Goal: Task Accomplishment & Management: Use online tool/utility

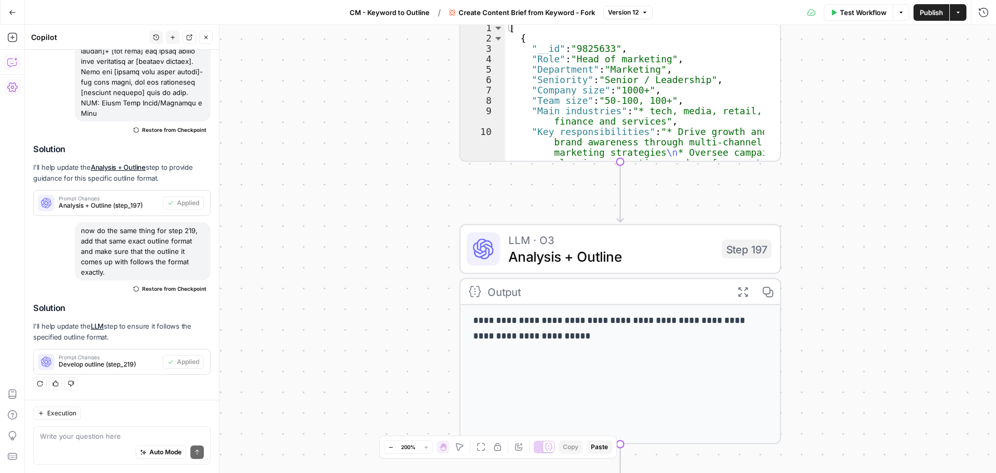
scroll to position [8788, 0]
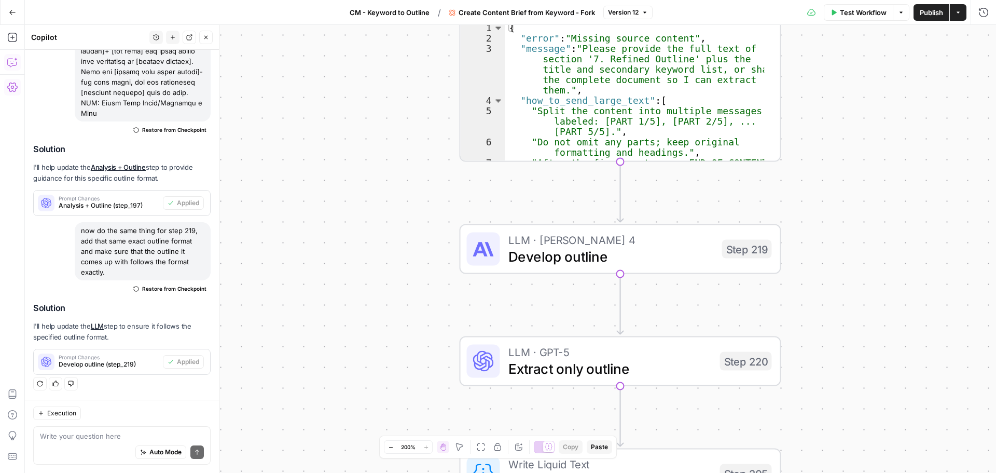
click at [493, 16] on button "Version 12" at bounding box center [627, 12] width 49 height 13
click at [493, 13] on button "Version 12" at bounding box center [627, 12] width 49 height 13
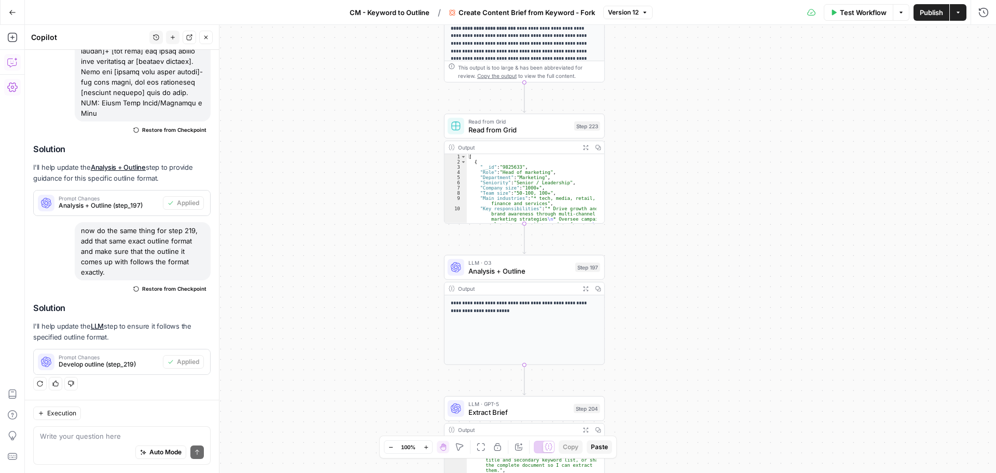
click at [493, 13] on span "Test Workflow" at bounding box center [863, 12] width 47 height 10
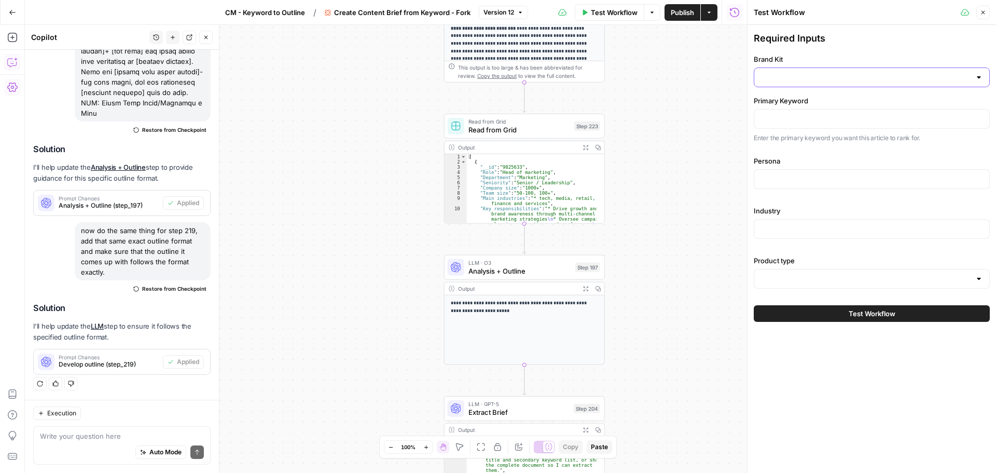
click at [493, 72] on input "Brand Kit" at bounding box center [865, 77] width 210 height 10
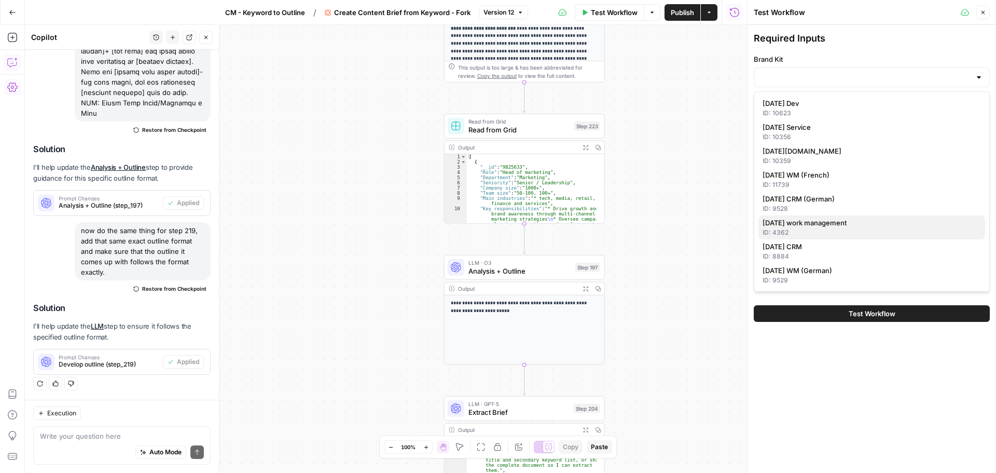
click at [493, 204] on div "ID: 4362" at bounding box center [871, 232] width 218 height 9
type input "monday work management"
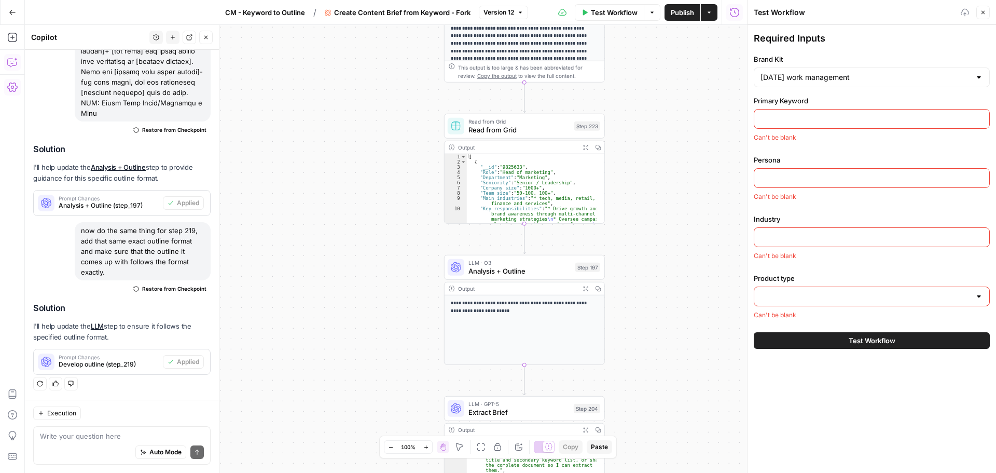
click at [493, 119] on input "Primary Keyword" at bounding box center [871, 119] width 223 height 10
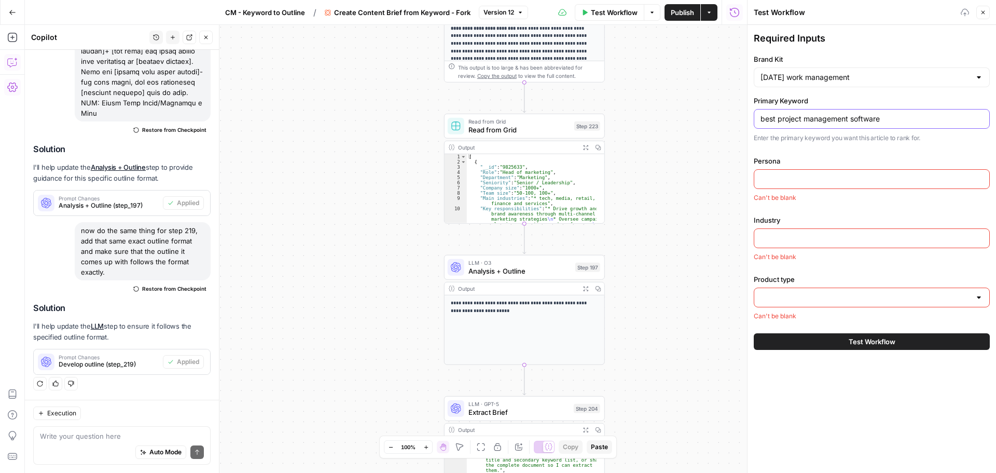
type input "best project management software"
click at [493, 190] on div "Persona Can't be blank" at bounding box center [872, 179] width 236 height 47
click at [493, 181] on input "Persona" at bounding box center [871, 179] width 223 height 10
type input "head of marketing"
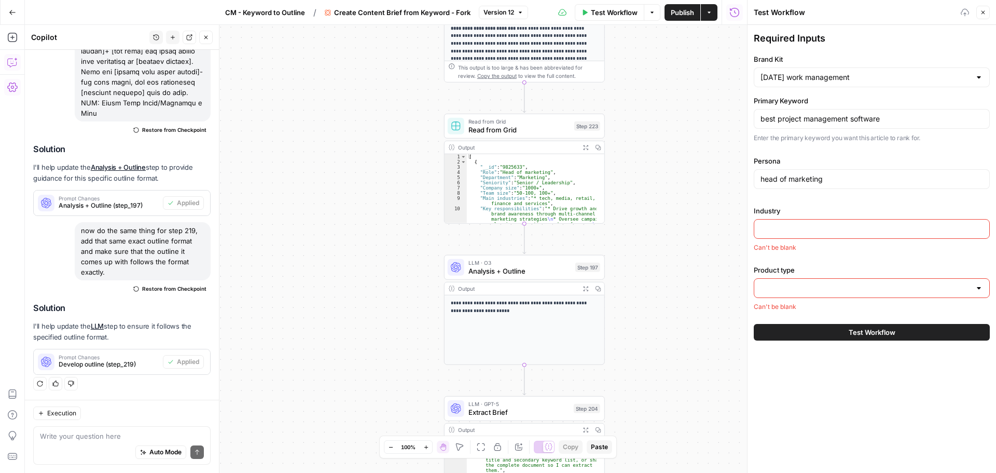
click at [493, 204] on div "Industry Can't be blank" at bounding box center [872, 228] width 236 height 47
drag, startPoint x: 786, startPoint y: 233, endPoint x: 809, endPoint y: 239, distance: 24.2
click at [493, 204] on input "Industry" at bounding box center [871, 229] width 223 height 10
type input "tech"
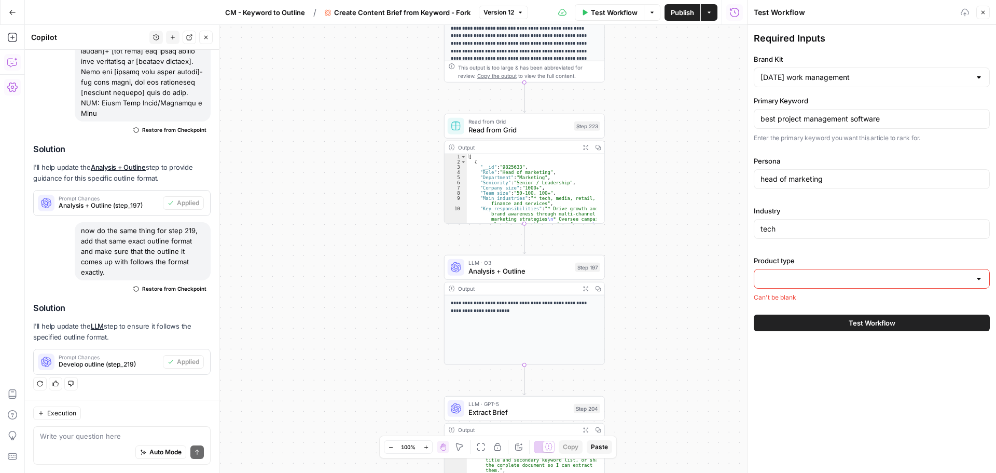
click at [493, 204] on input "Product type" at bounding box center [865, 278] width 210 height 10
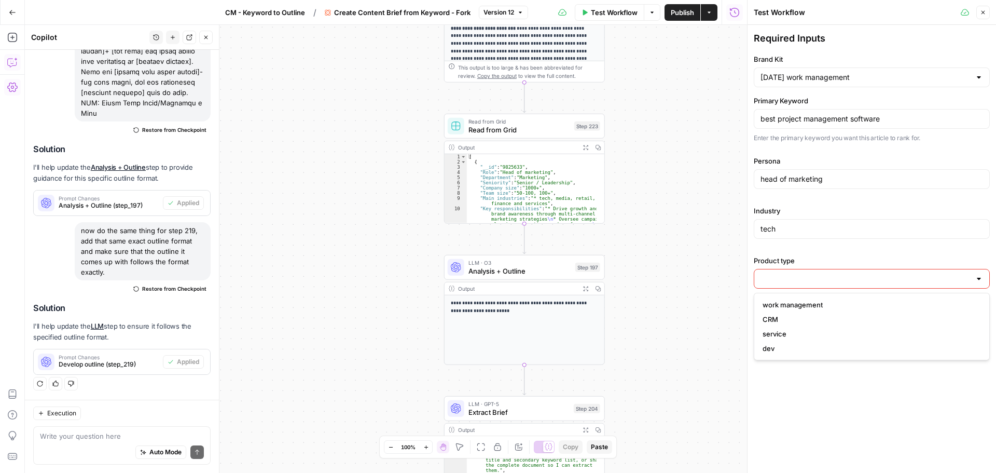
click at [493, 204] on span "work management" at bounding box center [869, 304] width 214 height 10
type input "work management"
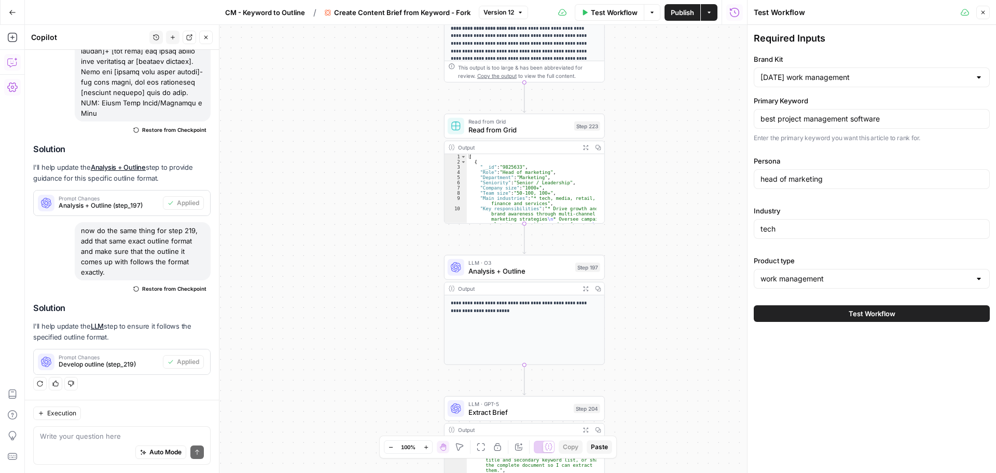
click at [493, 204] on button "Test Workflow" at bounding box center [872, 313] width 236 height 17
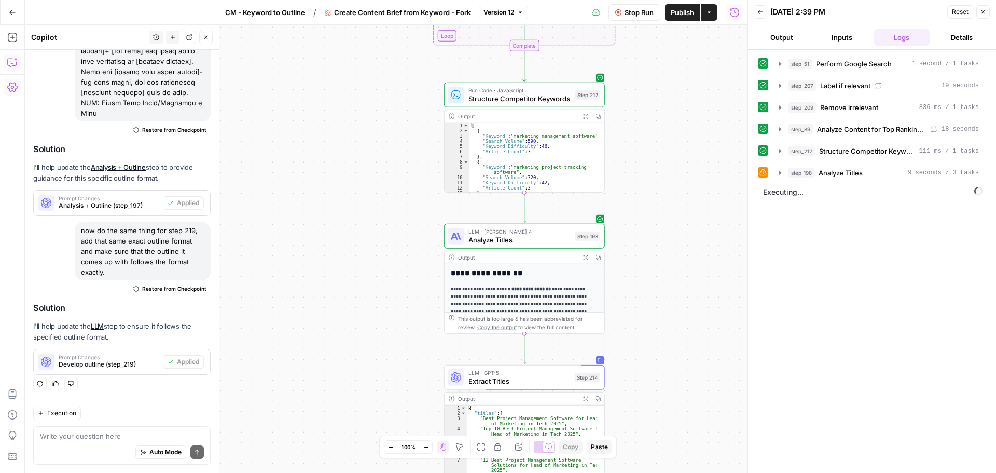
click at [493, 171] on icon at bounding box center [762, 172] width 7 height 7
click at [493, 173] on icon "button" at bounding box center [780, 173] width 2 height 4
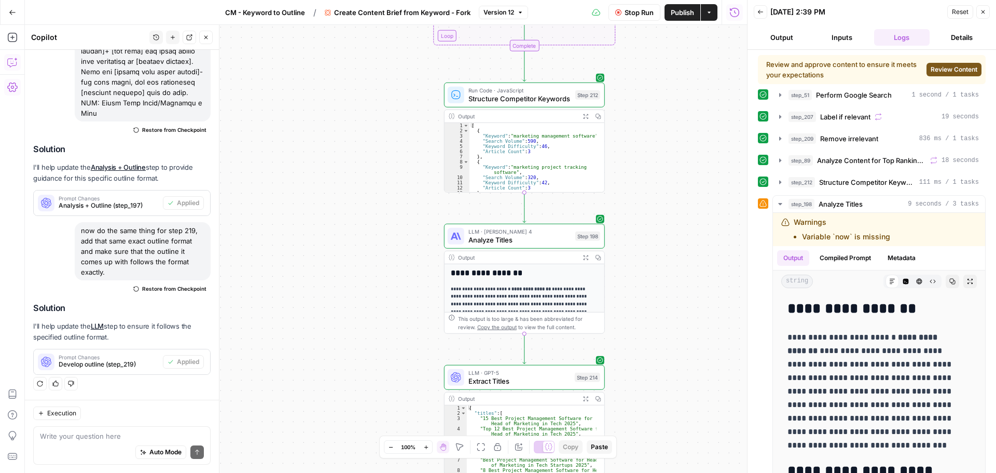
click at [493, 70] on span "Review Content" at bounding box center [954, 69] width 47 height 9
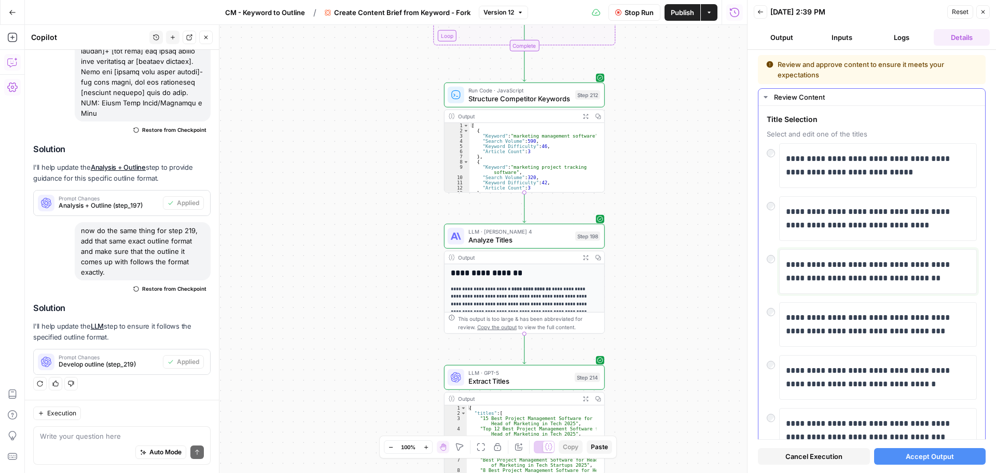
click at [493, 204] on p "**********" at bounding box center [874, 271] width 176 height 27
click at [493, 204] on span "Accept Output" at bounding box center [930, 456] width 48 height 10
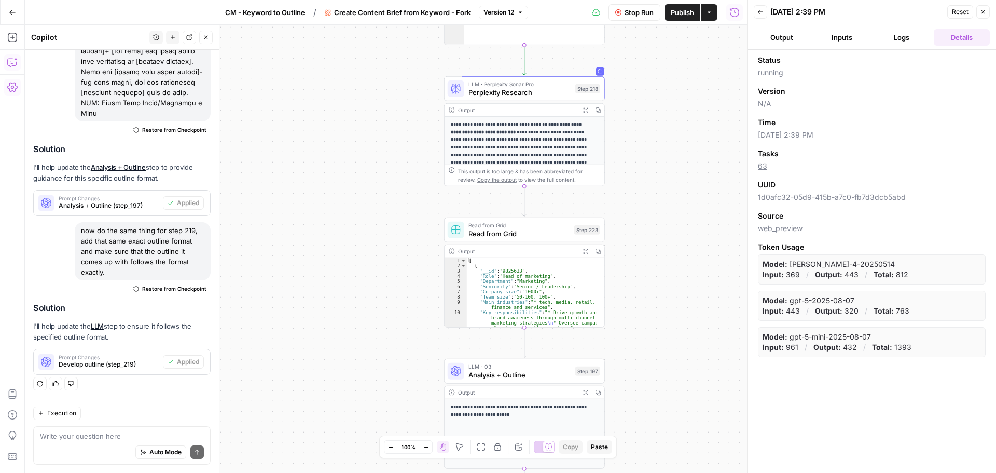
click at [493, 17] on button "Back" at bounding box center [760, 11] width 13 height 13
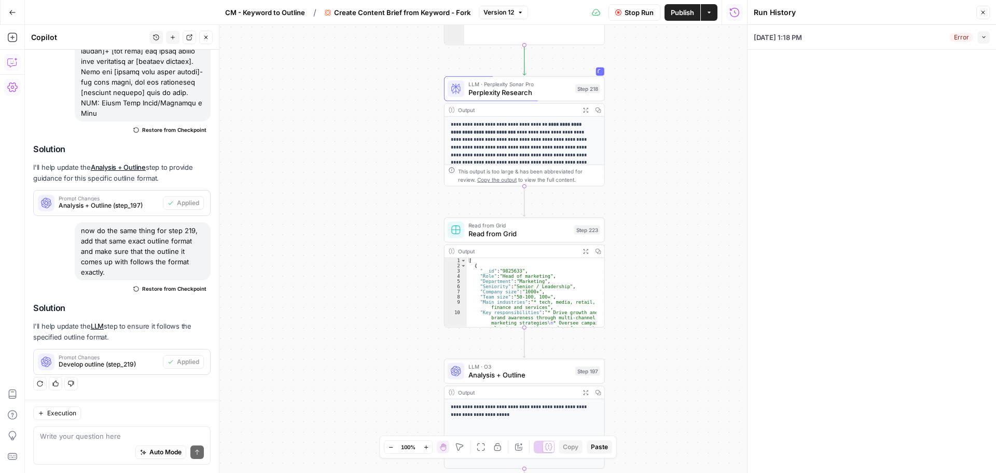
click at [493, 37] on icon "button" at bounding box center [984, 37] width 6 height 6
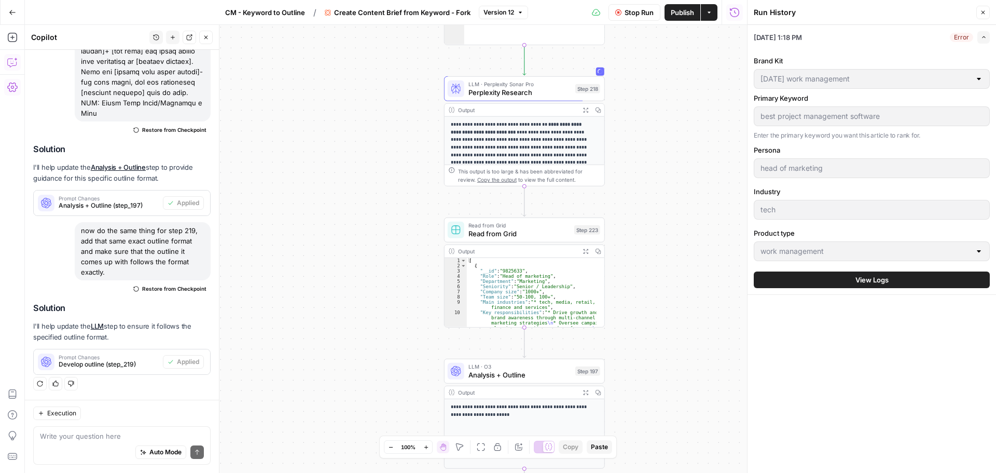
click at [493, 36] on div "Error" at bounding box center [961, 37] width 23 height 9
click at [493, 39] on div "08/26/25 at 1:18 PM Error Expand" at bounding box center [872, 37] width 236 height 24
click at [493, 38] on span "08/26/25 at 1:18 PM" at bounding box center [778, 37] width 48 height 10
click at [493, 37] on span "button" at bounding box center [984, 37] width 6 height 6
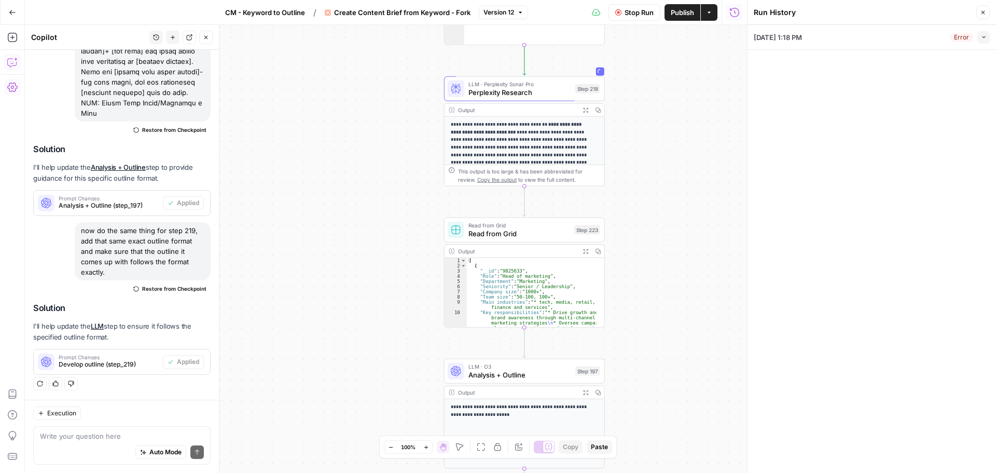
click at [493, 15] on icon "button" at bounding box center [983, 12] width 6 height 6
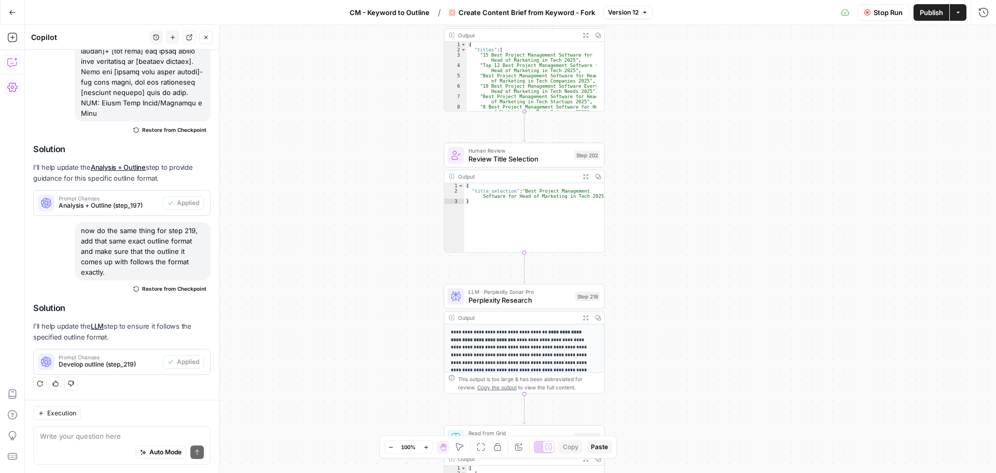
click at [493, 16] on span "Stop Run" at bounding box center [887, 12] width 29 height 10
click at [493, 11] on span "Test Workflow" at bounding box center [863, 12] width 47 height 10
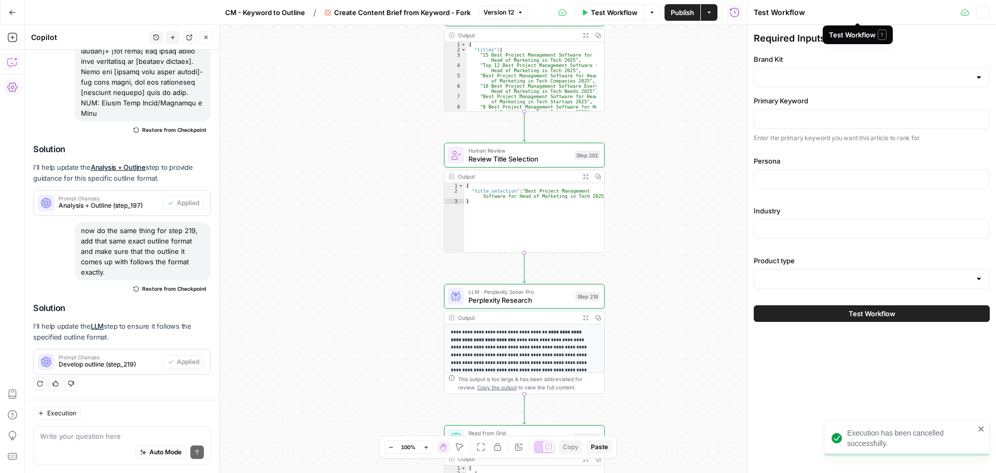
scroll to position [8788, 0]
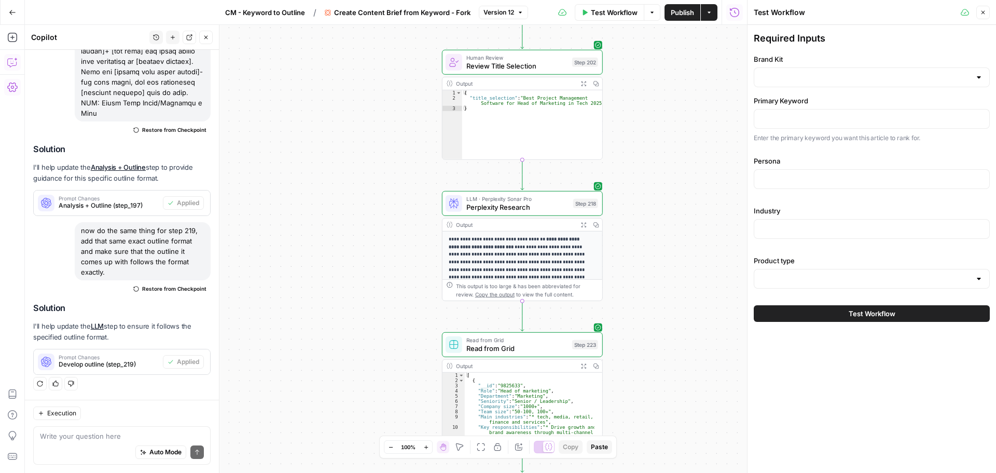
drag, startPoint x: 625, startPoint y: 363, endPoint x: 624, endPoint y: 212, distance: 150.4
click at [493, 204] on div "Workflow Set Inputs Inputs Google Search Perform Google Search Step 51 Output E…" at bounding box center [386, 249] width 722 height 448
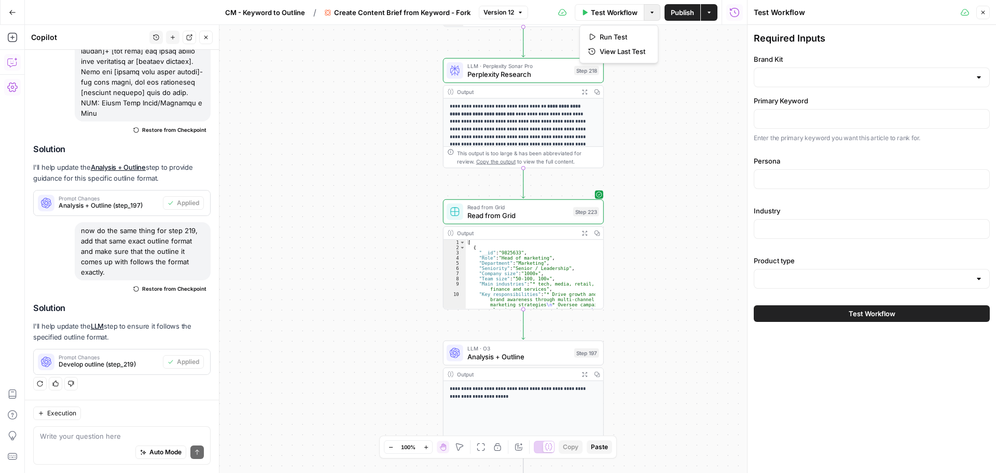
click at [493, 13] on button "Options" at bounding box center [652, 12] width 17 height 17
click at [493, 52] on span "View Last Test" at bounding box center [623, 51] width 46 height 10
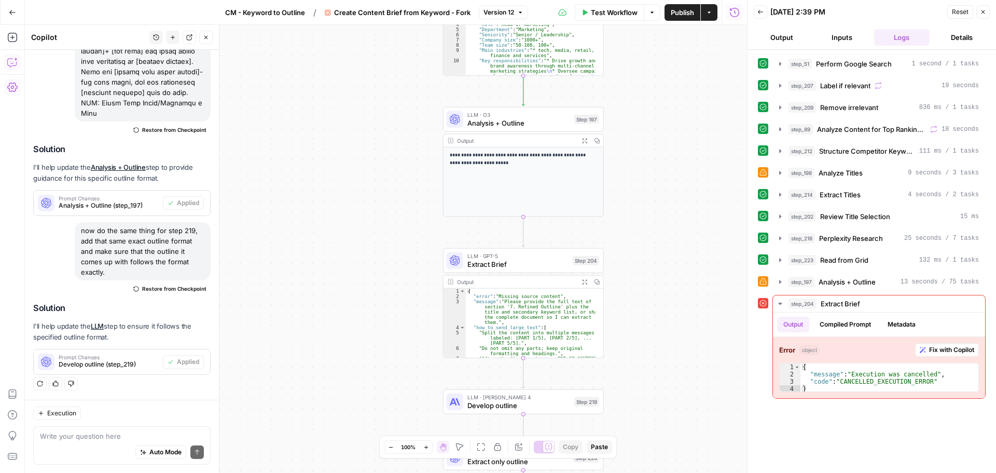
click at [493, 9] on button "Options" at bounding box center [652, 12] width 17 height 17
click at [493, 36] on button "Inputs" at bounding box center [842, 37] width 56 height 17
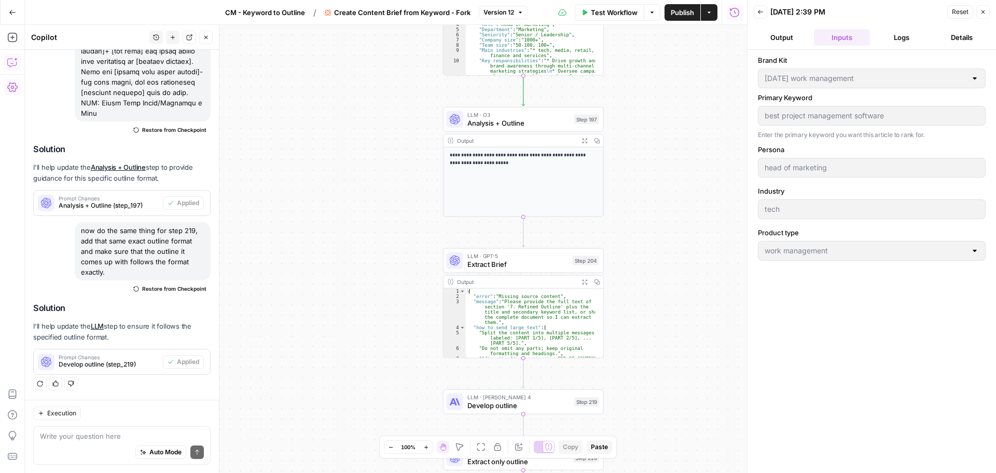
click at [493, 12] on span "Test Workflow" at bounding box center [614, 12] width 47 height 10
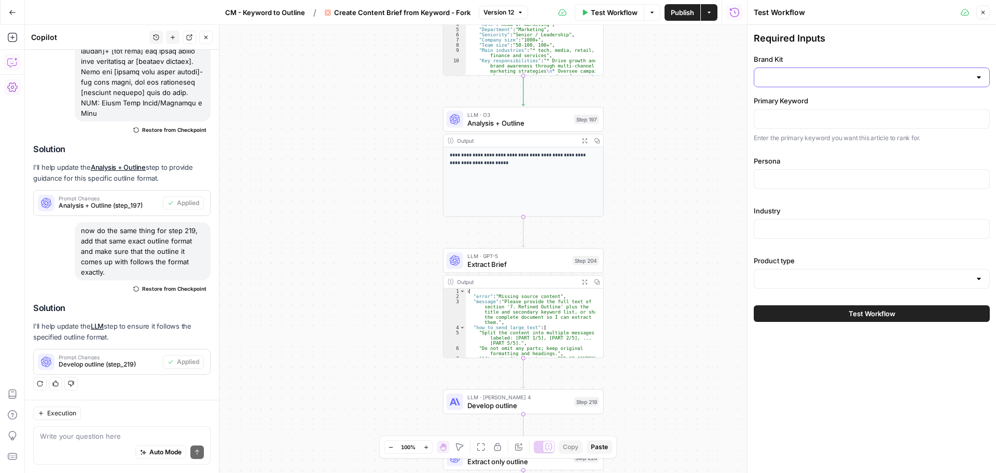
click at [493, 79] on input "Brand Kit" at bounding box center [865, 77] width 210 height 10
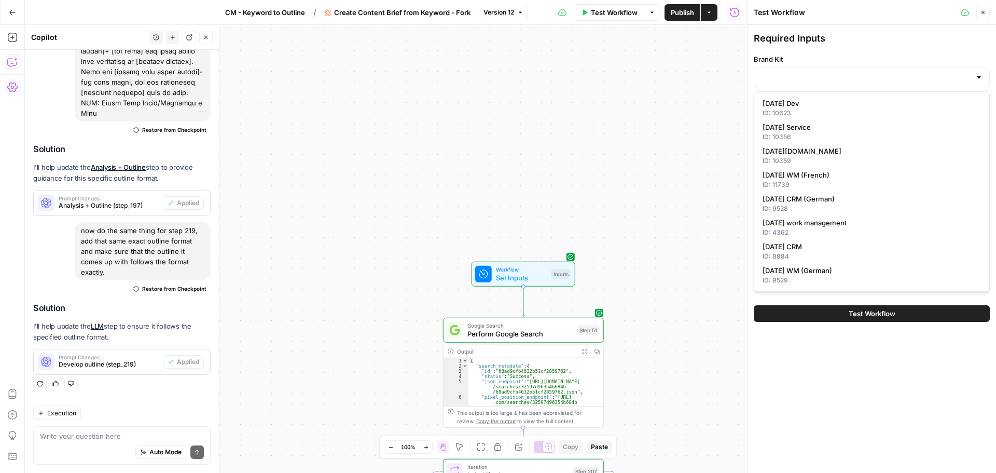
click at [493, 204] on span "Workflow" at bounding box center [521, 269] width 51 height 8
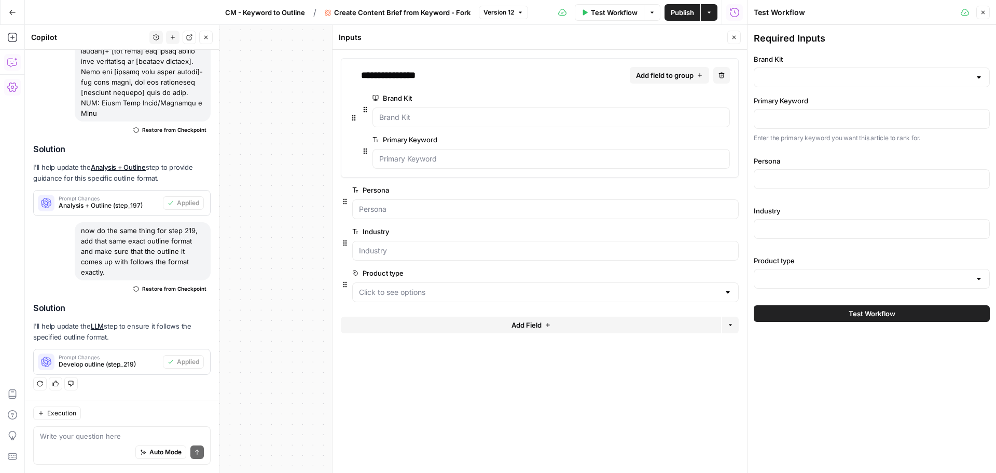
click at [493, 77] on div at bounding box center [979, 77] width 8 height 10
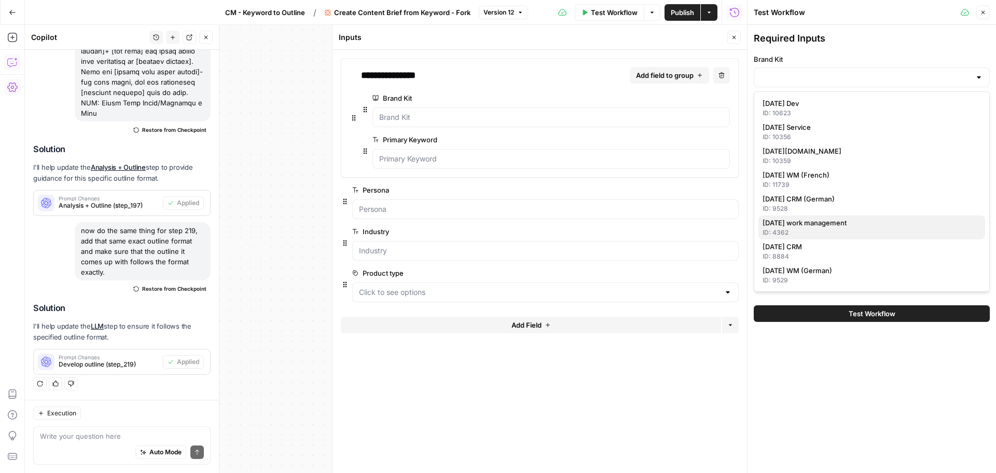
click at [493, 204] on button "monday work management ID: 4362" at bounding box center [871, 227] width 227 height 24
type input "monday work management"
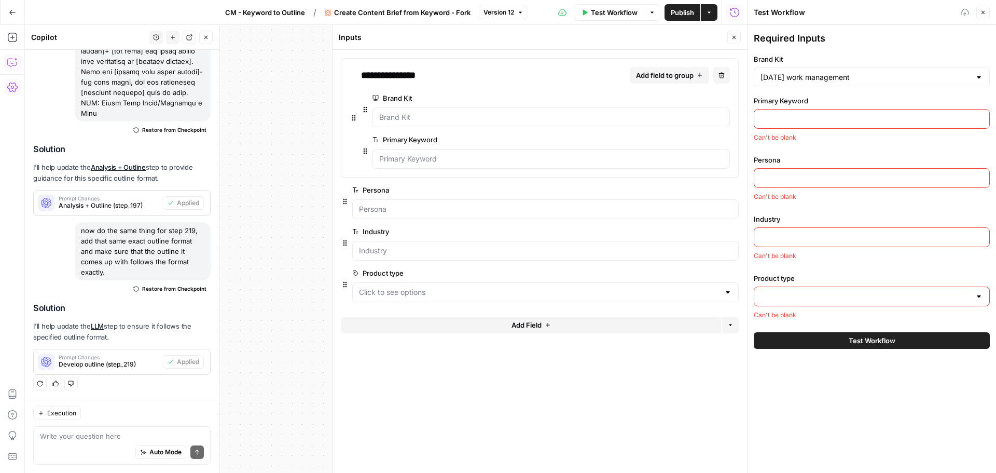
click at [493, 124] on div at bounding box center [872, 119] width 236 height 20
click at [493, 119] on input "Primary Keyword" at bounding box center [871, 119] width 223 height 10
type input "best project management software"
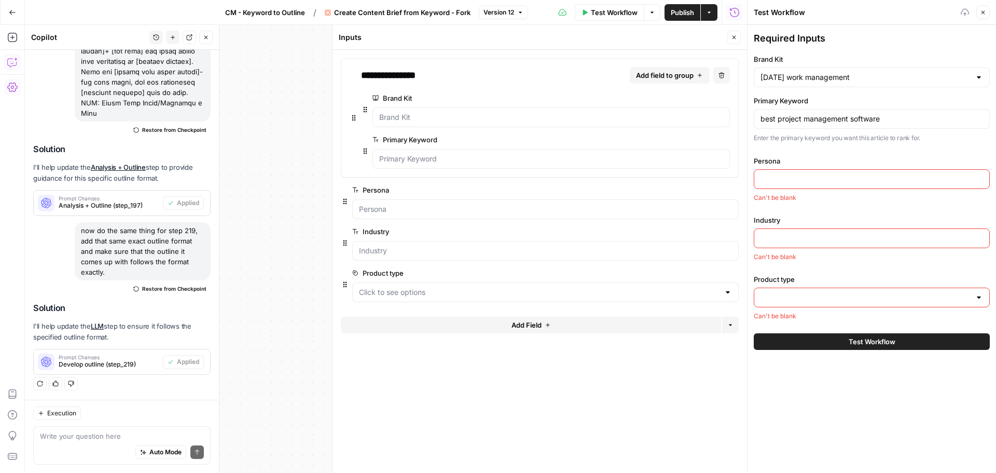
click at [493, 174] on input "Persona" at bounding box center [871, 179] width 223 height 10
type input "head of marketing"
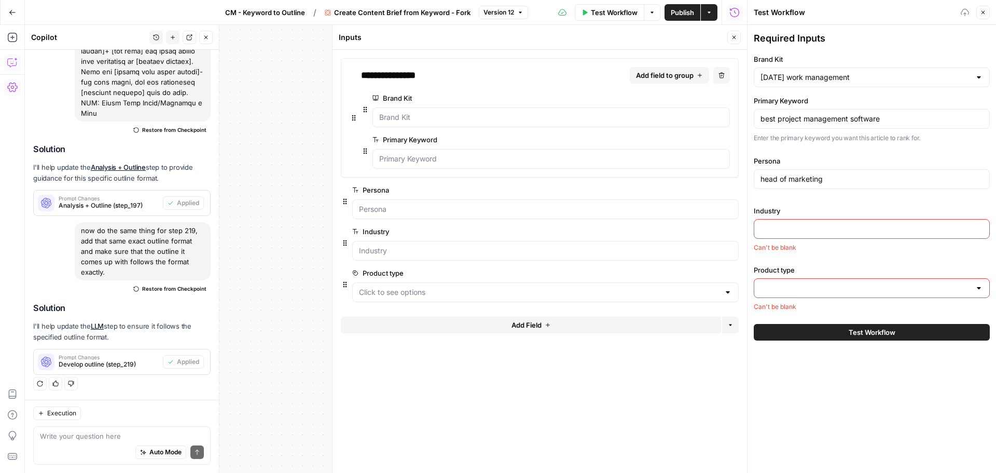
click at [493, 204] on div "Can't be blank" at bounding box center [872, 247] width 236 height 9
drag, startPoint x: 811, startPoint y: 228, endPoint x: 816, endPoint y: 265, distance: 37.1
click at [493, 204] on input "Industry" at bounding box center [871, 229] width 223 height 10
type input "tech"
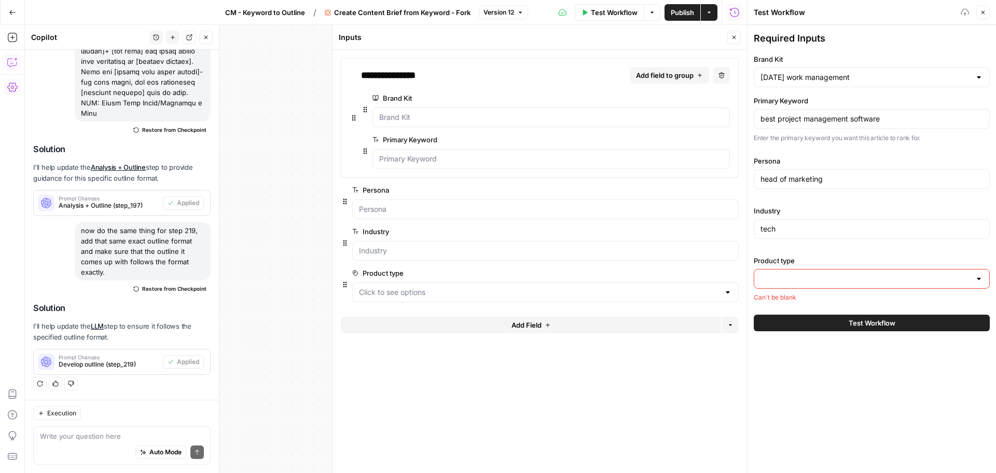
click at [493, 204] on input "Product type" at bounding box center [865, 278] width 210 height 10
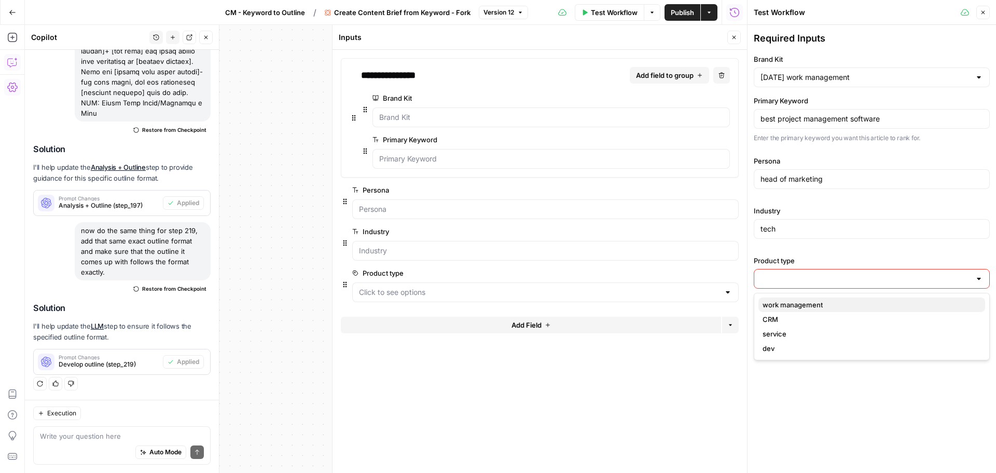
click at [493, 204] on span "work management" at bounding box center [869, 304] width 214 height 10
type input "work management"
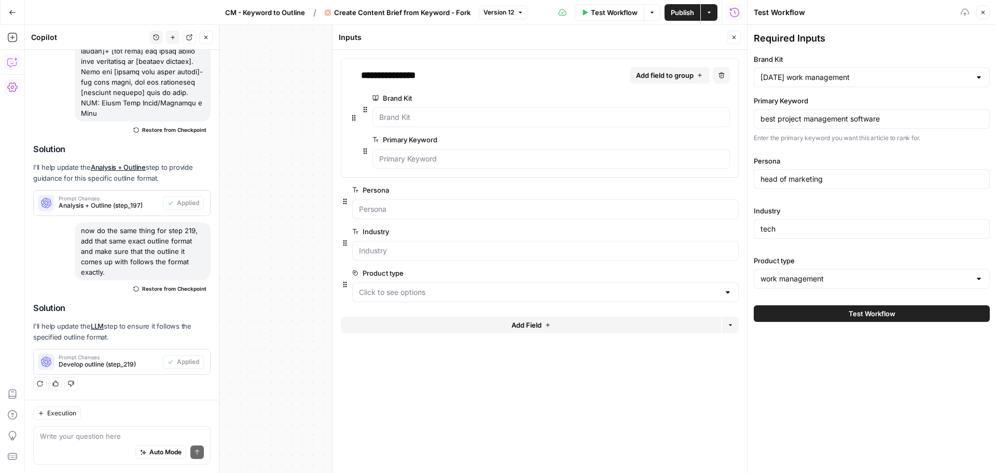
click at [493, 204] on button "Test Workflow" at bounding box center [872, 313] width 236 height 17
click at [493, 204] on span "Test Workflow" at bounding box center [872, 313] width 47 height 10
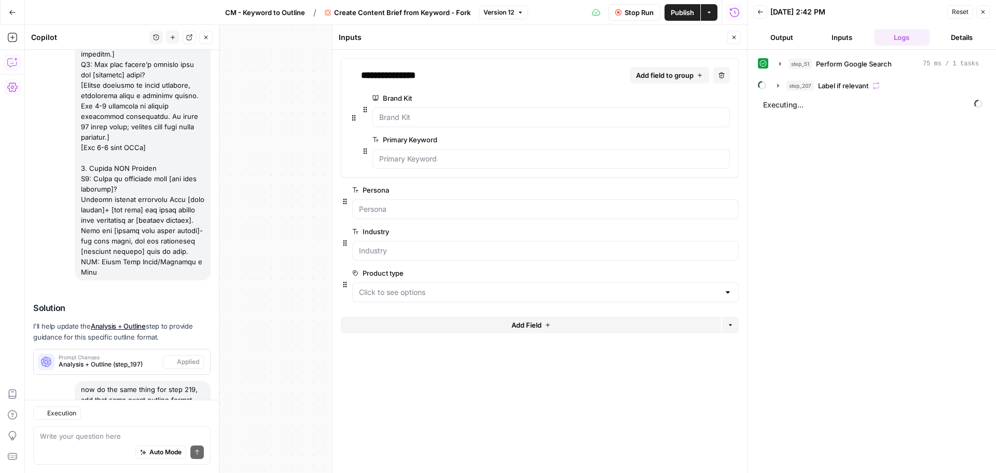
scroll to position [8788, 0]
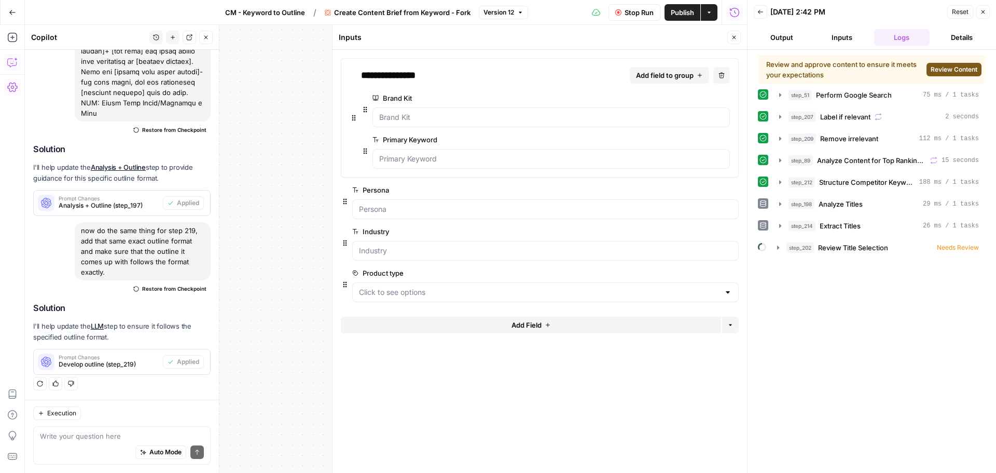
click at [493, 68] on span "Review Content" at bounding box center [954, 69] width 47 height 9
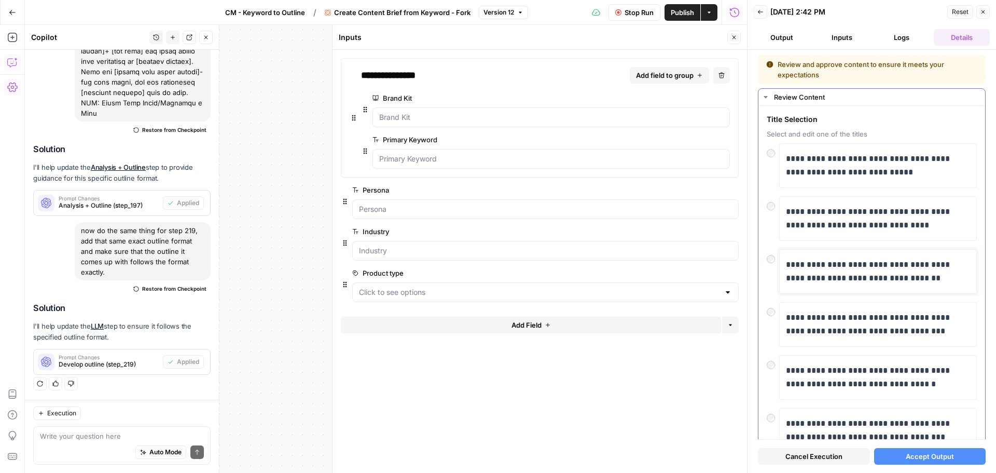
click at [493, 204] on p "**********" at bounding box center [874, 271] width 176 height 27
click at [493, 204] on button "Accept Output" at bounding box center [930, 456] width 112 height 17
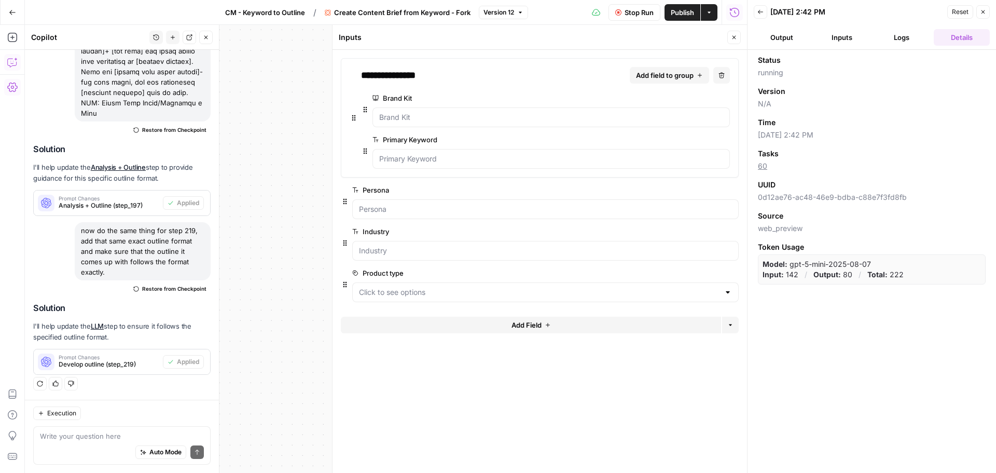
click at [493, 36] on button "Logs" at bounding box center [902, 37] width 56 height 17
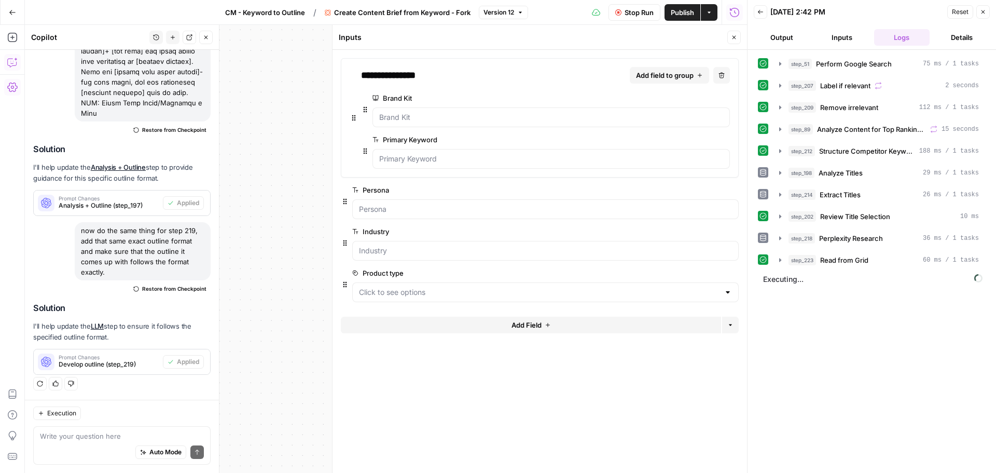
click at [493, 37] on icon "button" at bounding box center [734, 37] width 6 height 6
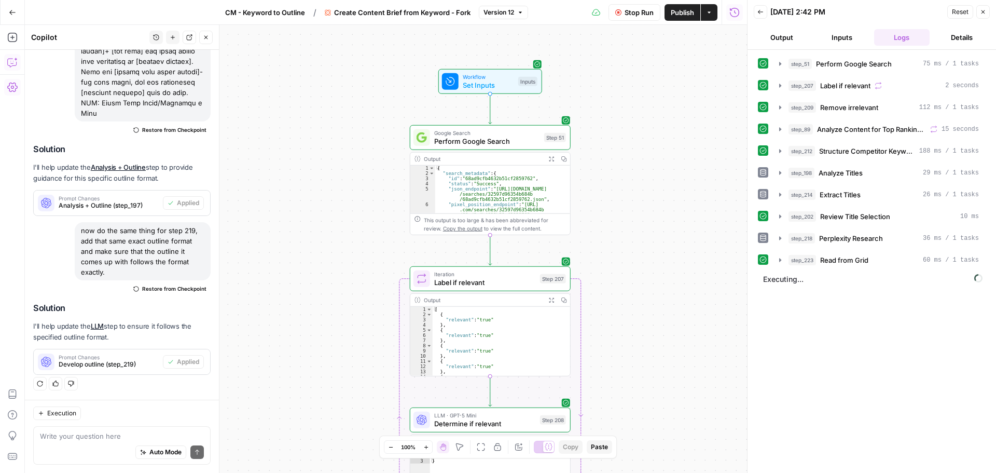
drag, startPoint x: 383, startPoint y: 365, endPoint x: 353, endPoint y: 196, distance: 171.2
click at [344, 171] on div "Workflow Set Inputs Inputs Google Search Perform Google Search Step 51 Output E…" at bounding box center [386, 249] width 722 height 448
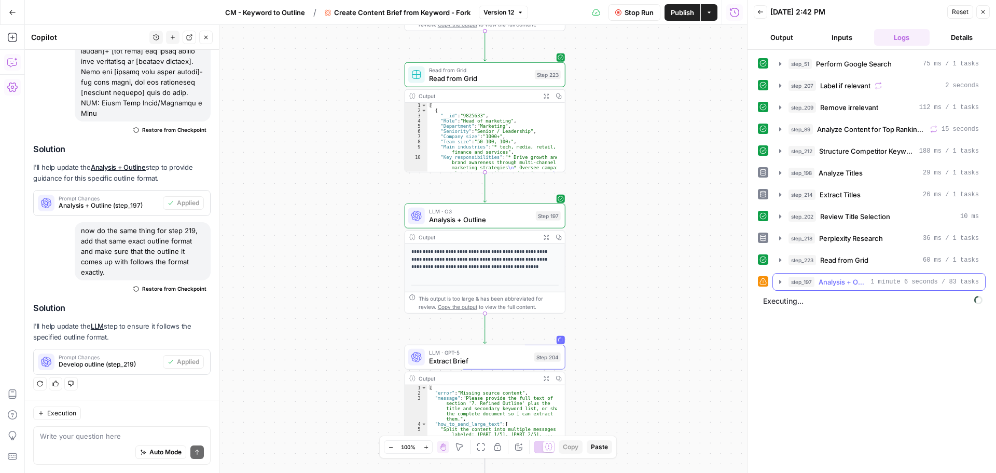
click at [493, 204] on icon "button" at bounding box center [780, 282] width 8 height 8
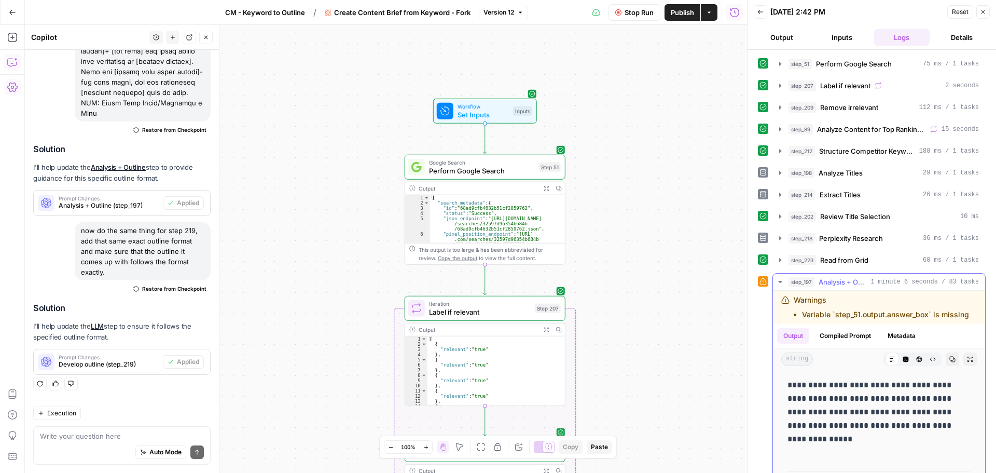
click at [493, 204] on icon "button" at bounding box center [780, 282] width 4 height 2
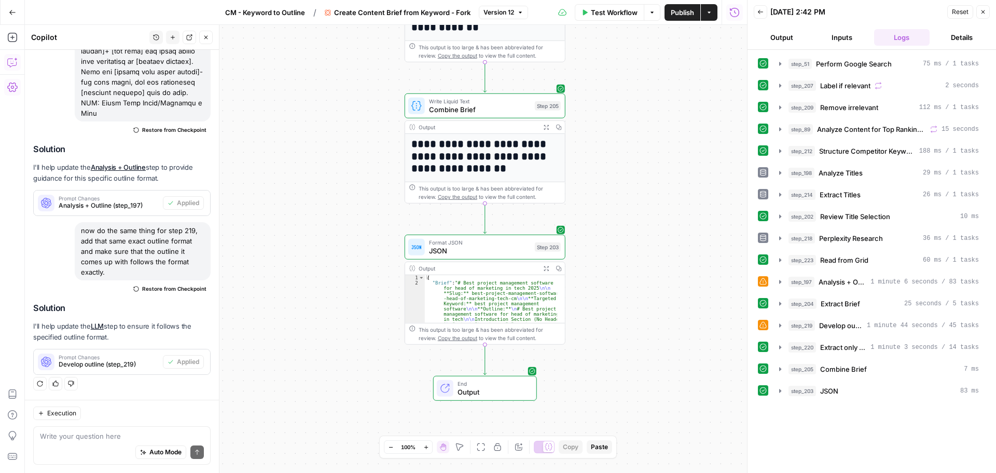
click at [493, 127] on icon "button" at bounding box center [559, 127] width 6 height 6
click at [493, 18] on button "Publish" at bounding box center [682, 12] width 36 height 17
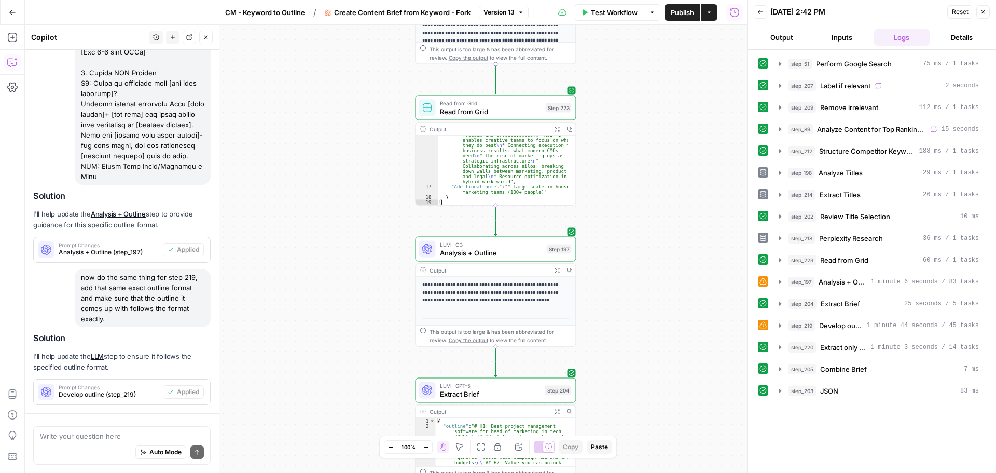
scroll to position [8788, 0]
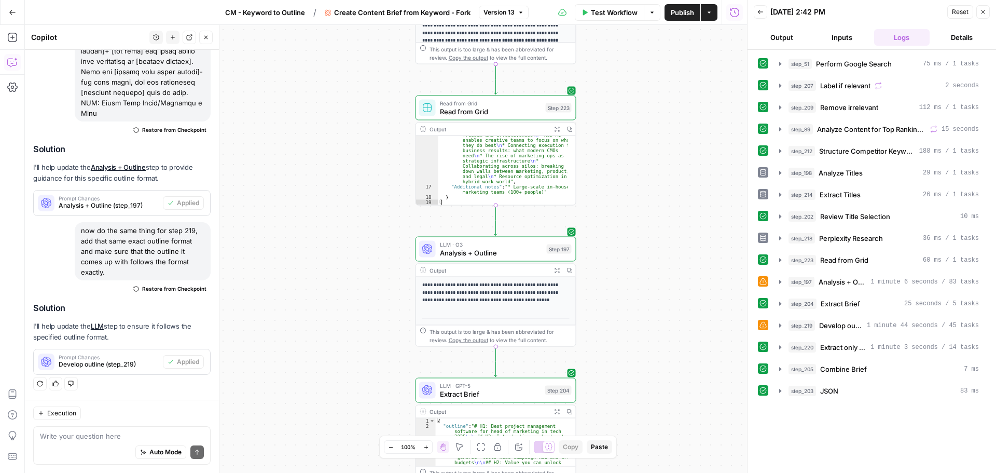
click at [276, 10] on span "CM - Keyword to Outline" at bounding box center [265, 12] width 80 height 10
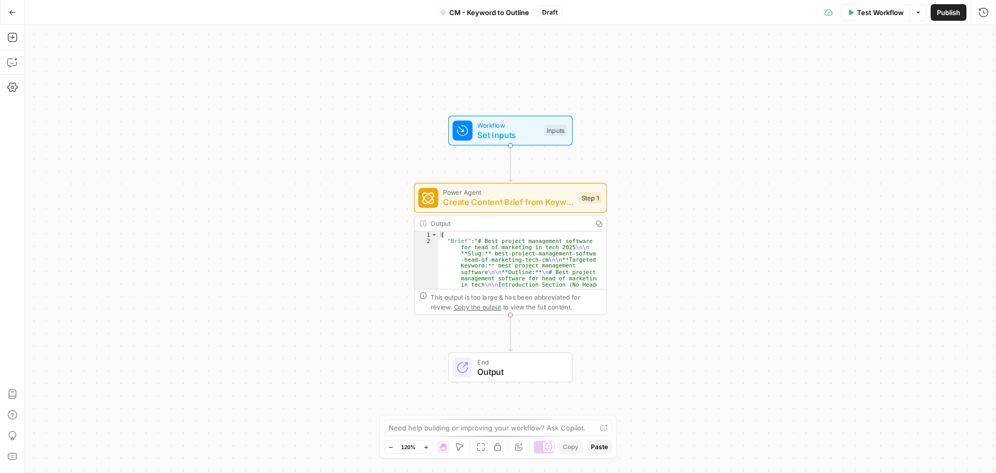
click at [493, 12] on span "Publish" at bounding box center [948, 12] width 23 height 10
click at [493, 134] on span "Set Inputs" at bounding box center [508, 135] width 62 height 12
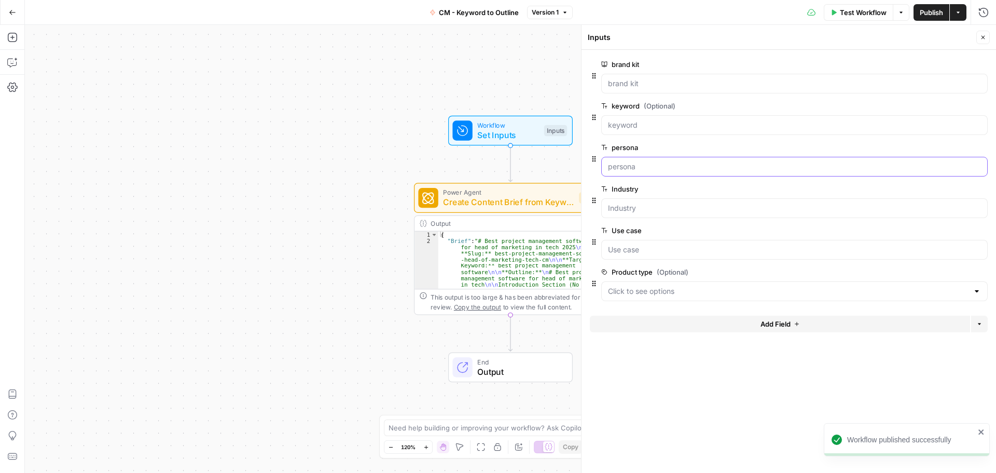
click at [493, 168] on input "persona" at bounding box center [794, 166] width 373 height 10
click at [493, 202] on div at bounding box center [794, 208] width 386 height 20
click at [493, 204] on case "Use case" at bounding box center [794, 249] width 373 height 10
click at [493, 204] on input "Industry" at bounding box center [794, 208] width 373 height 10
click at [214, 204] on div "Workflow Set Inputs Inputs Power Agent Create Content Brief from Keyword - Fork…" at bounding box center [510, 249] width 971 height 448
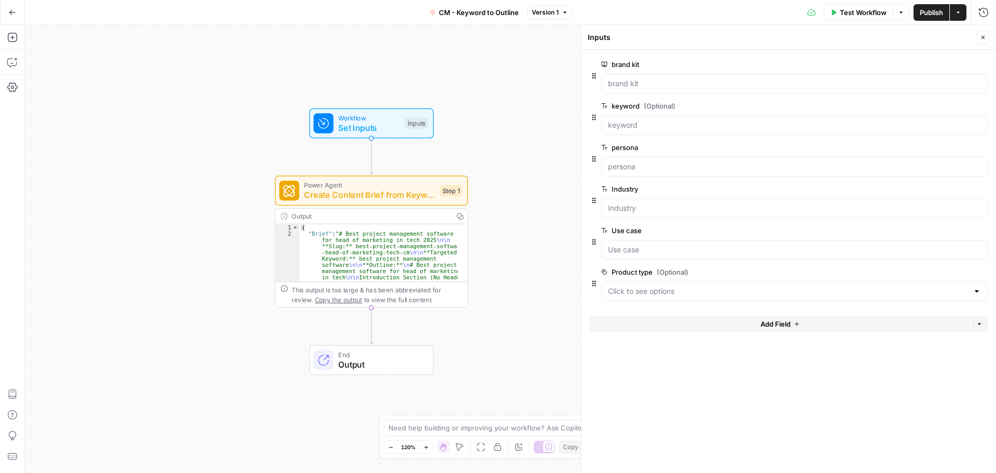
drag, startPoint x: 467, startPoint y: 167, endPoint x: 328, endPoint y: 160, distance: 139.2
click at [328, 160] on div "Workflow Set Inputs Inputs Power Agent Create Content Brief from Keyword - Fork…" at bounding box center [510, 249] width 971 height 448
click at [422, 190] on span "Create Content Brief from Keyword - Fork" at bounding box center [369, 195] width 131 height 12
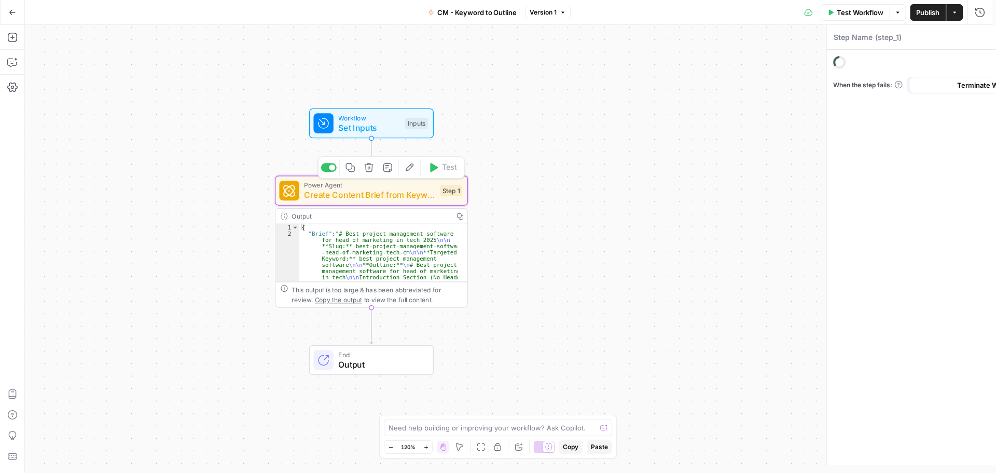
type textarea "Create Content Brief from Keyword - Fork"
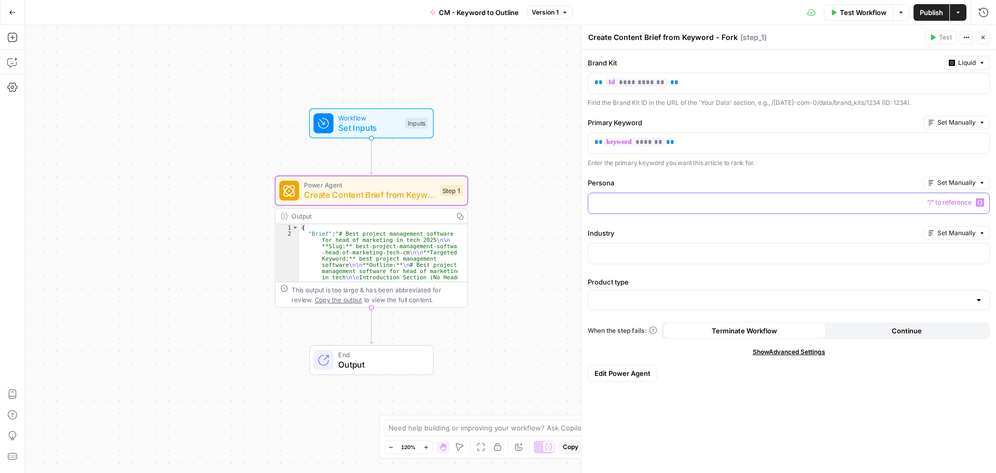
click at [493, 204] on p at bounding box center [788, 202] width 389 height 10
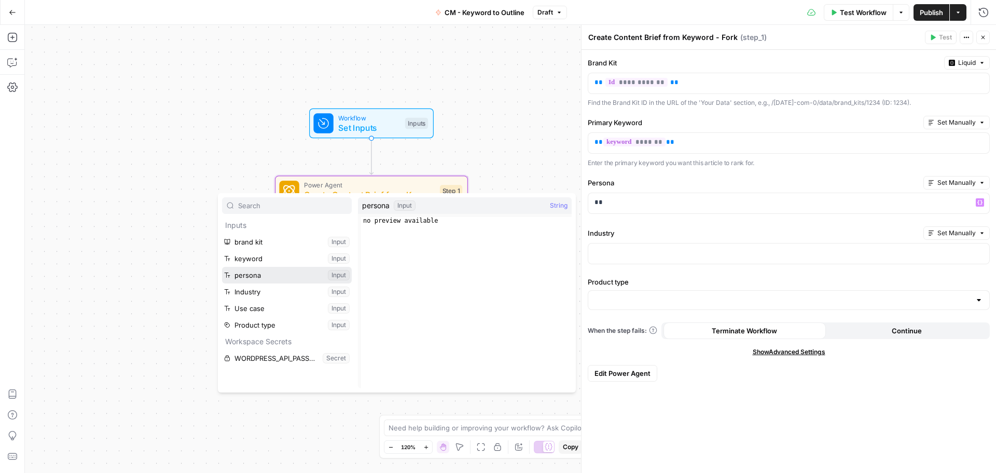
click at [245, 204] on button "Select variable persona" at bounding box center [287, 275] width 130 height 17
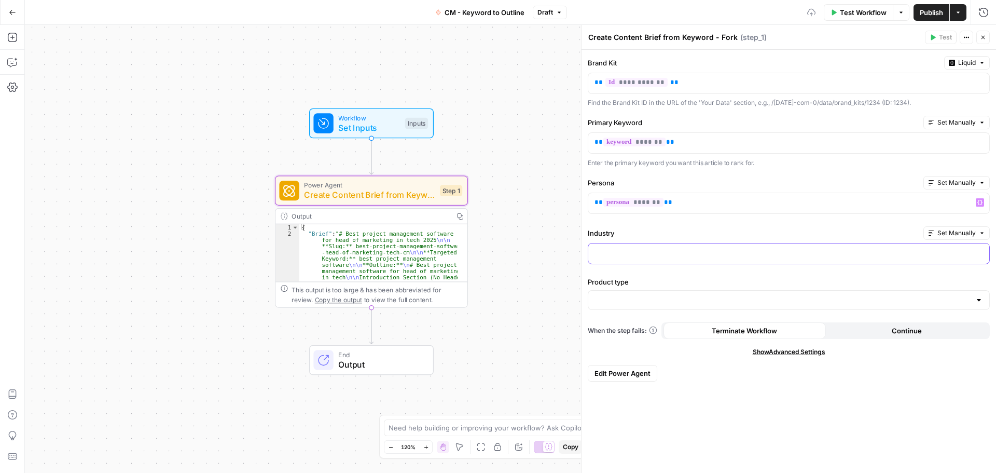
click at [493, 204] on div at bounding box center [788, 253] width 401 height 20
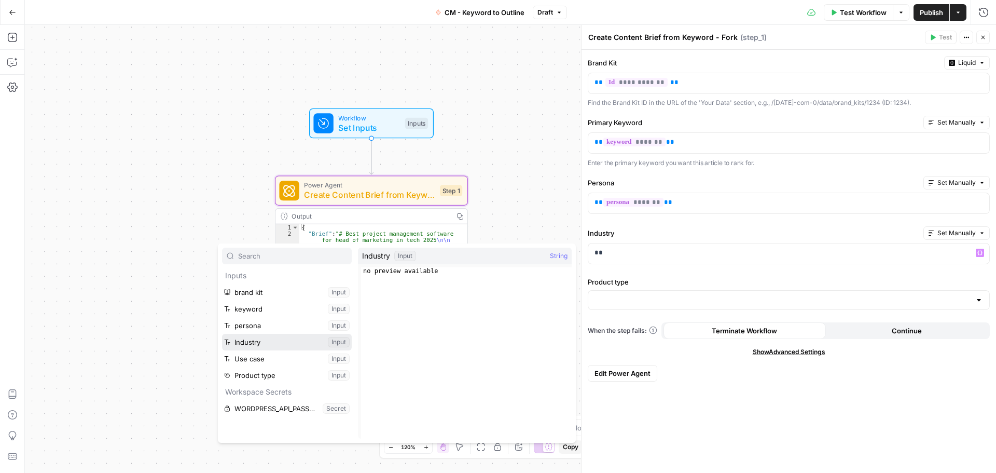
click at [255, 204] on button "Select variable Industry" at bounding box center [287, 342] width 130 height 17
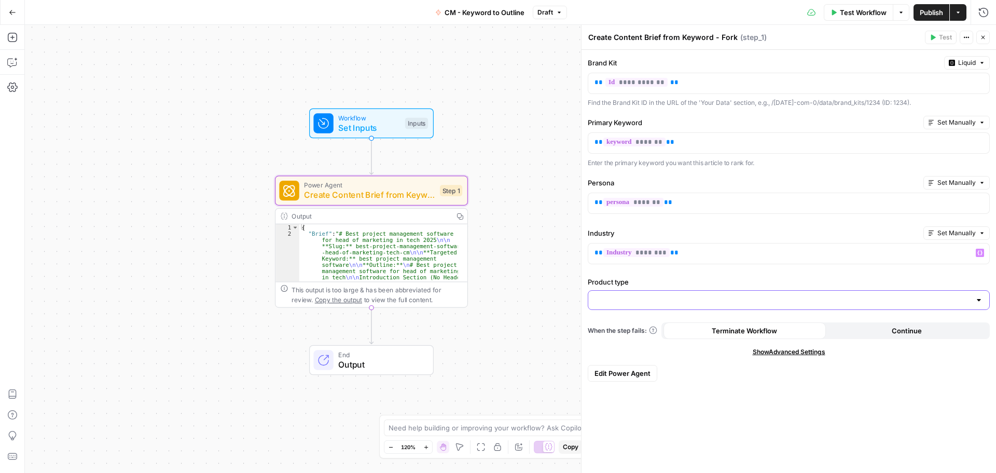
click at [493, 204] on input "Product type" at bounding box center [782, 300] width 376 height 10
click at [493, 204] on span "work management" at bounding box center [787, 326] width 380 height 10
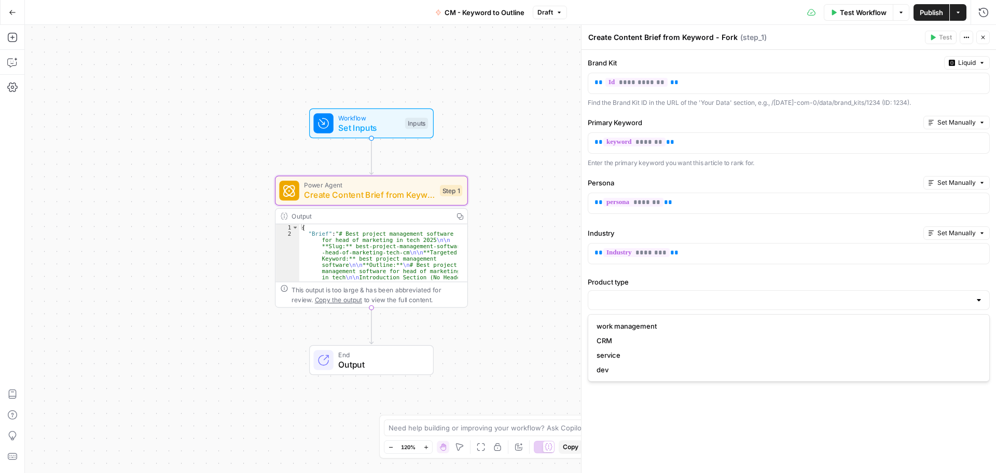
type input "work management"
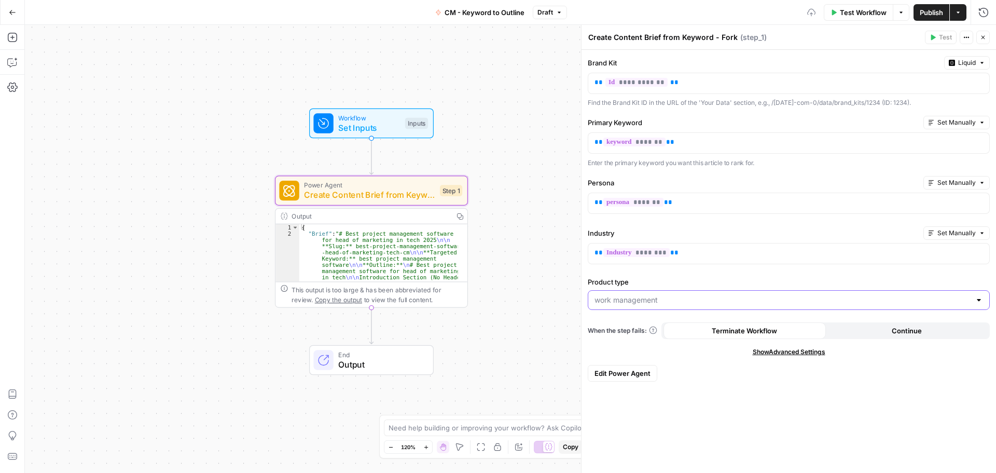
click at [493, 204] on input "Product type" at bounding box center [782, 300] width 376 height 10
type input "work management"
click at [493, 204] on label "Product type" at bounding box center [789, 281] width 402 height 10
click at [493, 204] on input "work management" at bounding box center [782, 300] width 376 height 10
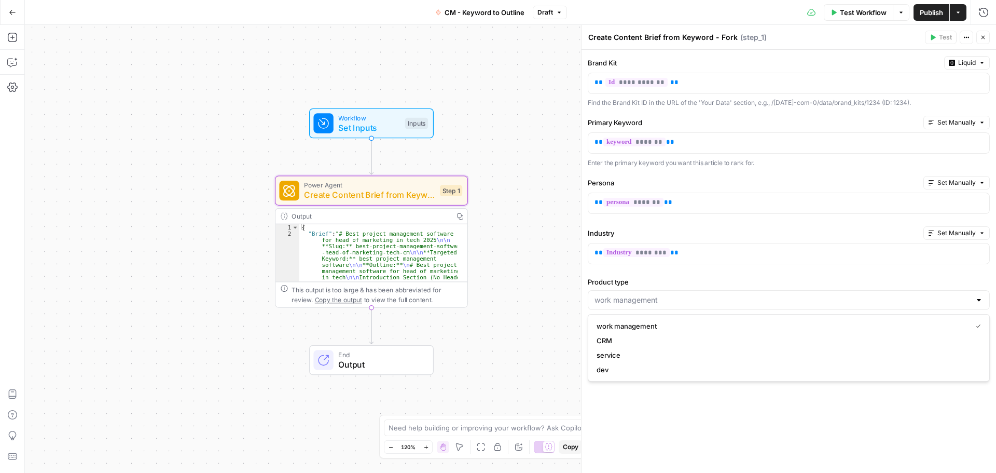
type input "work management"
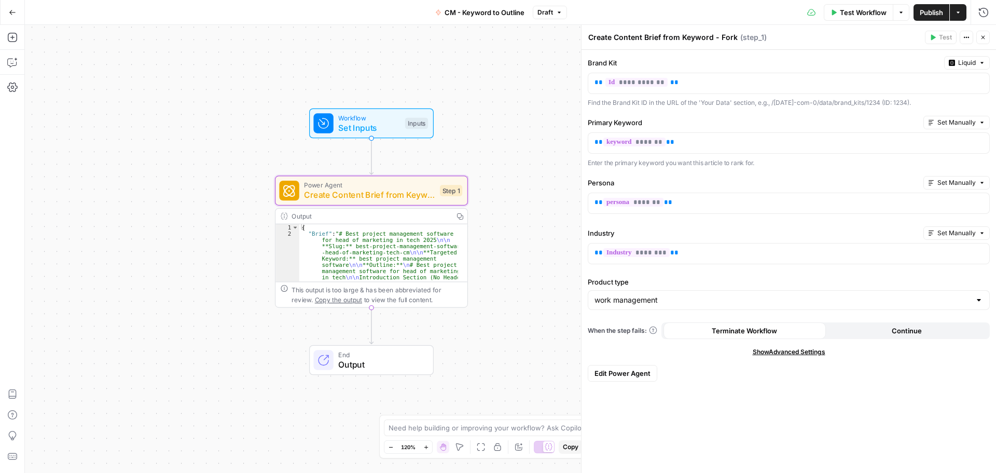
click at [493, 204] on label "Product type" at bounding box center [789, 281] width 402 height 10
click at [493, 204] on input "work management" at bounding box center [782, 300] width 376 height 10
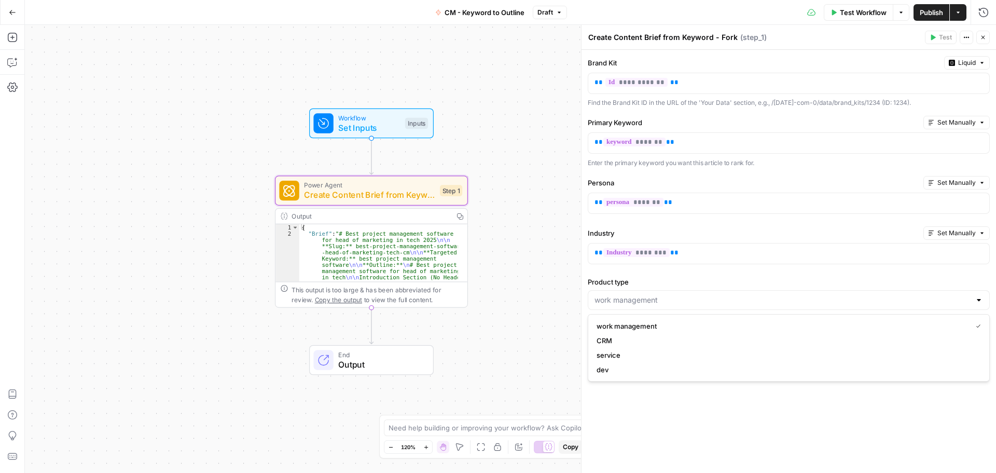
type input "work management"
click at [493, 204] on div "**********" at bounding box center [788, 261] width 414 height 423
click at [493, 204] on input "Product type" at bounding box center [782, 300] width 376 height 10
type input "work management"
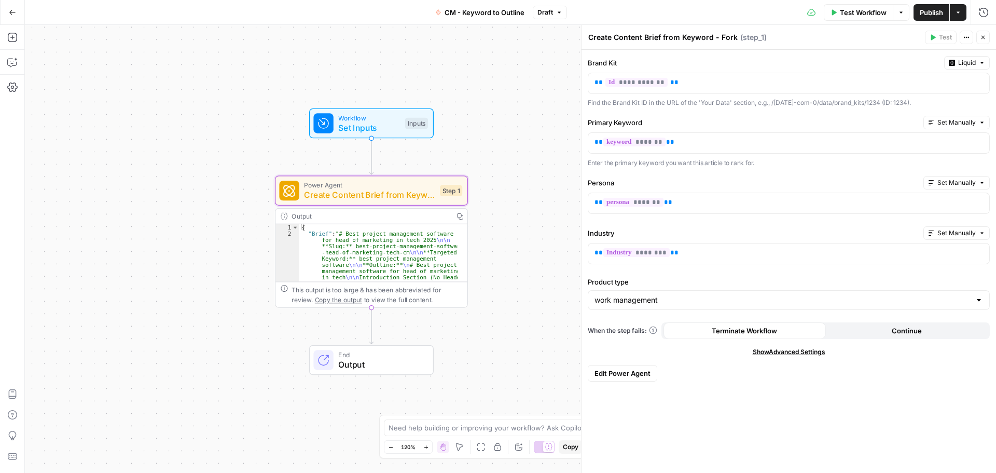
click at [493, 204] on div "Industry Set Manually ** ******** **" at bounding box center [789, 247] width 402 height 42
click at [383, 120] on span "Workflow" at bounding box center [369, 118] width 62 height 10
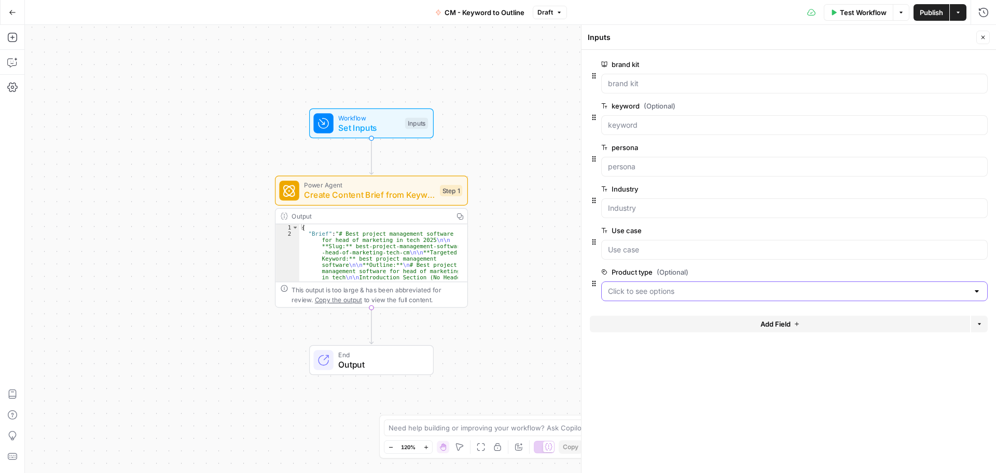
click at [493, 204] on type "Product type (Optional)" at bounding box center [788, 291] width 360 height 10
click at [493, 204] on span "edit field" at bounding box center [948, 272] width 23 height 8
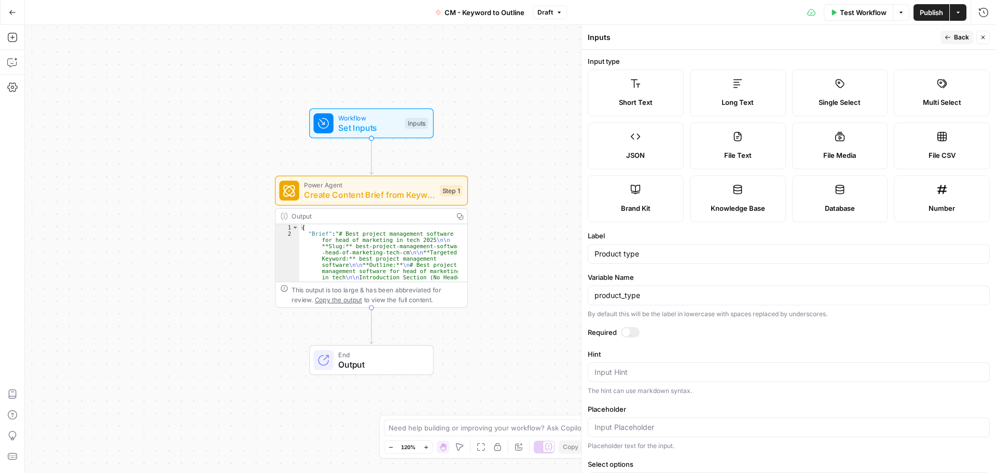
click at [493, 204] on div at bounding box center [626, 332] width 8 height 8
click at [493, 204] on div "Required" at bounding box center [789, 333] width 402 height 13
click at [493, 37] on icon "button" at bounding box center [947, 37] width 5 height 4
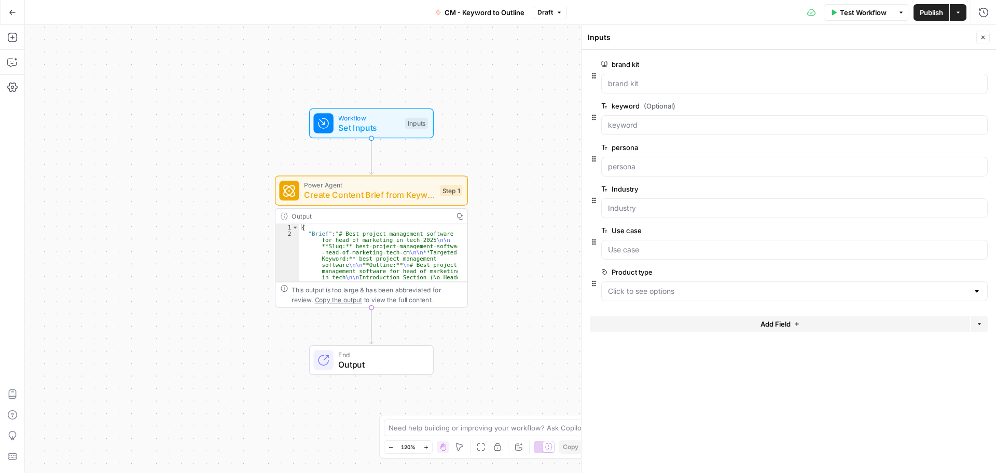
click at [493, 204] on span "edit field" at bounding box center [948, 272] width 23 height 8
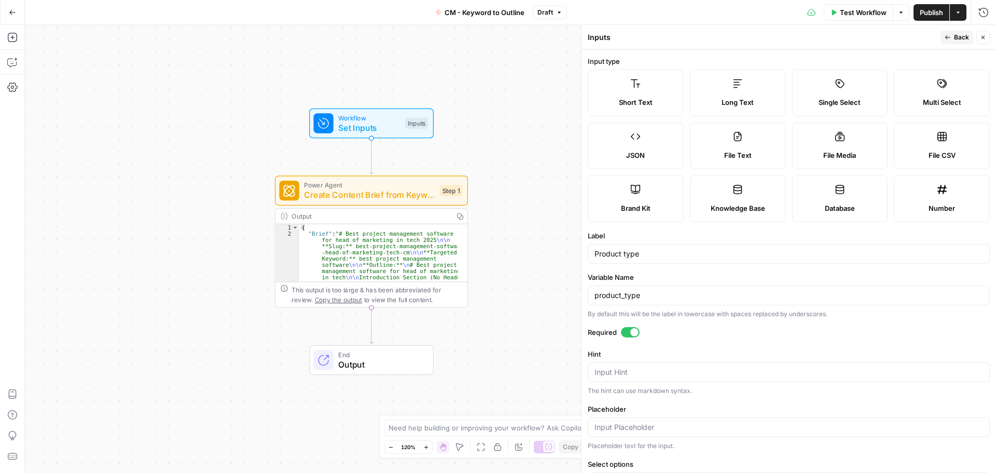
click at [493, 93] on label "Short Text" at bounding box center [636, 93] width 96 height 47
click at [493, 39] on span "Back" at bounding box center [961, 37] width 15 height 9
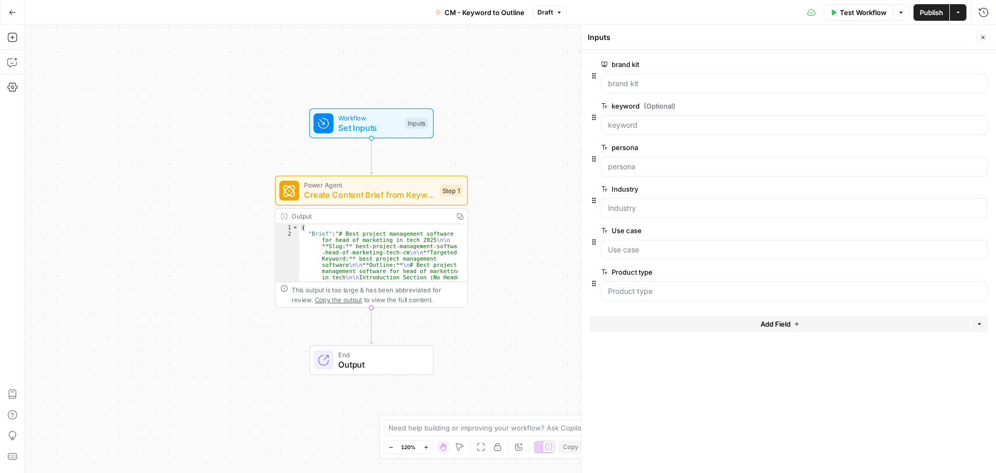
click at [381, 202] on div "Power Agent Create Content Brief from Keyword - Fork Step 1 Copy step Delete st…" at bounding box center [371, 190] width 193 height 30
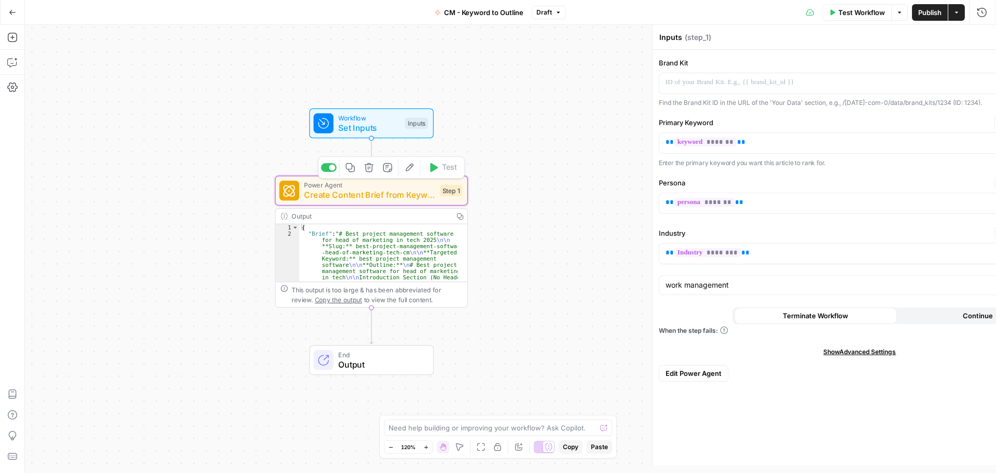
type textarea "Create Content Brief from Keyword - Fork"
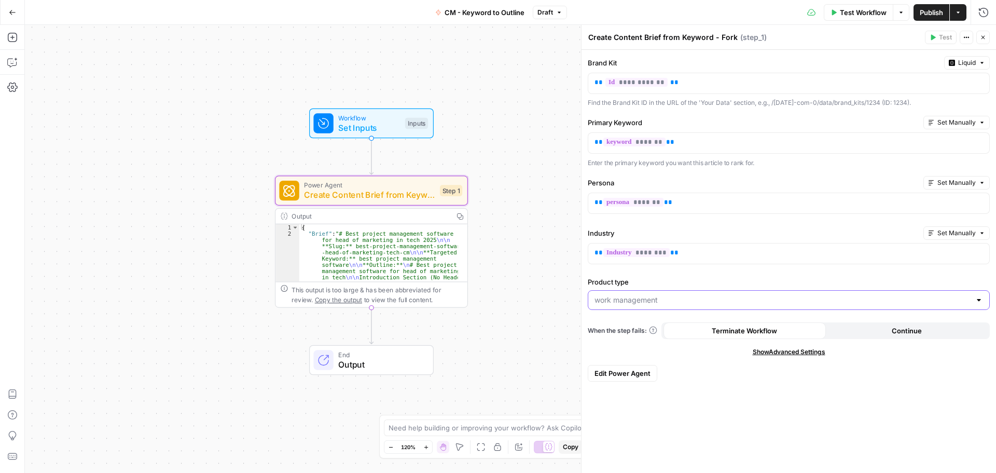
click at [493, 204] on input "Product type" at bounding box center [782, 300] width 376 height 10
type input "work management"
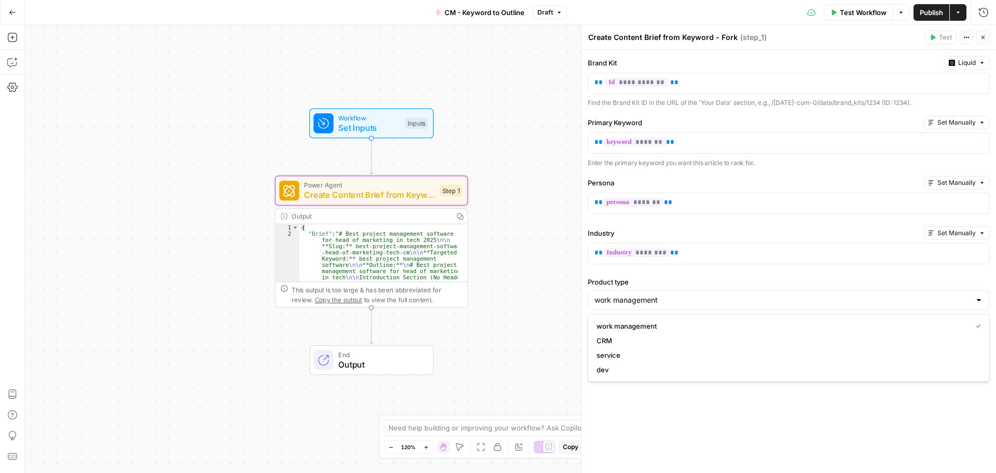
click at [493, 204] on label "Product type" at bounding box center [789, 281] width 402 height 10
click at [493, 204] on input "work management" at bounding box center [782, 300] width 376 height 10
type input "work management"
drag, startPoint x: 798, startPoint y: 389, endPoint x: 800, endPoint y: 394, distance: 5.6
click at [493, 204] on div "**********" at bounding box center [788, 261] width 414 height 423
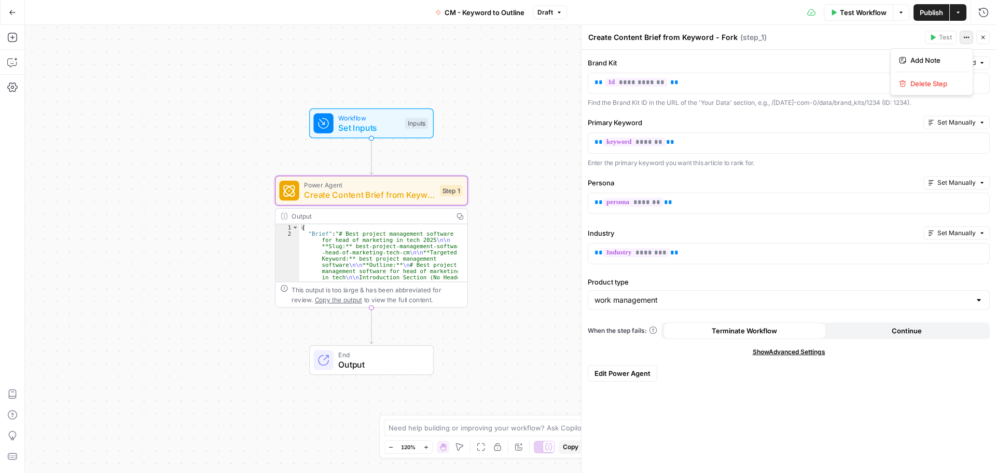
click at [493, 33] on button "Actions" at bounding box center [966, 37] width 13 height 13
click at [493, 204] on input "Product type" at bounding box center [782, 300] width 376 height 10
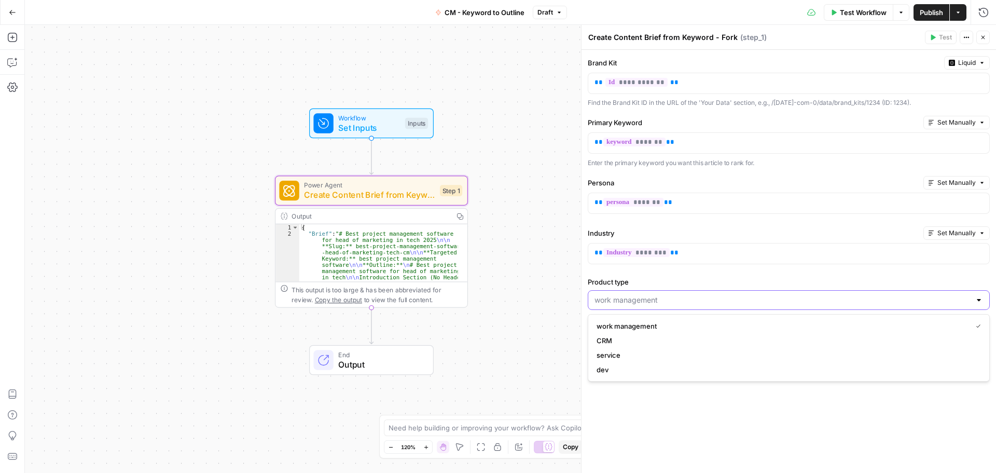
click at [493, 204] on input "Product type" at bounding box center [782, 300] width 376 height 10
type input "work management"
click at [493, 204] on label "Product type" at bounding box center [789, 281] width 402 height 10
click at [493, 204] on input "work management" at bounding box center [782, 300] width 376 height 10
type input "work management"
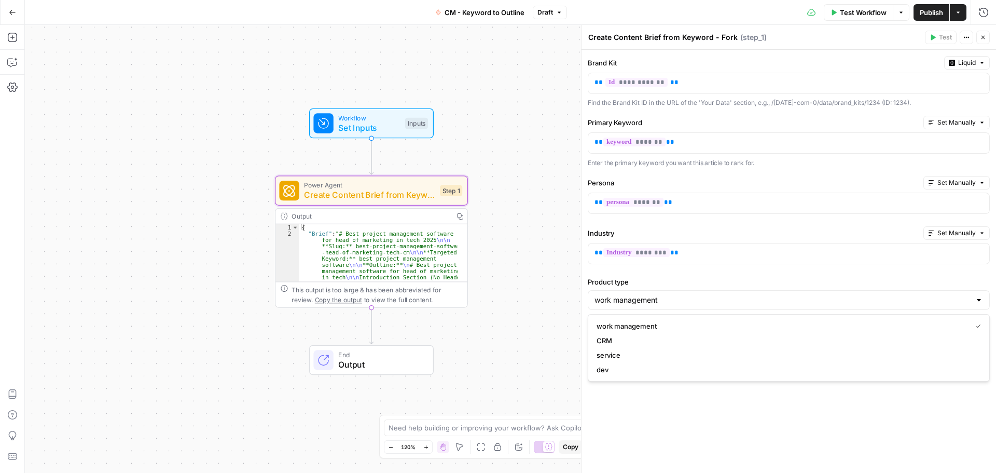
click at [493, 204] on div "Workflow Set Inputs Inputs Power Agent Create Content Brief from Keyword - Fork…" at bounding box center [510, 249] width 971 height 448
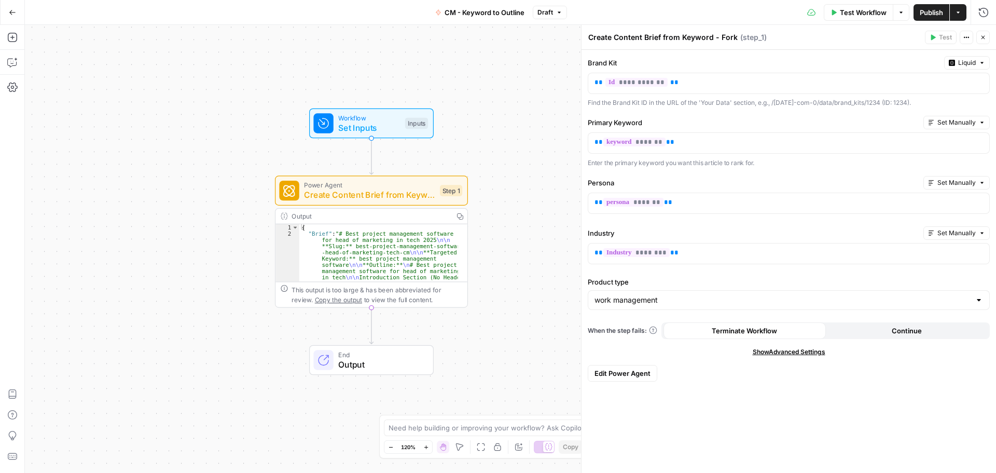
click at [493, 15] on span "Publish" at bounding box center [931, 12] width 23 height 10
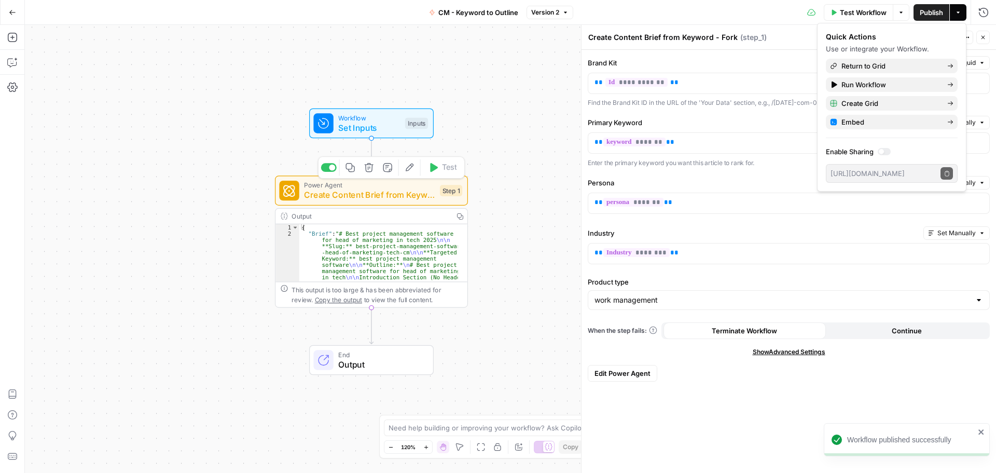
click at [408, 165] on icon "button" at bounding box center [410, 167] width 10 height 10
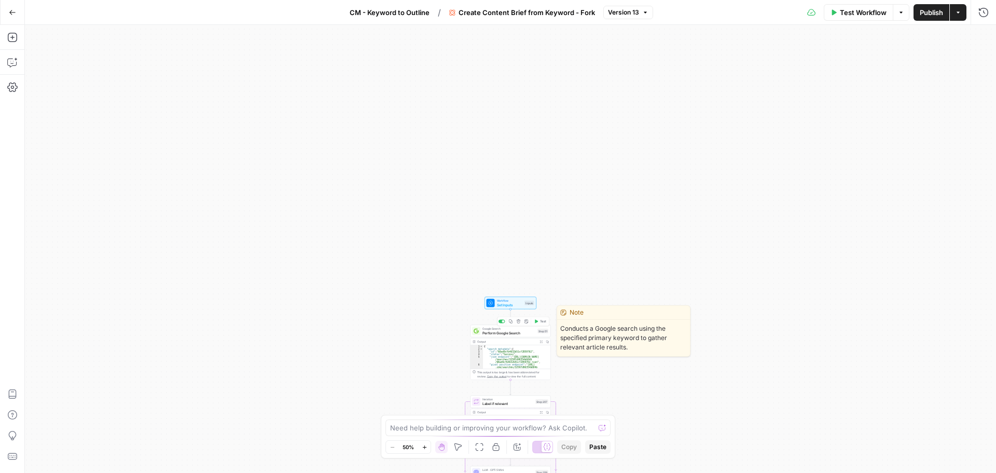
click at [493, 204] on span "Workflow" at bounding box center [510, 300] width 26 height 4
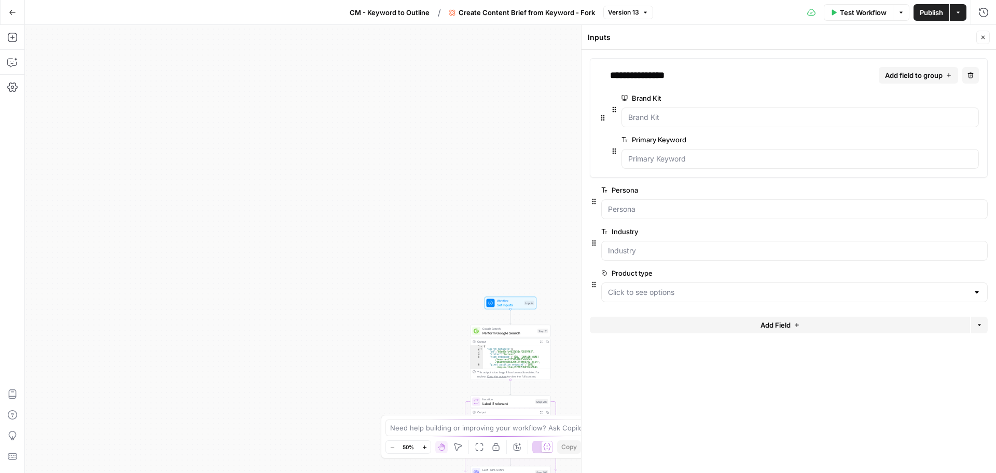
click at [493, 204] on div at bounding box center [794, 292] width 386 height 20
click at [493, 204] on span "edit field" at bounding box center [948, 273] width 23 height 8
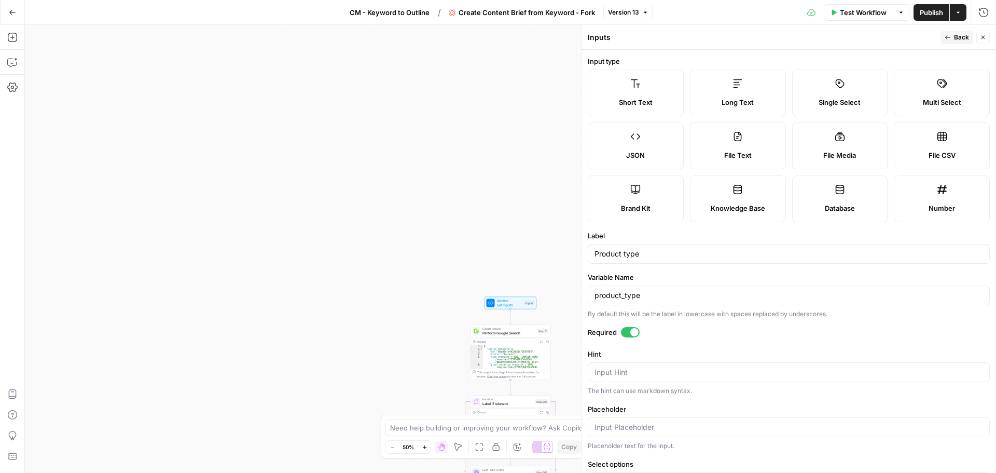
click at [493, 99] on span "Short Text" at bounding box center [636, 102] width 34 height 10
click at [493, 37] on span "Back" at bounding box center [961, 37] width 15 height 9
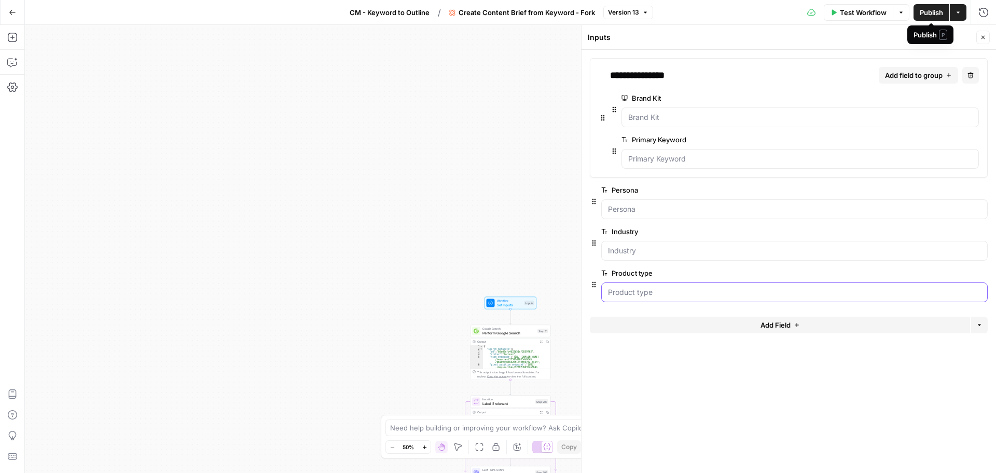
click at [493, 204] on type "Product type" at bounding box center [794, 292] width 373 height 10
click at [493, 13] on span "Publish" at bounding box center [931, 12] width 23 height 10
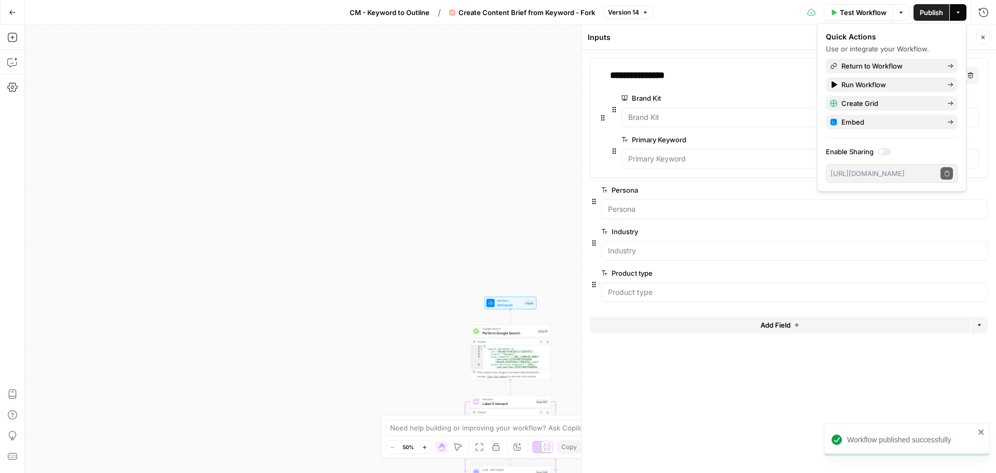
click at [16, 10] on button "Go Back" at bounding box center [12, 12] width 19 height 19
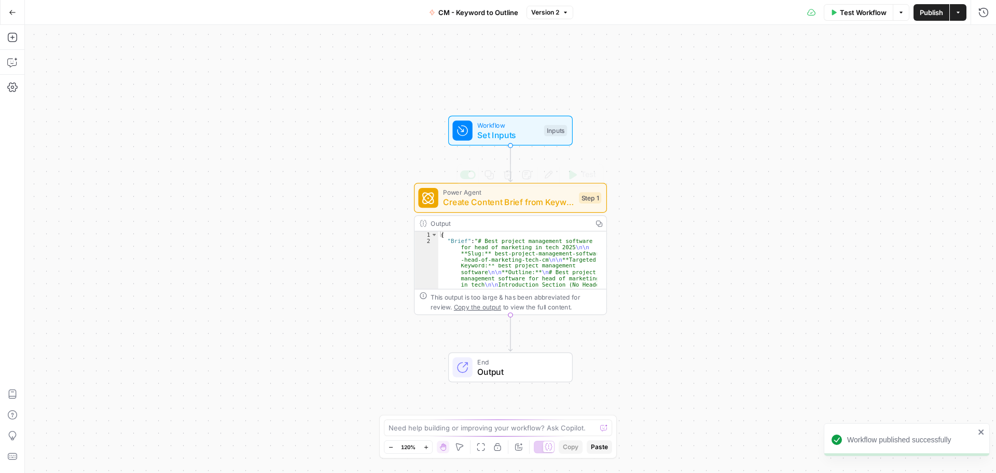
click at [493, 197] on span "Create Content Brief from Keyword - Fork" at bounding box center [508, 202] width 131 height 12
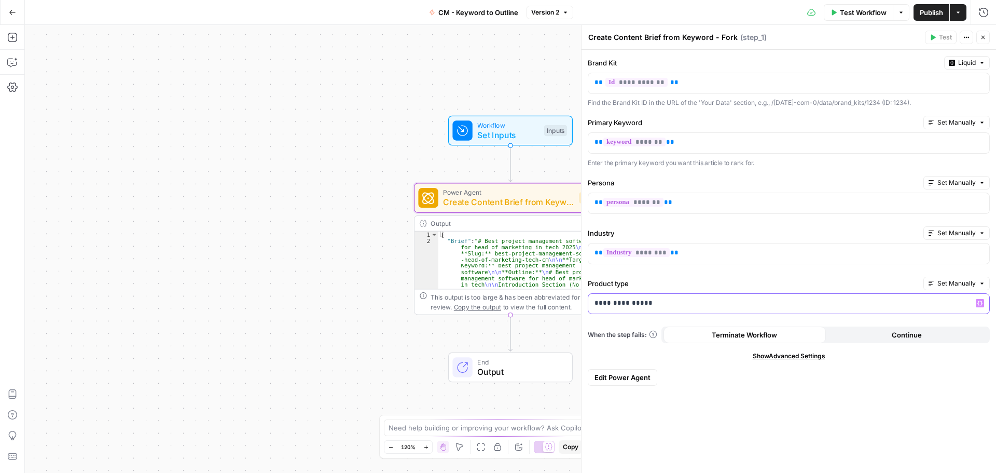
click at [493, 204] on p "**********" at bounding box center [788, 303] width 389 height 10
click at [493, 204] on span "Set Manually" at bounding box center [956, 283] width 38 height 9
click at [493, 204] on label "Product type" at bounding box center [753, 283] width 331 height 10
click at [493, 204] on p "**********" at bounding box center [788, 303] width 389 height 10
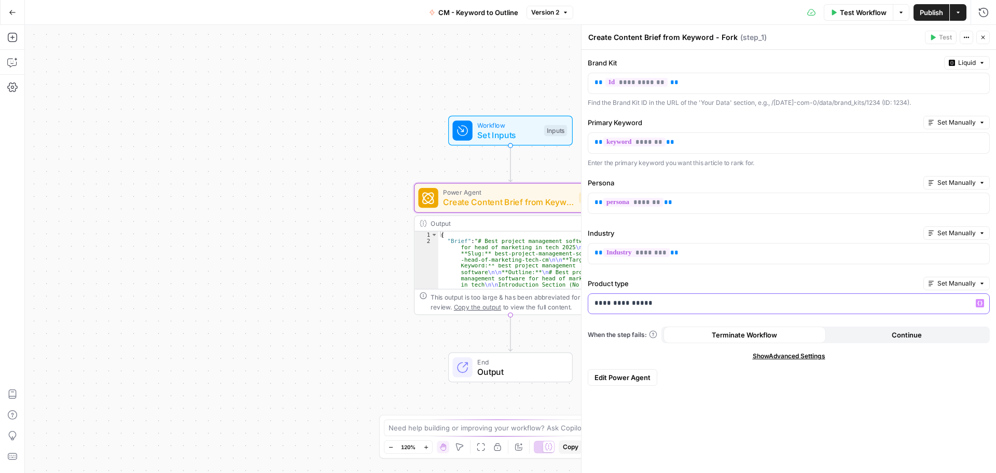
click at [493, 204] on p "**********" at bounding box center [788, 303] width 389 height 10
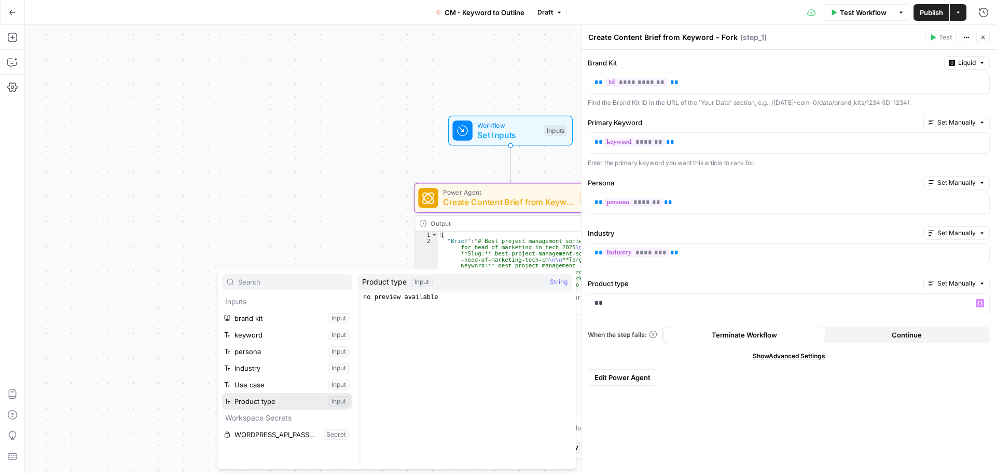
click at [276, 204] on button "Select variable Product type" at bounding box center [287, 401] width 130 height 17
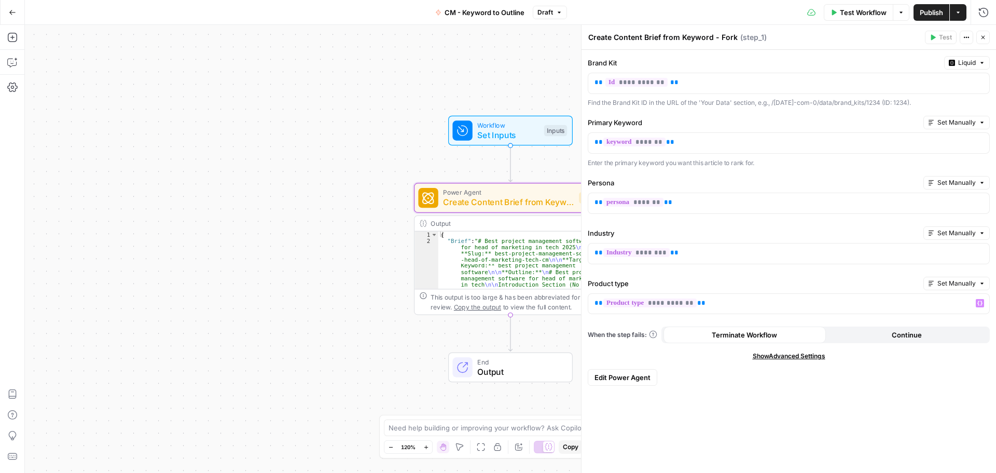
click at [493, 13] on span "Publish" at bounding box center [931, 12] width 23 height 10
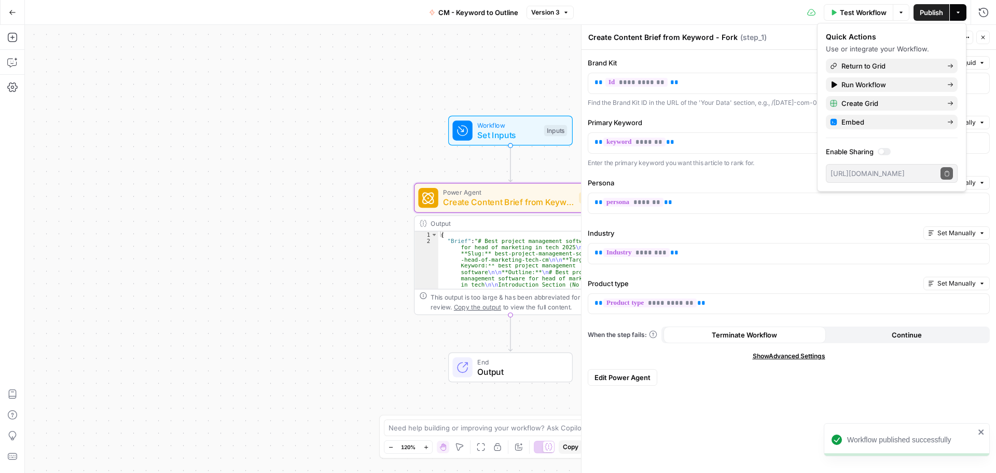
click at [328, 204] on div "Workflow Set Inputs Inputs Power Agent Create Content Brief from Keyword - Fork…" at bounding box center [510, 249] width 971 height 448
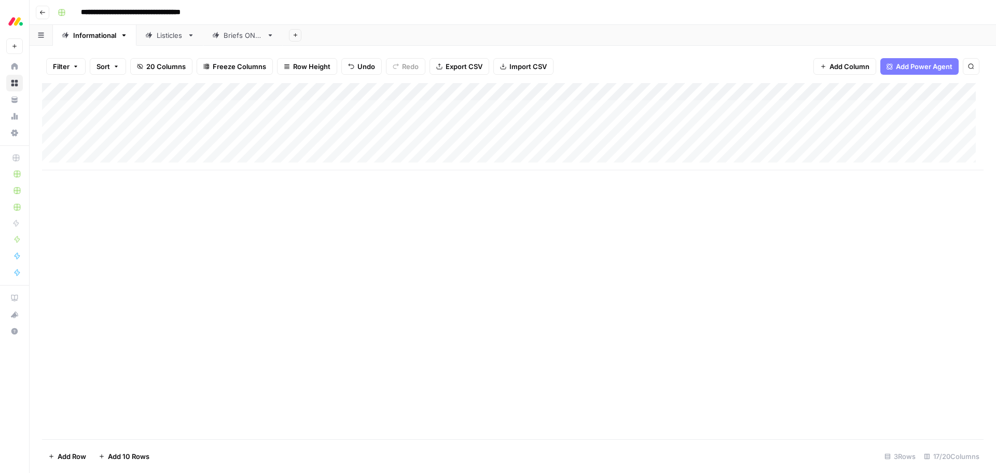
click at [637, 110] on div "Add Column" at bounding box center [512, 126] width 941 height 87
click at [640, 108] on div "Add Column" at bounding box center [512, 126] width 941 height 87
click at [665, 90] on div "Add Column" at bounding box center [512, 126] width 941 height 87
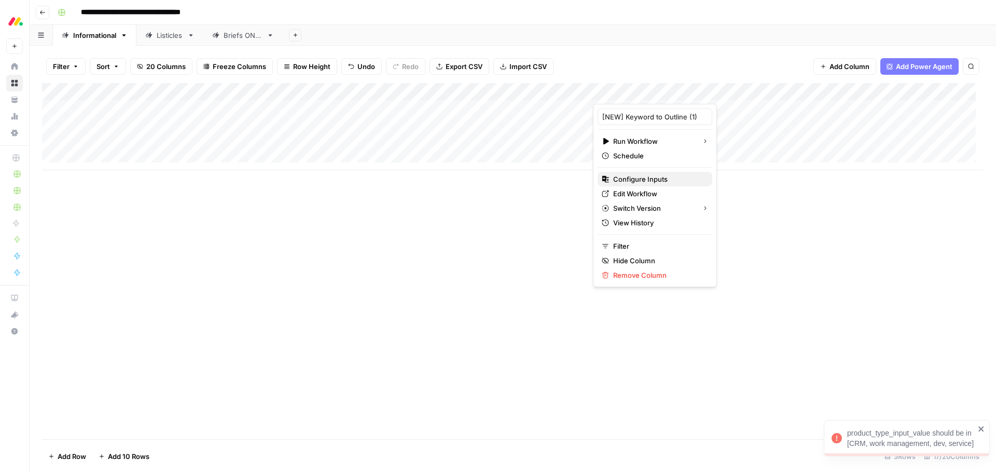
click at [650, 183] on span "Configure Inputs" at bounding box center [658, 179] width 91 height 10
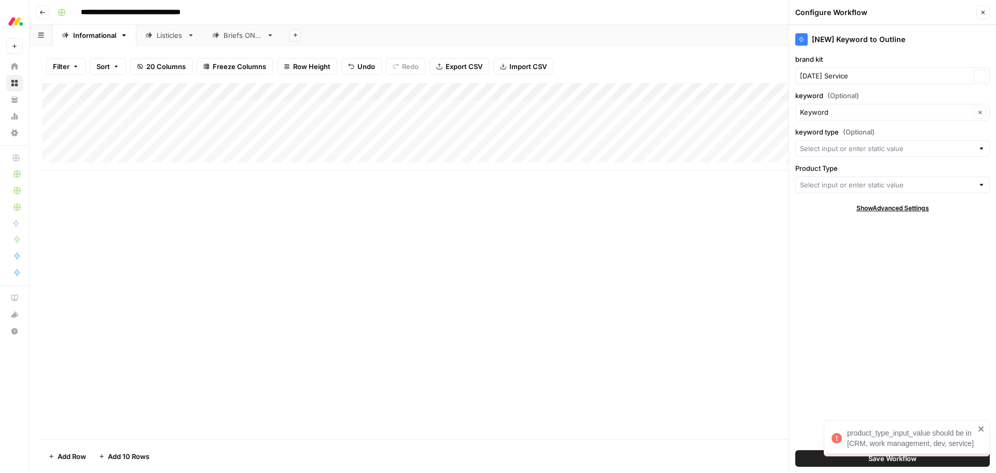
type input "monday Service"
click at [965, 74] on input "brand kit" at bounding box center [885, 76] width 171 height 10
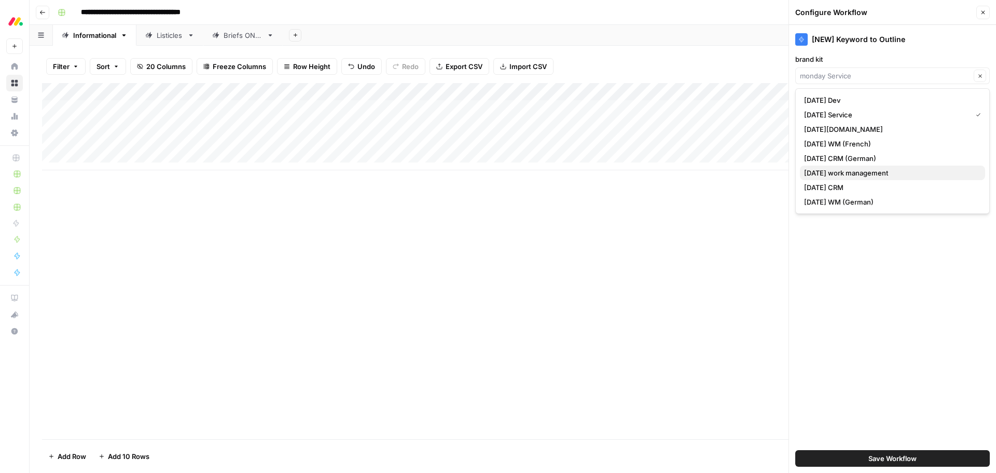
click at [886, 171] on span "monday work management" at bounding box center [890, 173] width 173 height 10
type input "monday work management"
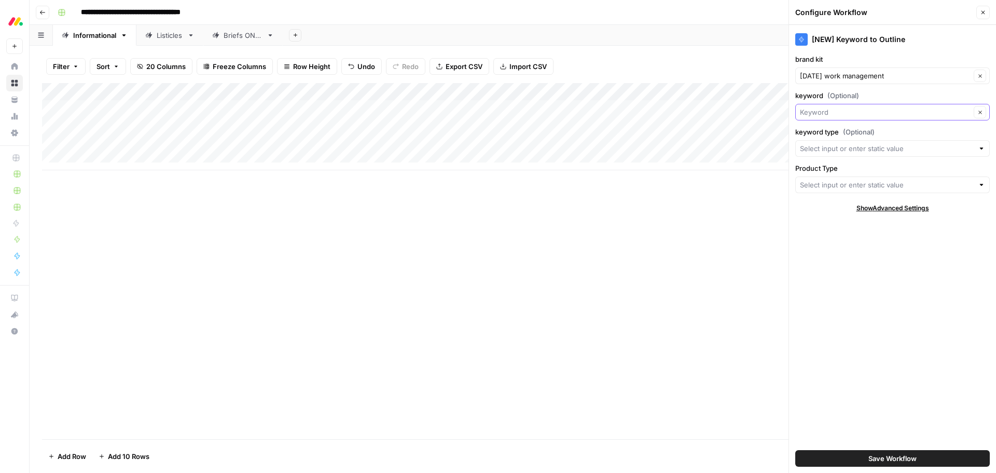
click at [874, 112] on input "keyword (Optional)" at bounding box center [885, 112] width 171 height 10
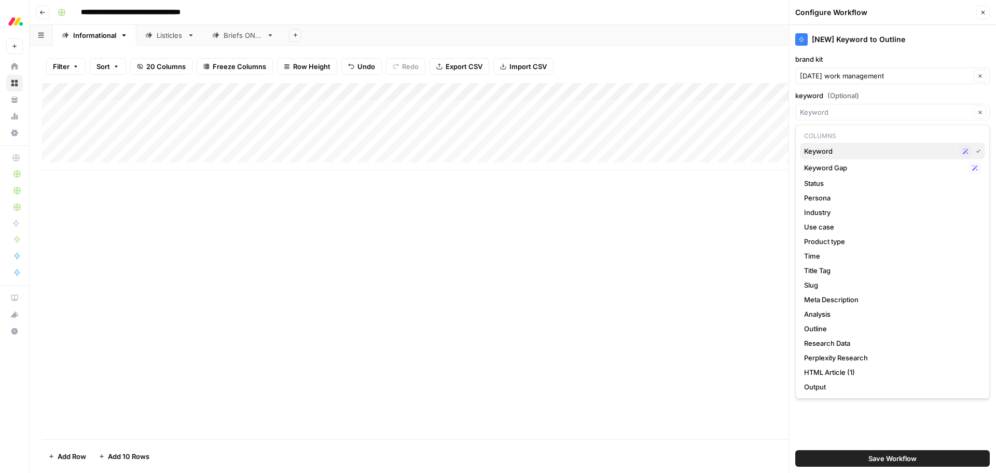
click at [865, 150] on span "Keyword" at bounding box center [879, 151] width 151 height 10
type input "Keyword"
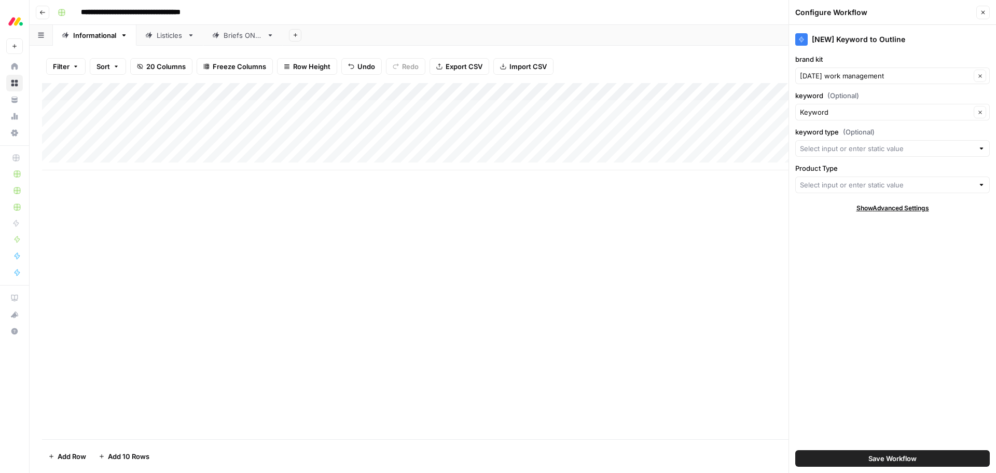
click at [647, 59] on div "Filter Sort 20 Columns Freeze Columns Row Height Undo Redo Export CSV Import CS…" at bounding box center [512, 66] width 941 height 33
click at [983, 12] on icon "button" at bounding box center [983, 13] width 4 height 4
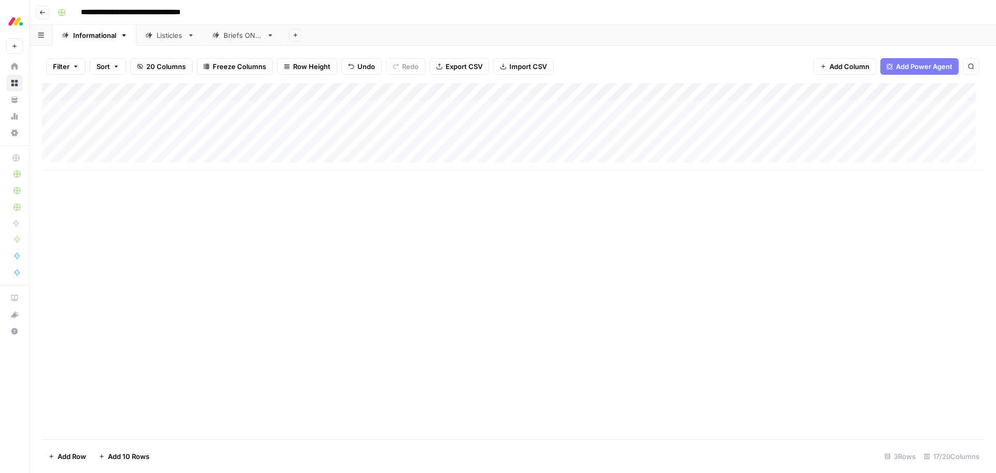
click at [841, 69] on span "Add Column" at bounding box center [849, 66] width 40 height 10
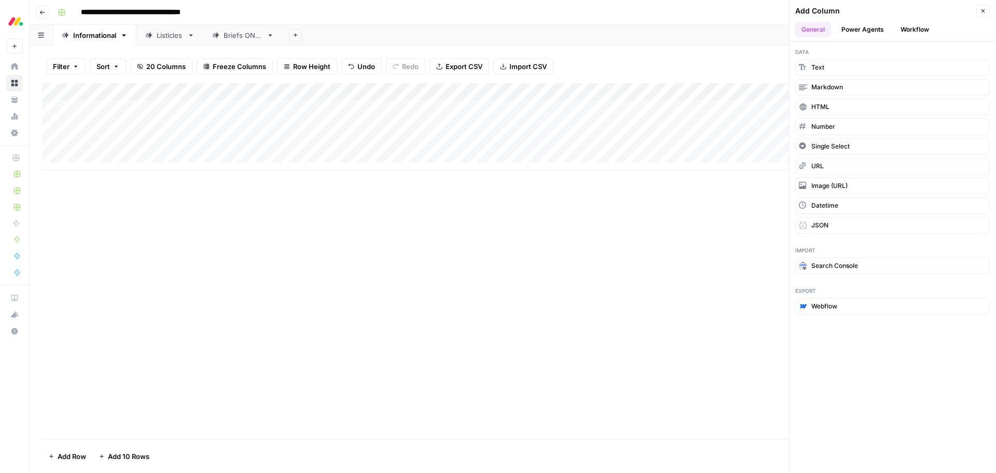
click at [849, 27] on button "Power Agents" at bounding box center [862, 30] width 55 height 16
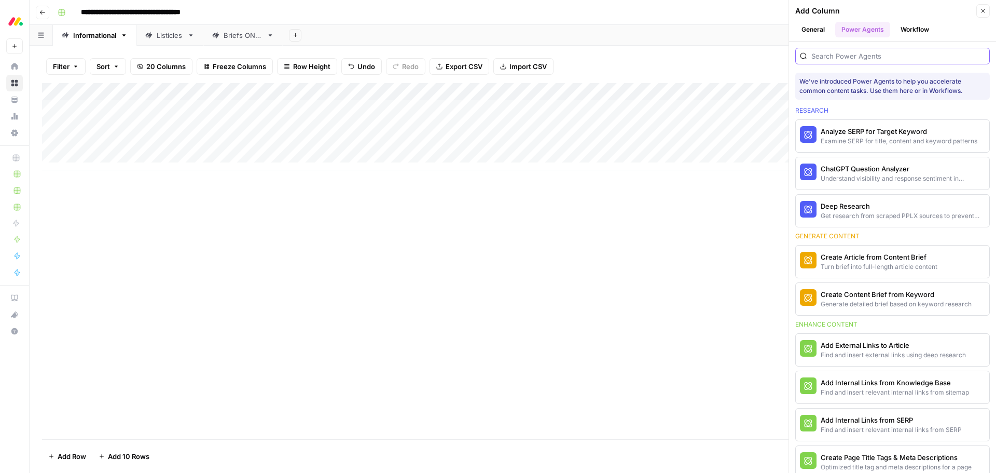
click at [848, 51] on input "search" at bounding box center [898, 56] width 174 height 10
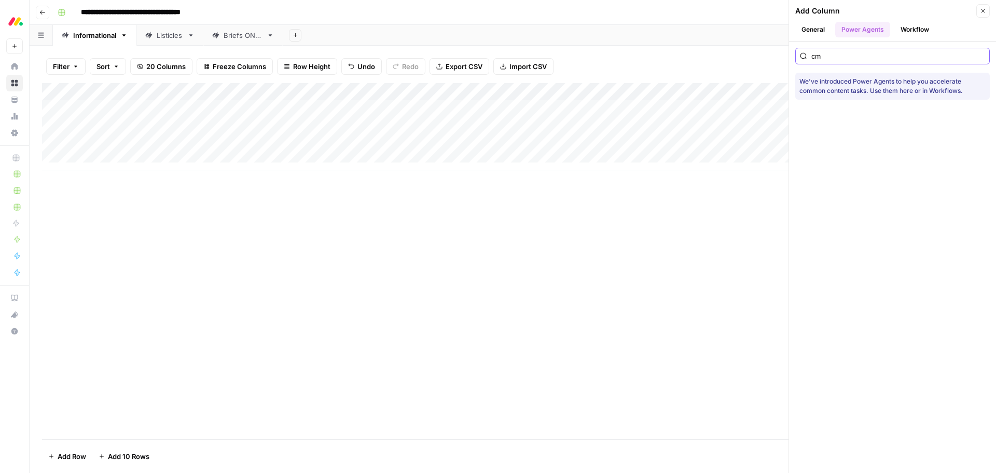
type input "cm"
click at [903, 20] on header "Add Column Close General Power Agents Workflow" at bounding box center [892, 20] width 207 height 41
click at [912, 25] on button "Workflow" at bounding box center [914, 30] width 41 height 16
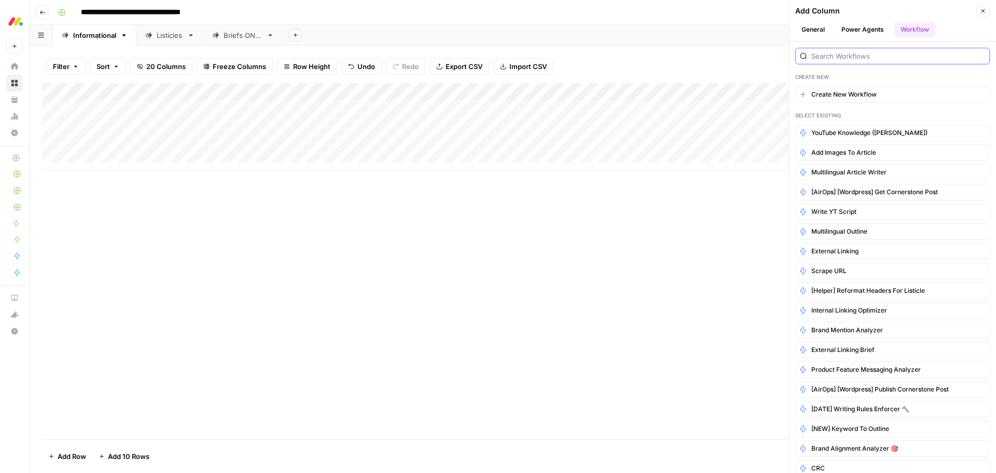
click at [852, 56] on input "search" at bounding box center [898, 56] width 174 height 10
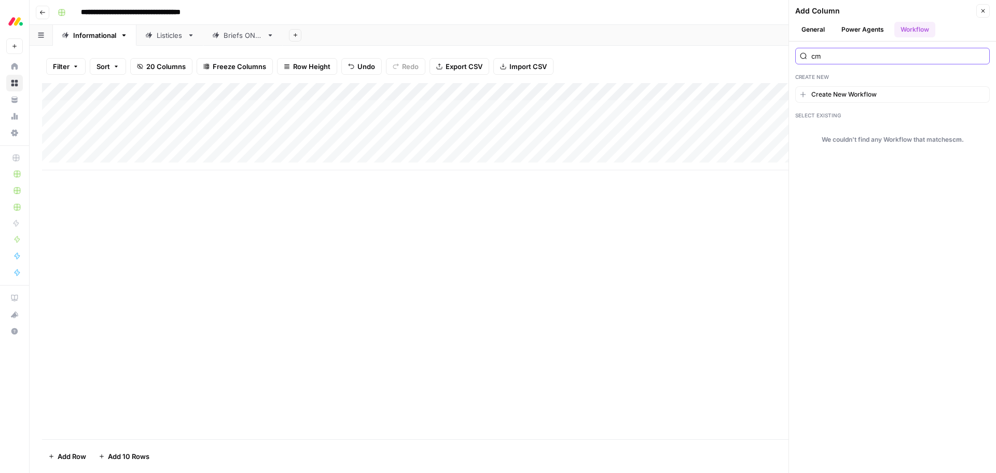
type input "c"
type input "CM"
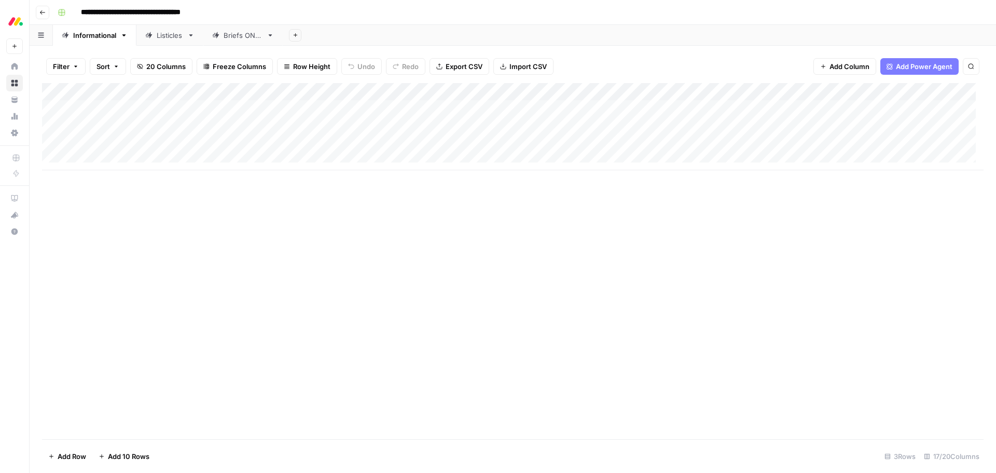
click at [845, 70] on span "Add Column" at bounding box center [849, 66] width 40 height 10
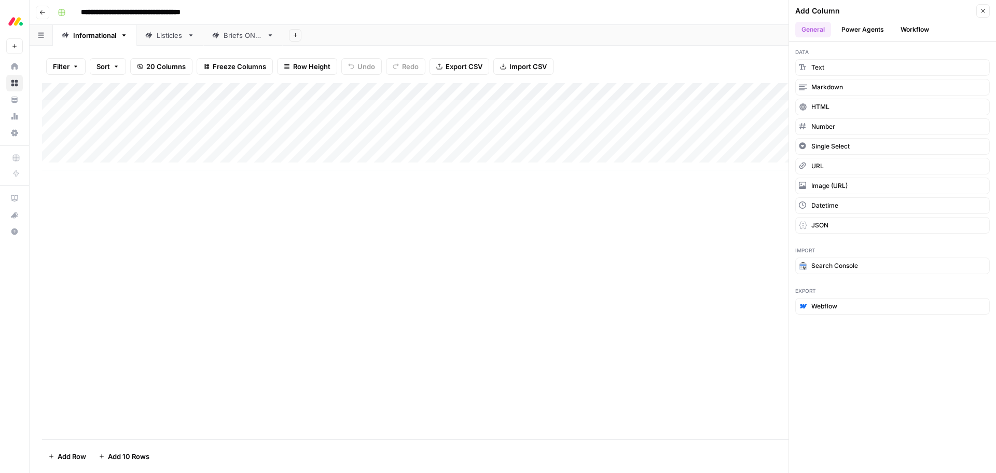
click at [855, 33] on button "Power Agents" at bounding box center [862, 30] width 55 height 16
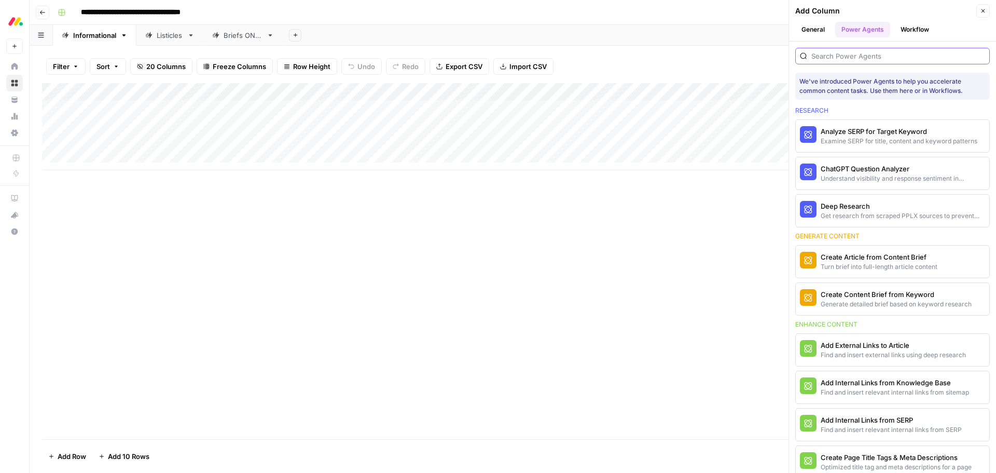
click at [889, 58] on input "search" at bounding box center [898, 56] width 174 height 10
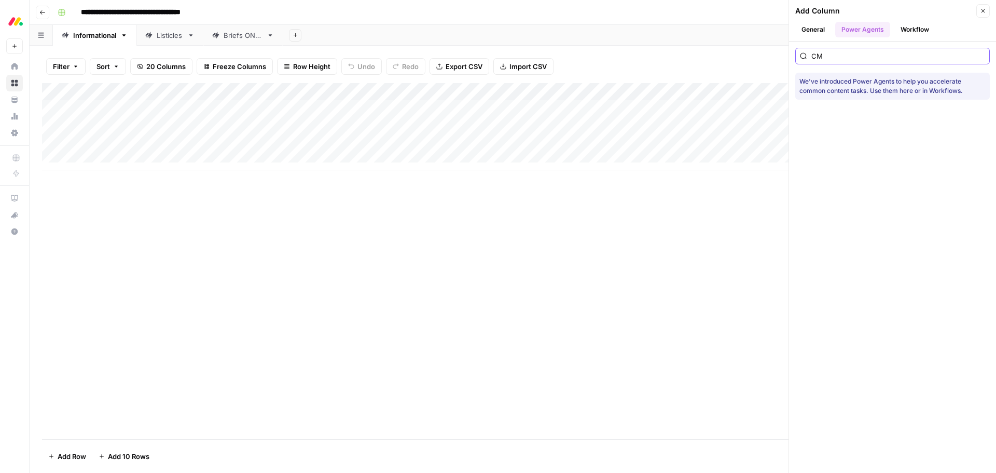
type input "CM"
click at [901, 25] on button "Workflow" at bounding box center [914, 30] width 41 height 16
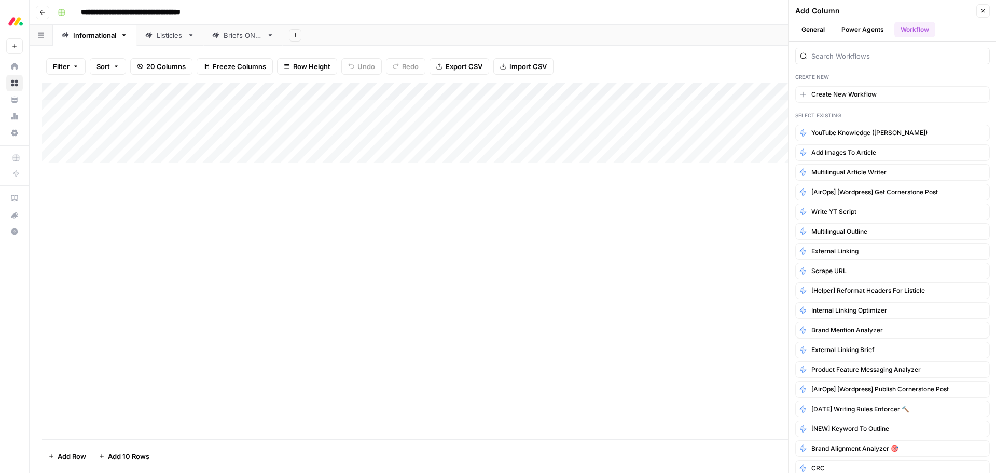
click at [861, 49] on div at bounding box center [892, 56] width 195 height 17
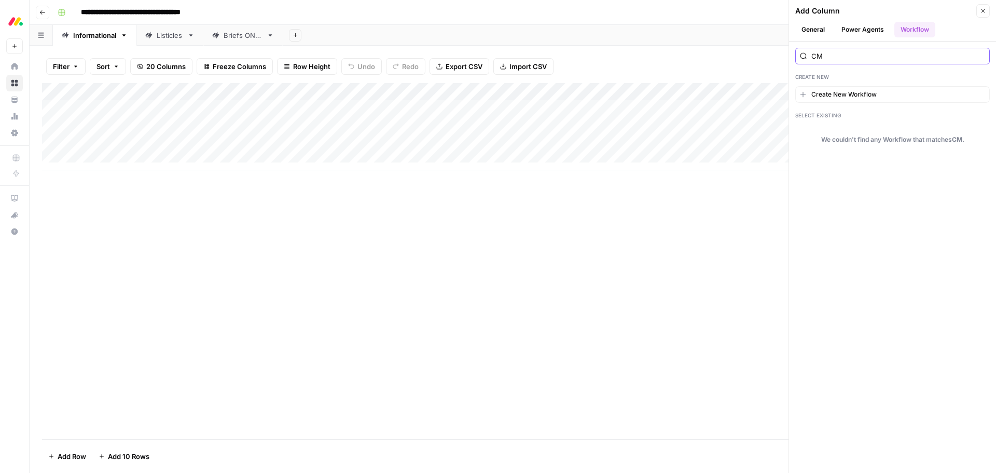
type input "CM"
click at [863, 30] on button "Power Agents" at bounding box center [862, 30] width 55 height 16
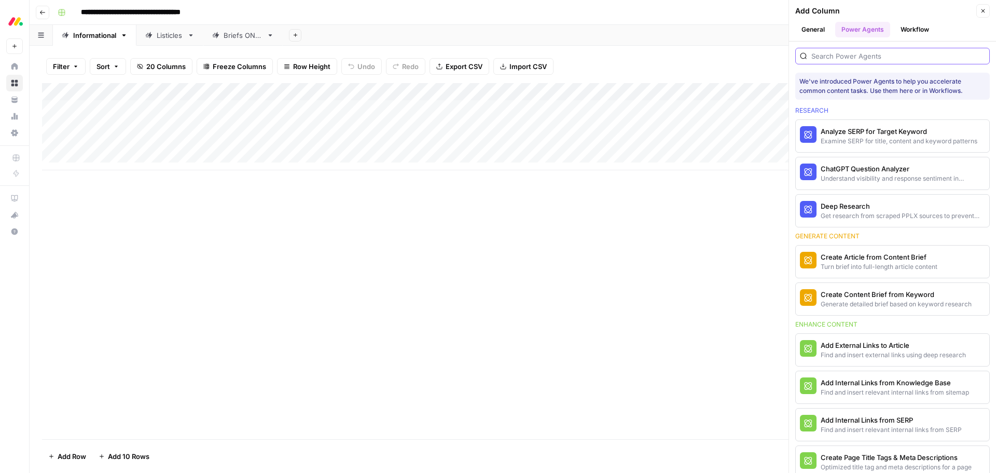
click at [840, 59] on input "search" at bounding box center [898, 56] width 174 height 10
paste input "101271"
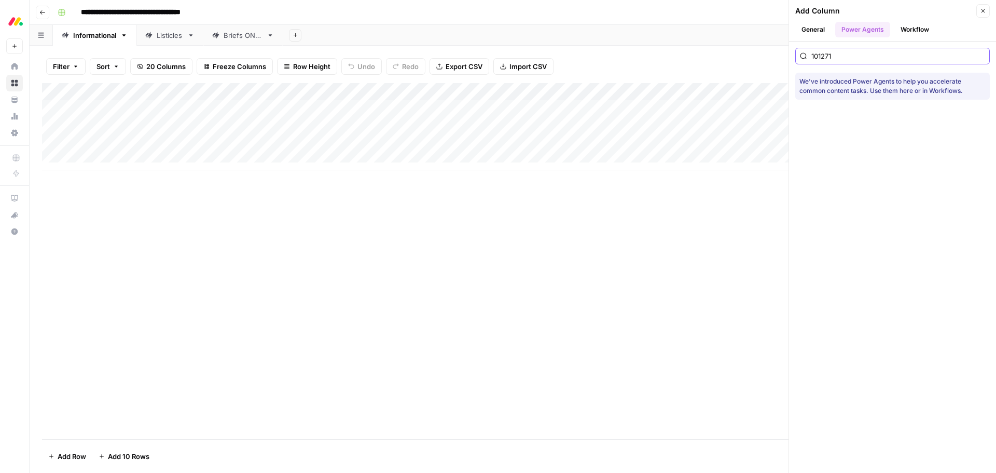
type input "101271"
click at [813, 37] on button "General" at bounding box center [813, 30] width 36 height 16
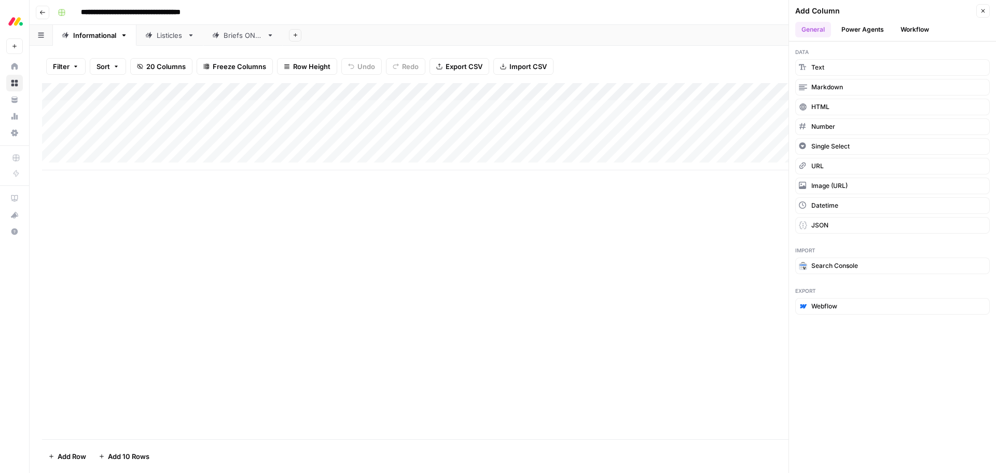
click at [916, 37] on header "Add Column Close General Power Agents Workflow" at bounding box center [892, 20] width 207 height 41
click at [917, 32] on button "Workflow" at bounding box center [914, 30] width 41 height 16
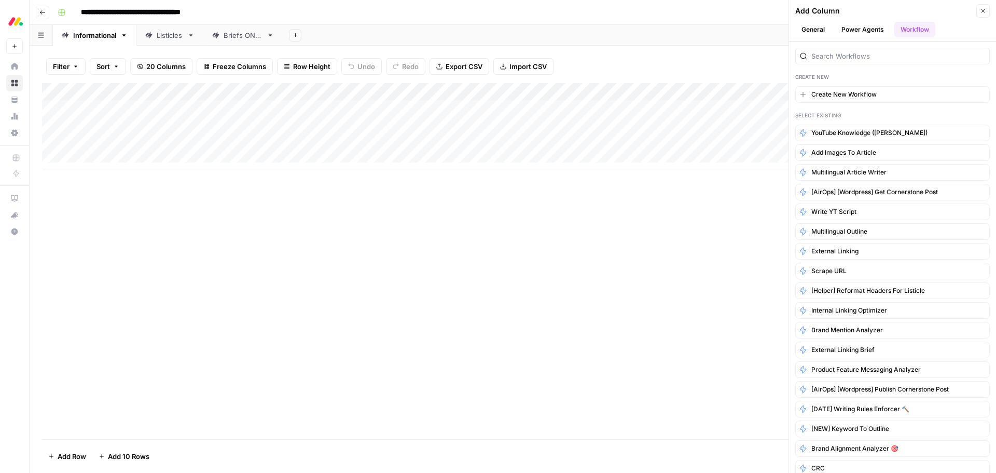
click at [904, 50] on div at bounding box center [892, 56] width 195 height 17
paste input "101271"
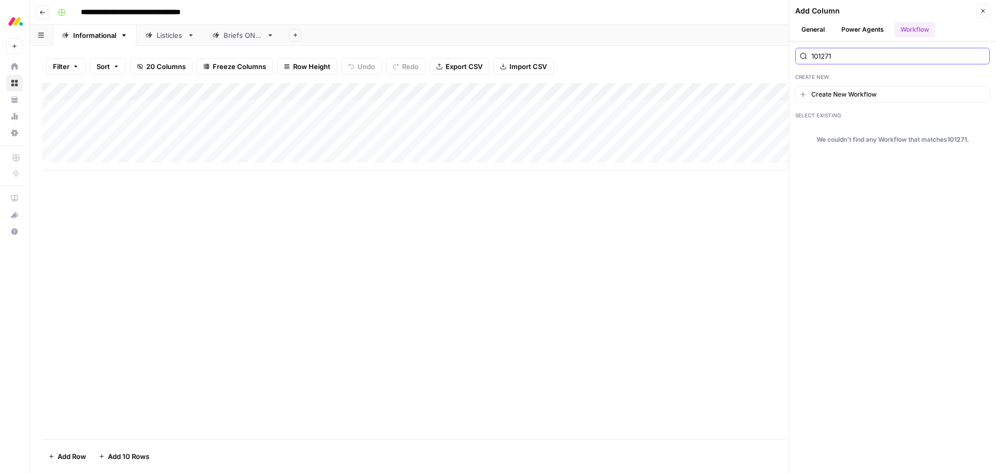
type input "101271"
click at [665, 93] on div "Add Column" at bounding box center [512, 126] width 941 height 87
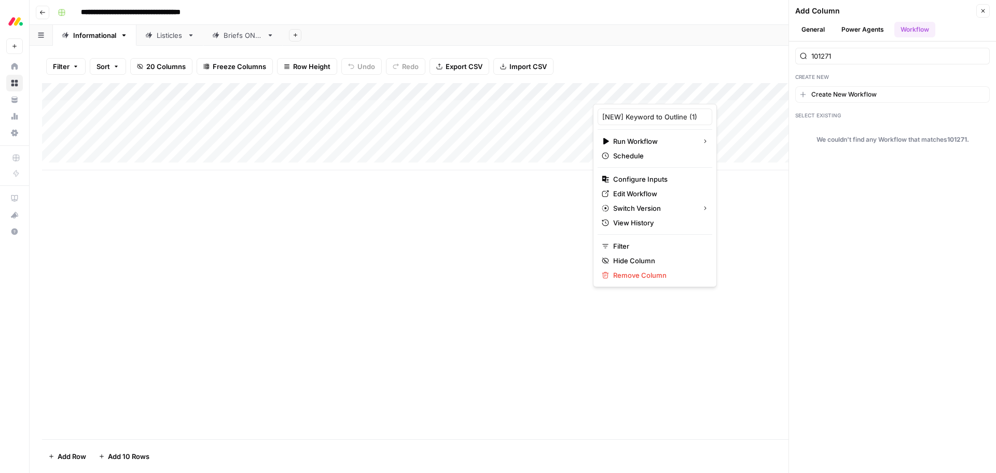
click at [498, 229] on div "Add Column" at bounding box center [512, 261] width 941 height 356
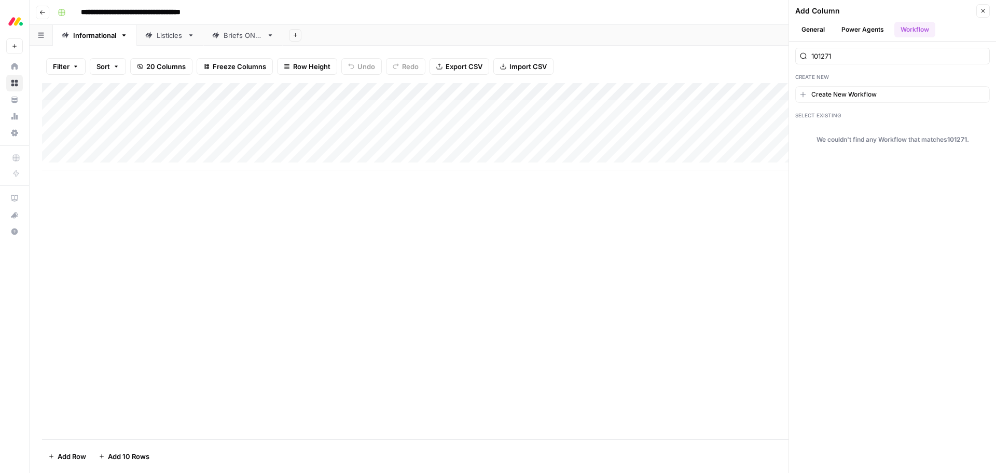
click at [984, 9] on icon "button" at bounding box center [983, 11] width 6 height 6
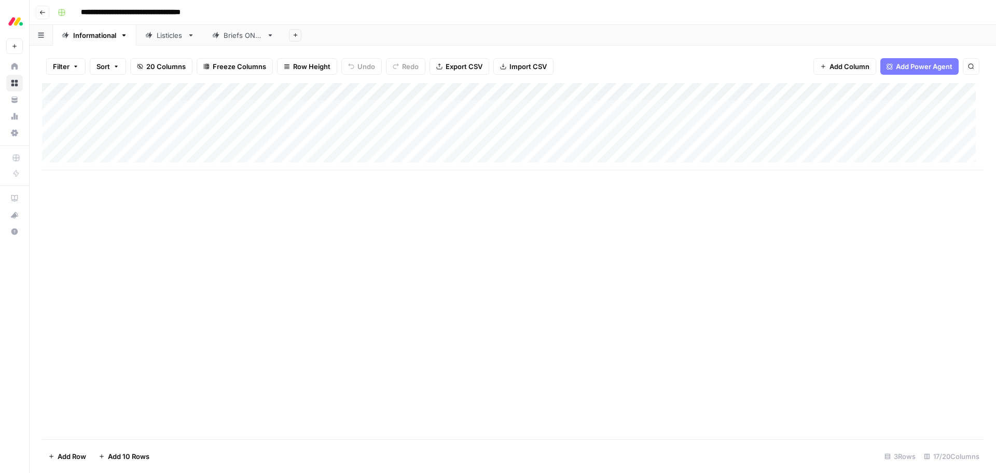
click at [904, 67] on span "Add Power Agent" at bounding box center [924, 66] width 57 height 10
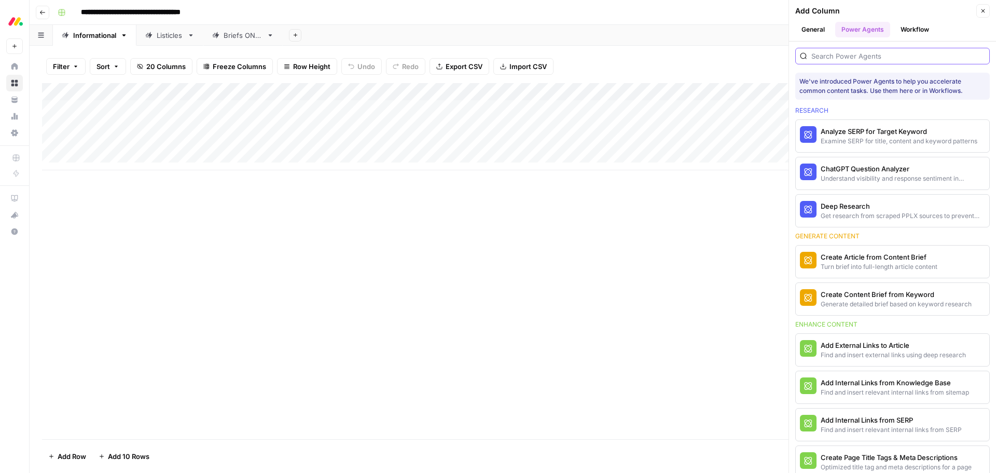
click at [902, 59] on input "search" at bounding box center [898, 56] width 174 height 10
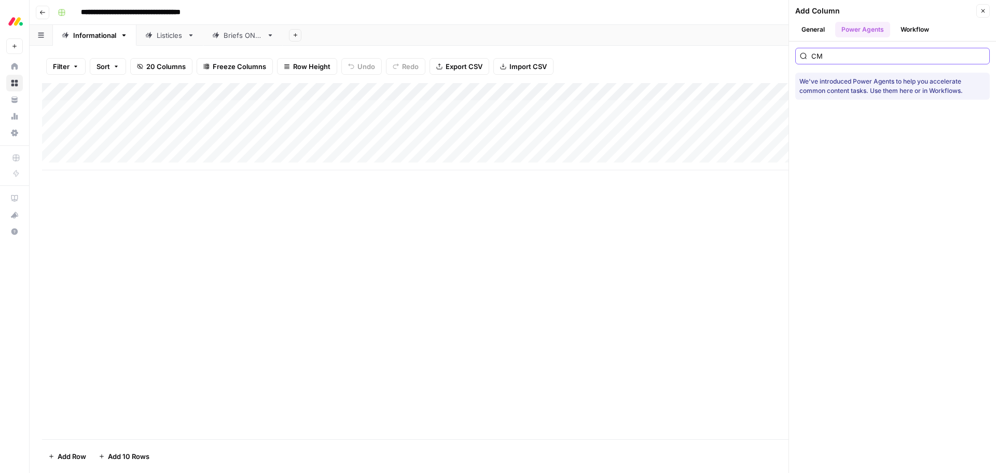
type input "CM"
click at [835, 156] on div "CM We've introduced Power Agents to help you accelerate common content tasks. U…" at bounding box center [892, 256] width 207 height 431
click at [918, 32] on button "Workflow" at bounding box center [914, 30] width 41 height 16
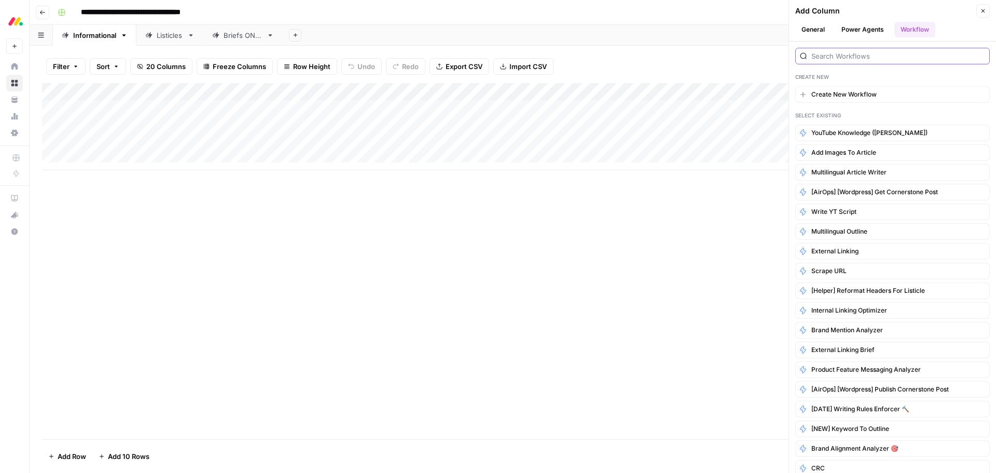
click at [873, 53] on input "search" at bounding box center [898, 56] width 174 height 10
type input "mc"
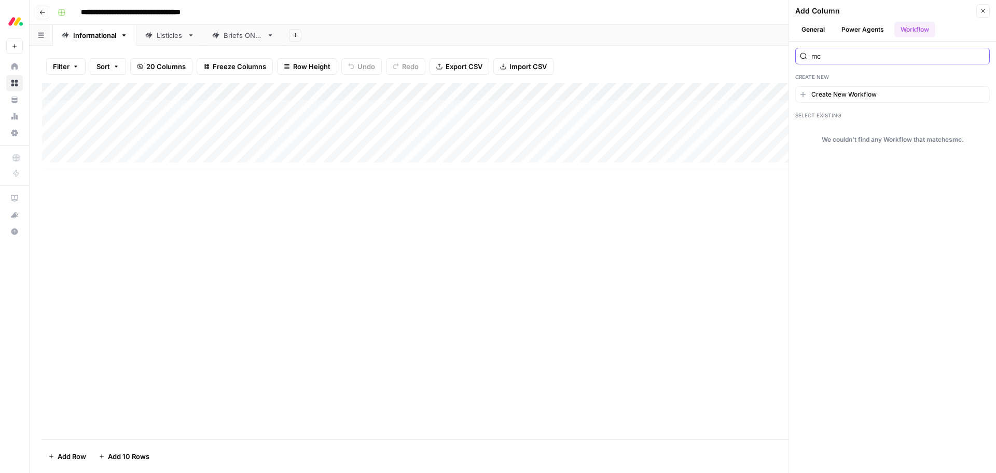
click at [873, 53] on input "mc" at bounding box center [898, 56] width 174 height 10
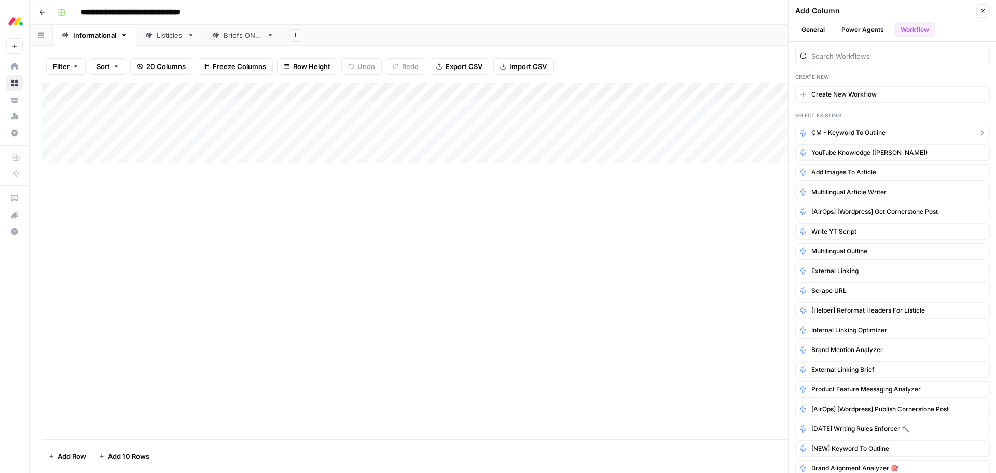
click at [839, 136] on span "CM - Keyword to Outline" at bounding box center [848, 132] width 74 height 9
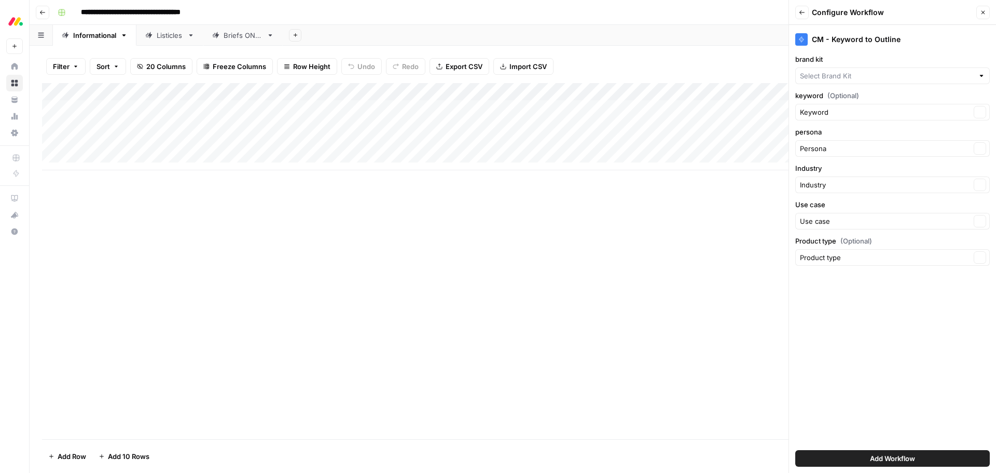
type input "monday work management"
click at [861, 102] on div "keyword (Optional) Keyword Clear" at bounding box center [892, 105] width 195 height 30
click at [861, 110] on input "keyword (Optional)" at bounding box center [885, 112] width 171 height 10
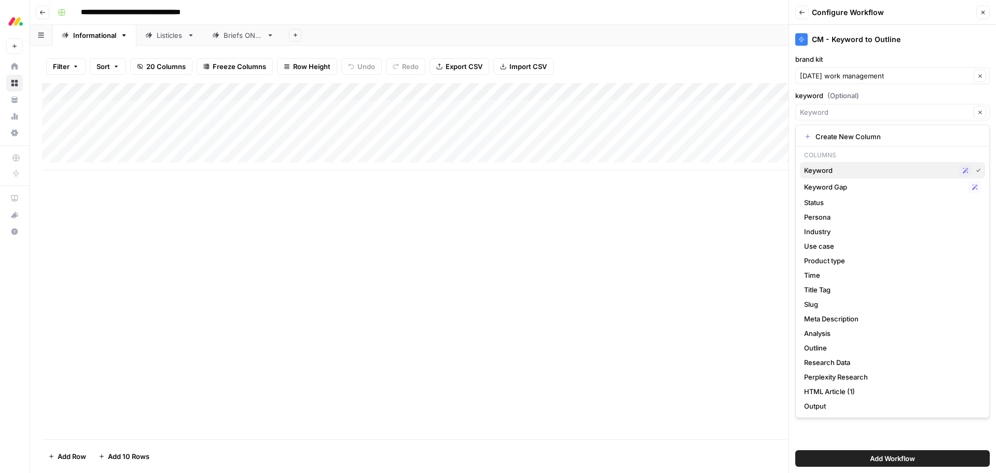
click at [859, 169] on span "Keyword" at bounding box center [879, 170] width 151 height 10
type input "Keyword"
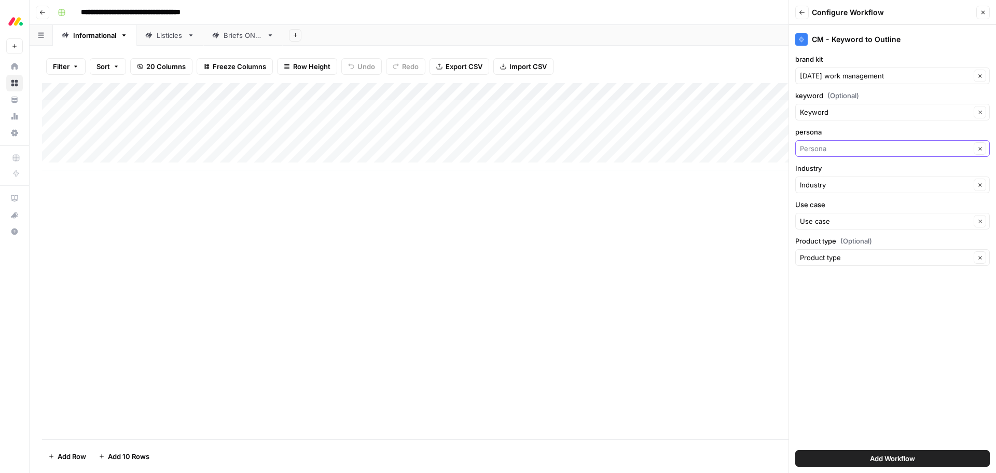
click at [853, 149] on input "persona" at bounding box center [885, 148] width 171 height 10
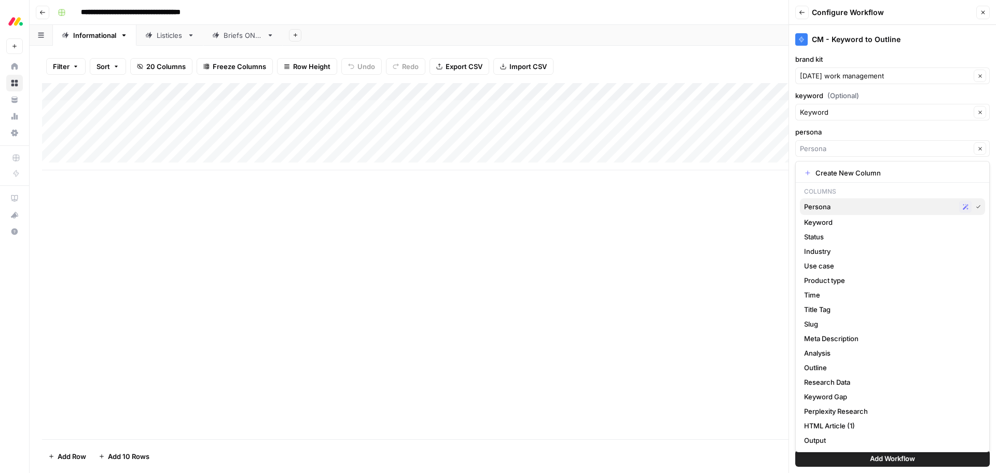
click at [862, 205] on span "Persona" at bounding box center [879, 206] width 151 height 10
type input "Persona"
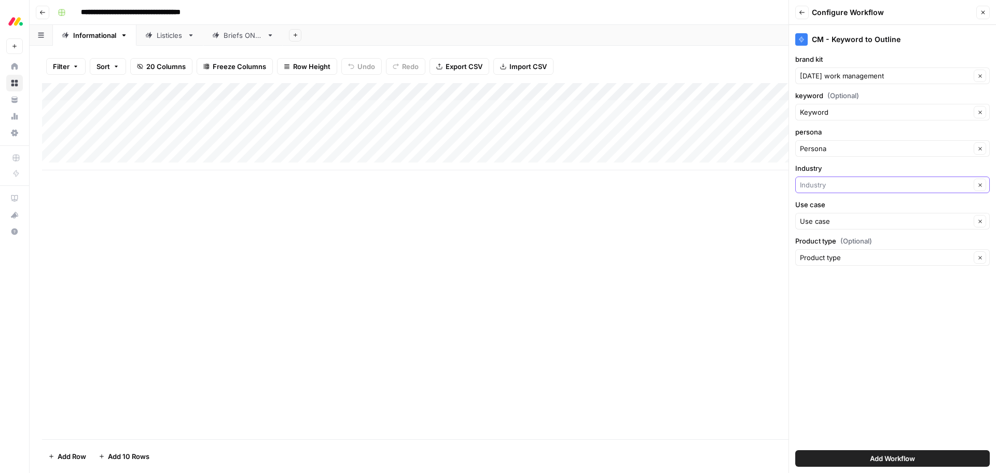
click at [855, 181] on input "Industry" at bounding box center [885, 184] width 171 height 10
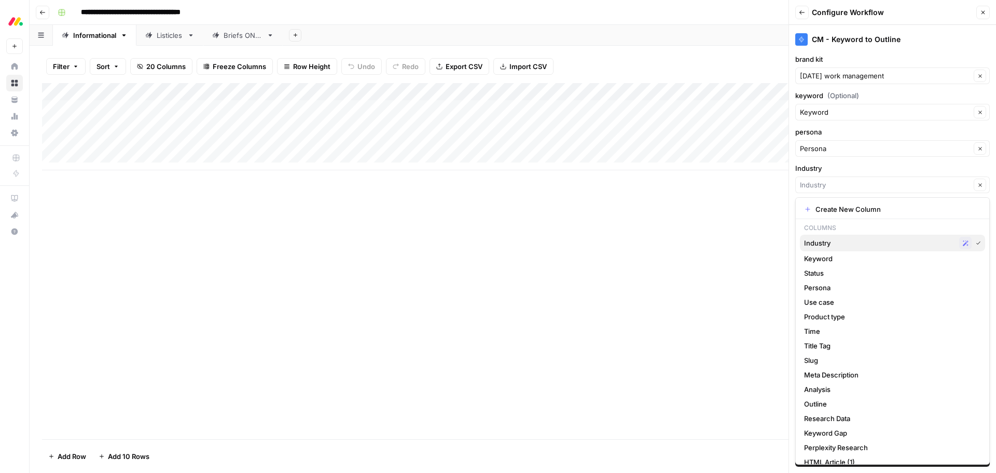
click at [854, 240] on span "Industry" at bounding box center [879, 243] width 151 height 10
type input "Industry"
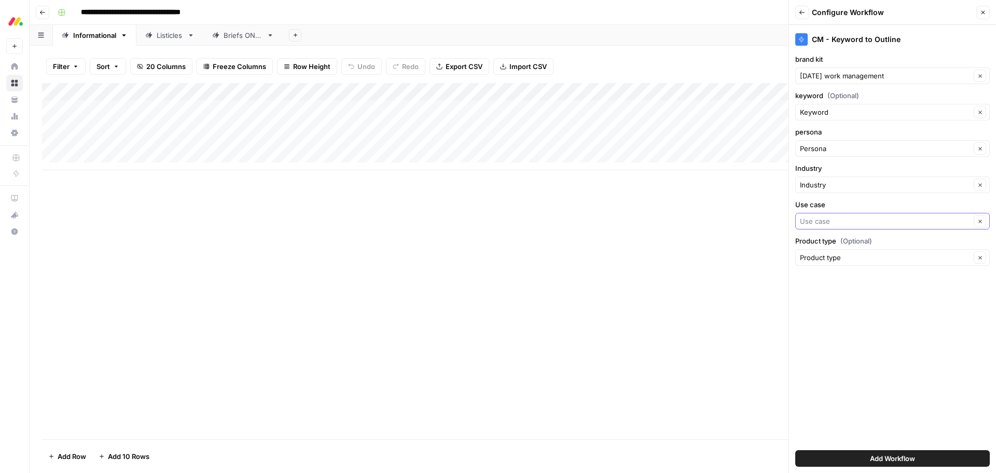
click at [853, 219] on input "Use case" at bounding box center [885, 221] width 171 height 10
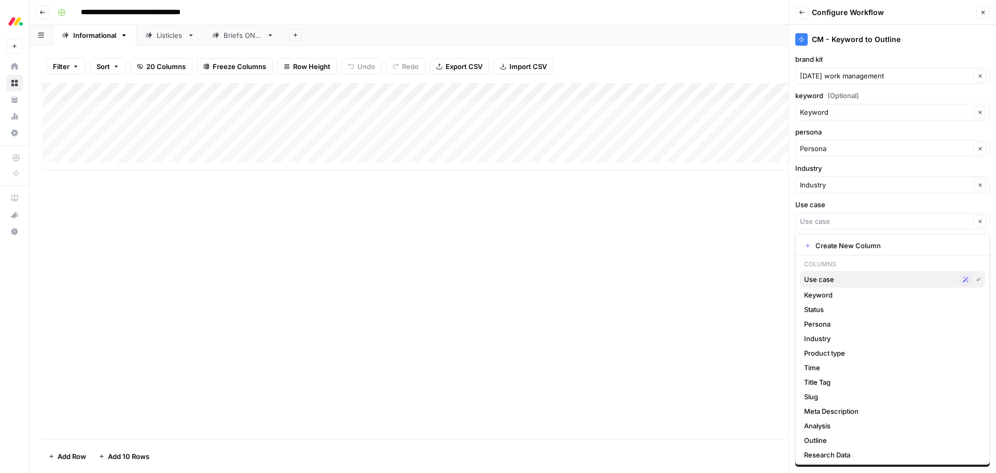
click at [858, 278] on span "Use case" at bounding box center [879, 279] width 151 height 10
type input "Use case"
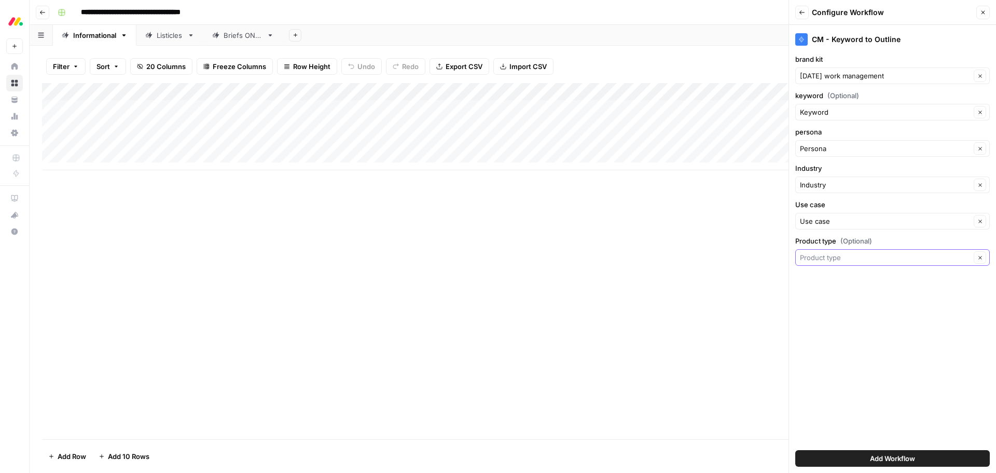
click at [873, 258] on input "Product type (Optional)" at bounding box center [885, 257] width 171 height 10
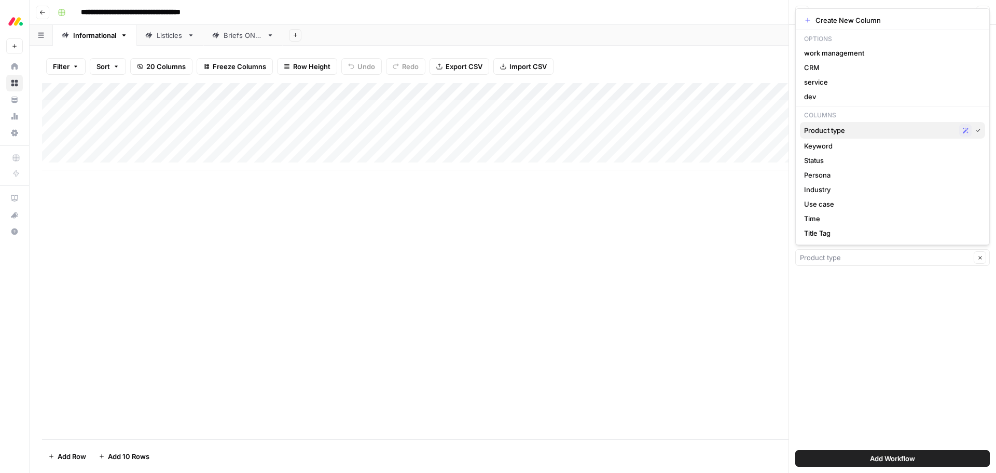
click at [855, 125] on span "Product type" at bounding box center [879, 130] width 151 height 10
type input "Product type"
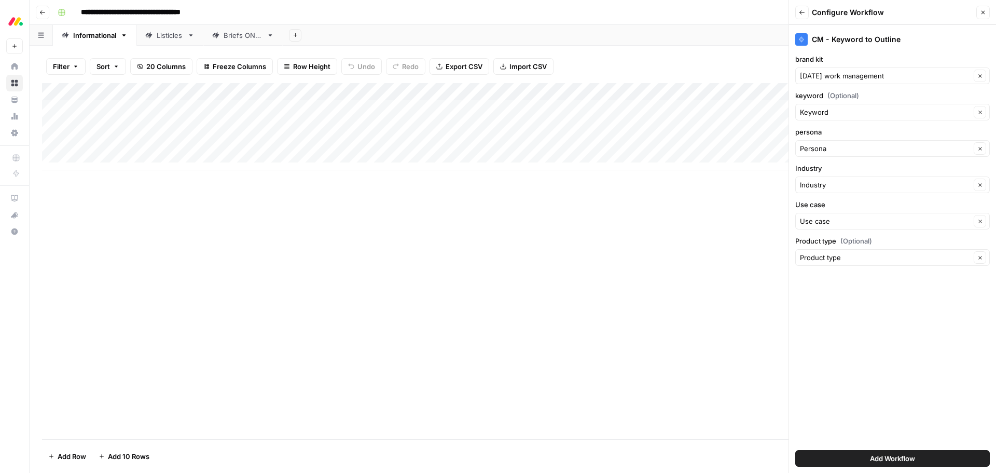
click at [855, 453] on button "Add Workflow" at bounding box center [892, 458] width 195 height 17
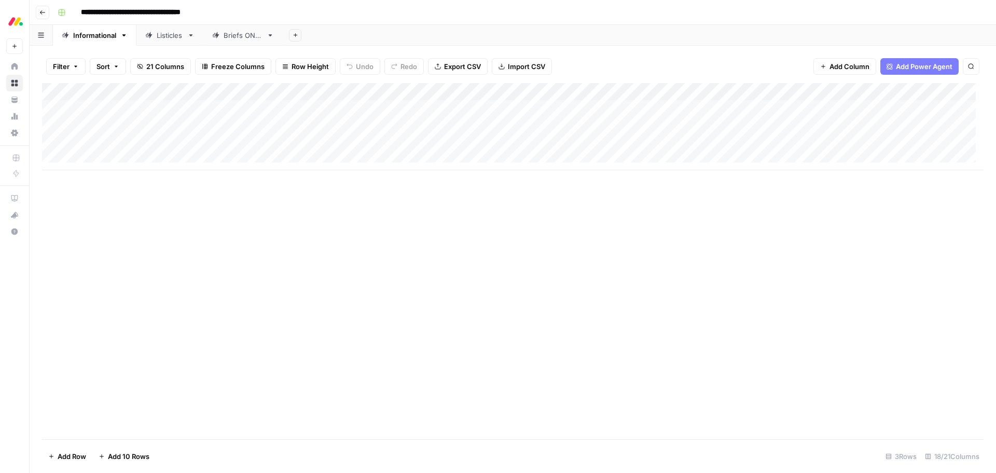
drag, startPoint x: 863, startPoint y: 91, endPoint x: 676, endPoint y: 76, distance: 187.4
click at [676, 76] on div "Filter Sort 21 Columns Freeze Columns Row Height Undo Redo Export CSV Import CS…" at bounding box center [513, 259] width 966 height 427
click at [658, 109] on div "Add Column" at bounding box center [512, 126] width 941 height 87
click at [551, 106] on div "Add Column" at bounding box center [512, 126] width 941 height 87
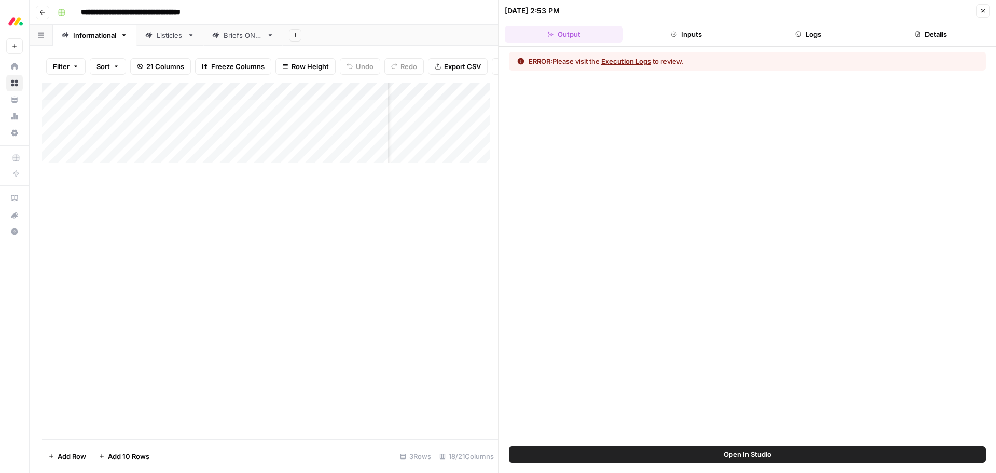
click at [614, 61] on button "Execution Logs" at bounding box center [626, 61] width 50 height 10
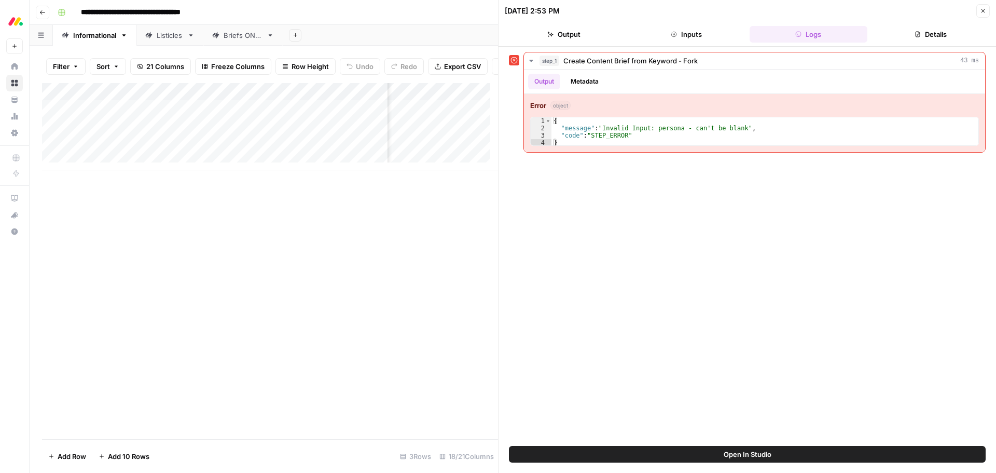
click at [983, 13] on icon "button" at bounding box center [983, 11] width 6 height 6
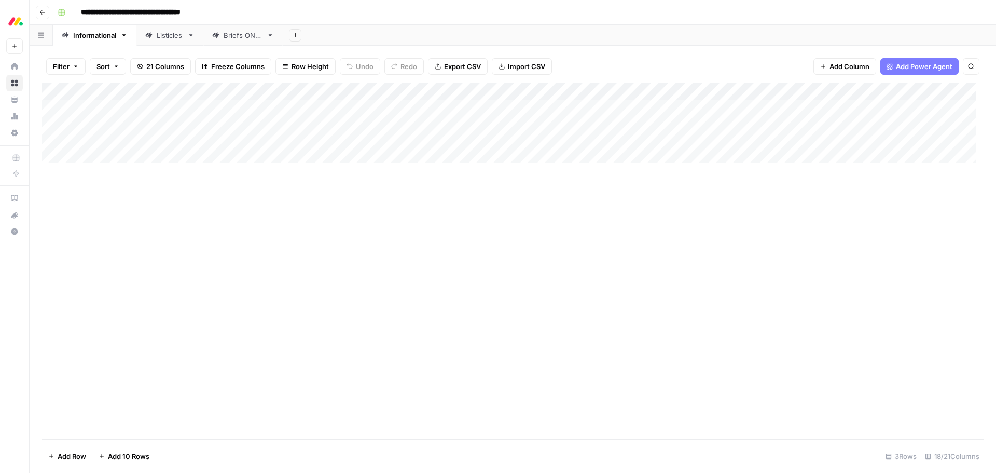
click at [699, 93] on div "Add Column" at bounding box center [512, 126] width 941 height 87
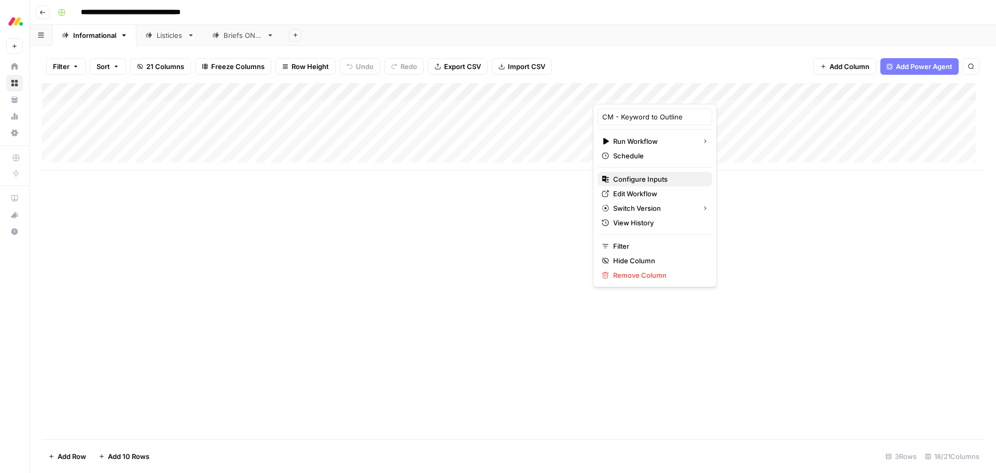
click at [655, 178] on span "Configure Inputs" at bounding box center [658, 179] width 91 height 10
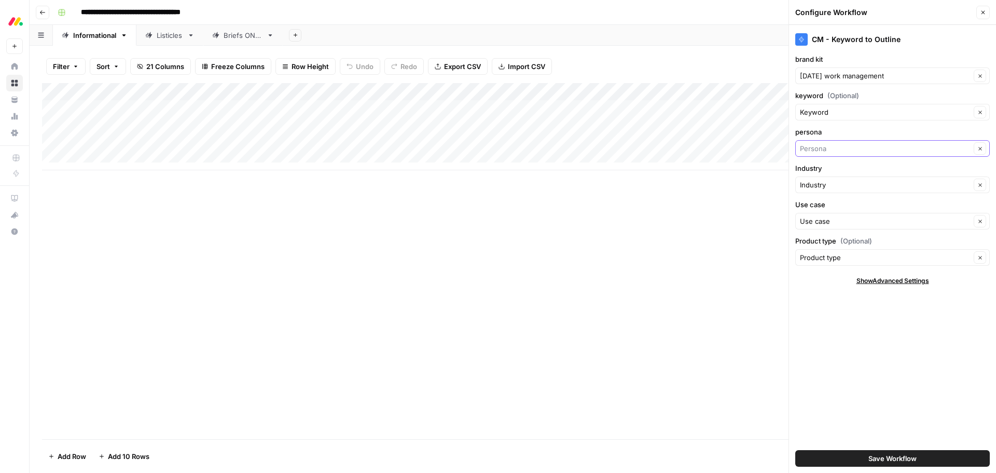
click at [854, 148] on input "persona" at bounding box center [885, 148] width 171 height 10
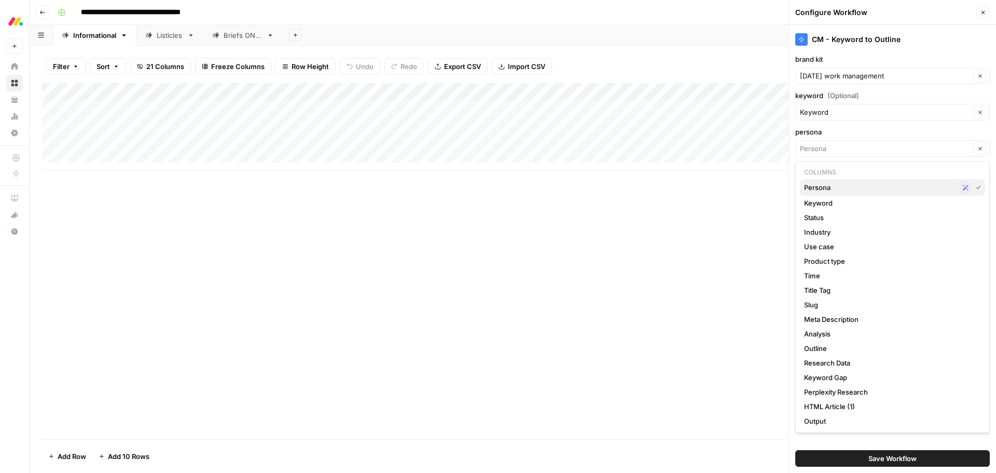
click at [839, 187] on span "Persona" at bounding box center [879, 187] width 151 height 10
type input "Persona"
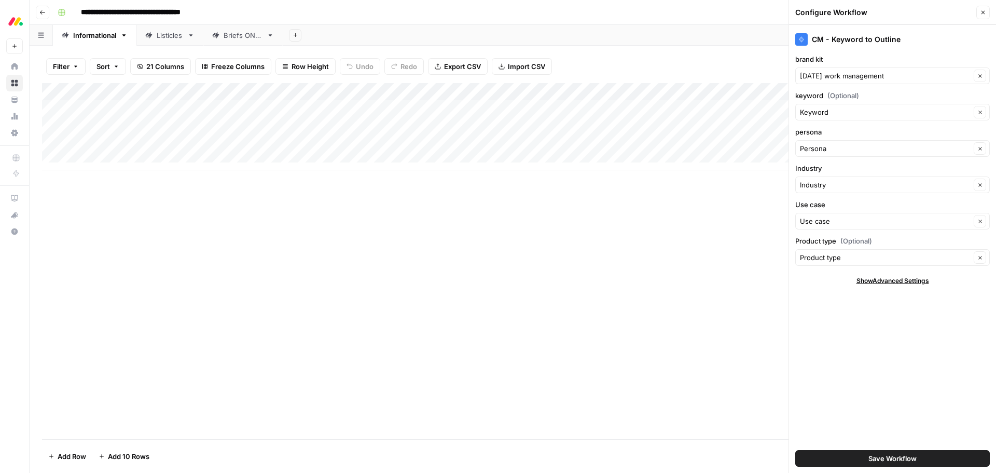
click at [866, 463] on button "Save Workflow" at bounding box center [892, 458] width 195 height 17
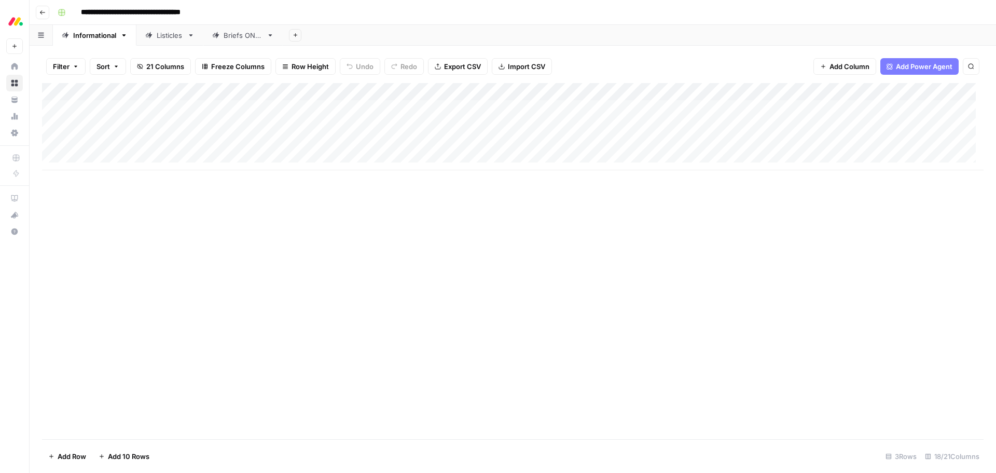
click at [712, 108] on div "Add Column" at bounding box center [512, 126] width 941 height 87
click at [331, 91] on div "Add Column" at bounding box center [512, 126] width 941 height 87
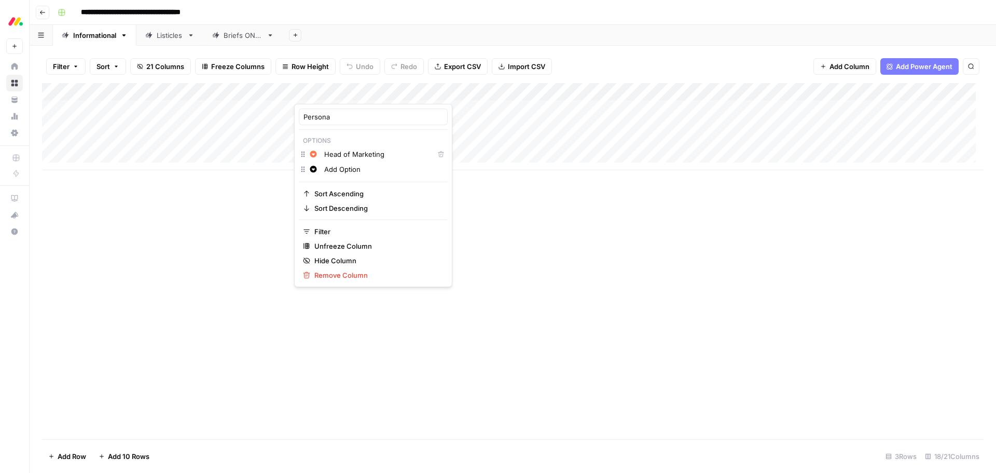
click at [515, 209] on div "Add Column" at bounding box center [512, 261] width 941 height 356
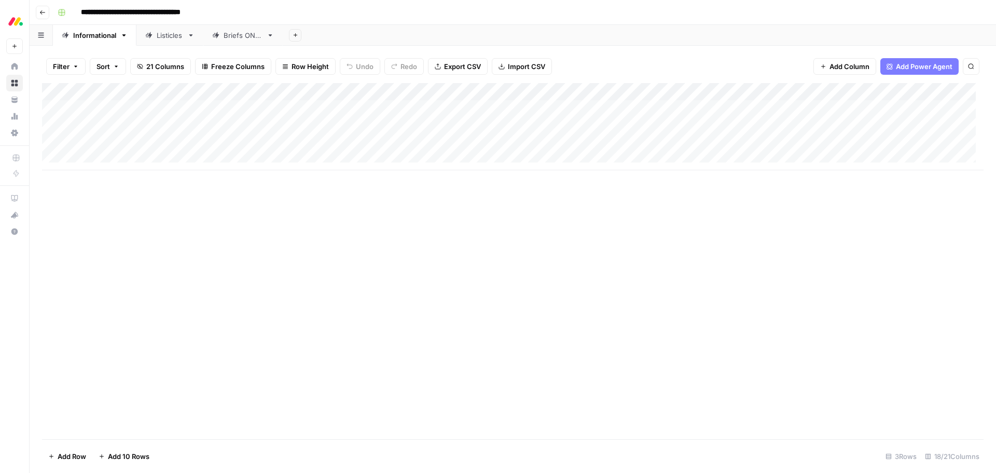
click at [429, 107] on div "Add Column" at bounding box center [512, 126] width 941 height 87
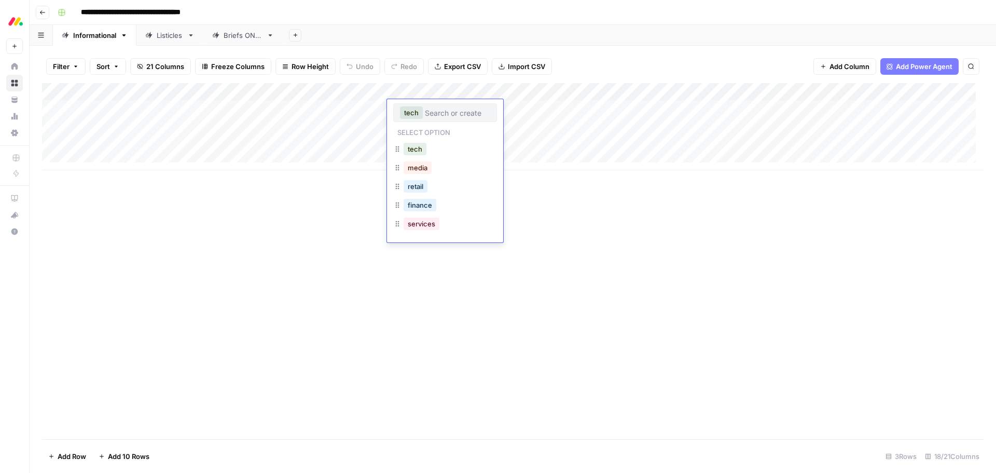
click at [608, 233] on div "Add Column" at bounding box center [512, 261] width 941 height 356
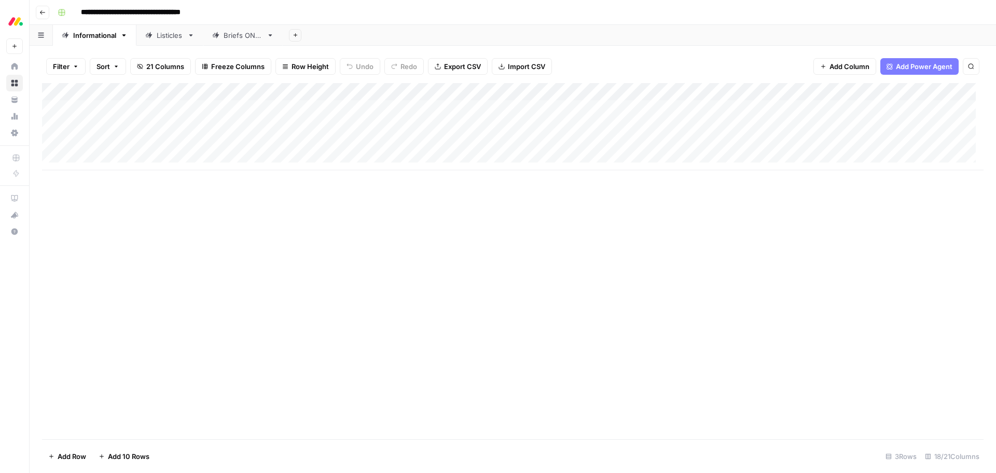
click at [497, 109] on div "Add Column" at bounding box center [512, 126] width 941 height 87
click at [647, 212] on div "Add Column" at bounding box center [512, 261] width 941 height 356
click at [702, 91] on div "Add Column" at bounding box center [512, 126] width 941 height 87
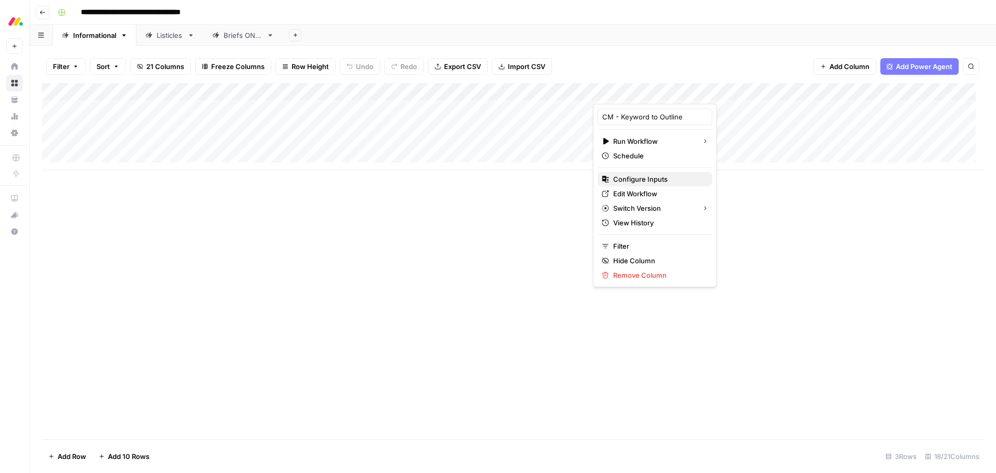
click at [661, 181] on span "Configure Inputs" at bounding box center [658, 179] width 91 height 10
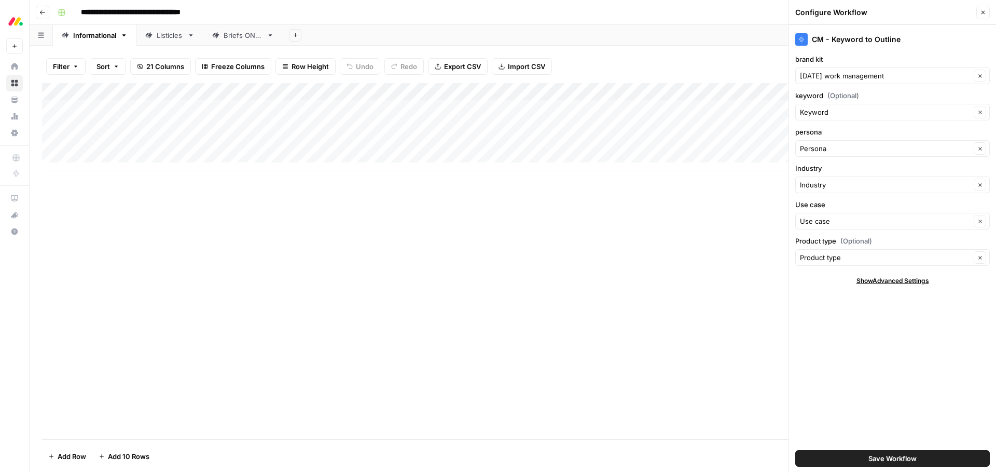
click at [981, 11] on icon "button" at bounding box center [983, 12] width 6 height 6
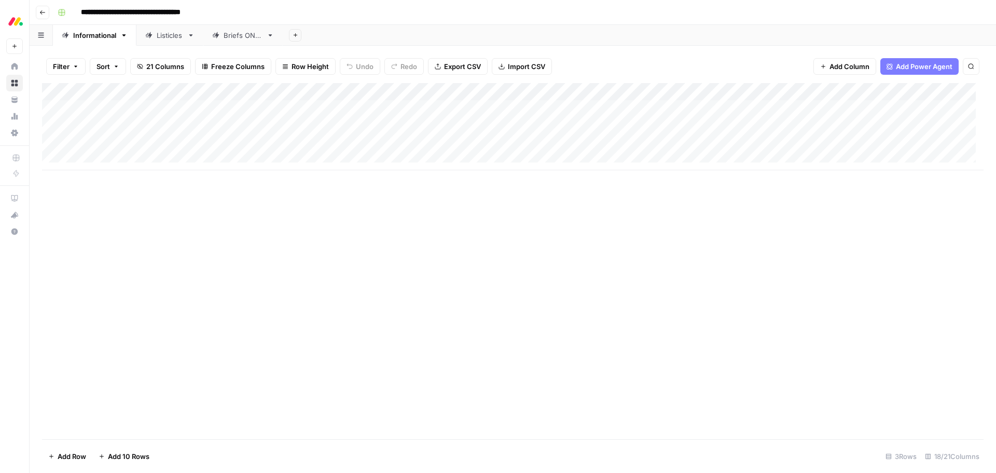
click at [376, 94] on div "Add Column" at bounding box center [512, 126] width 941 height 87
click at [851, 70] on span "Add Column" at bounding box center [849, 66] width 40 height 10
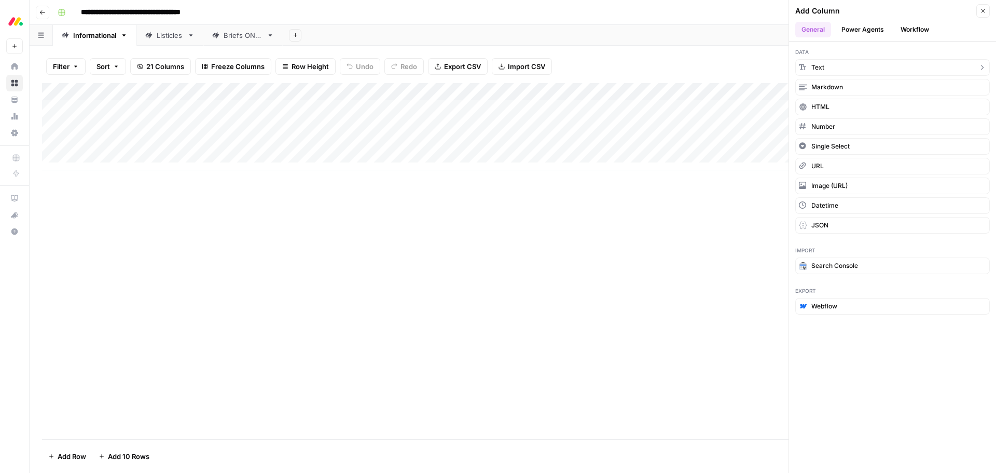
click at [851, 70] on button "Text" at bounding box center [892, 67] width 195 height 17
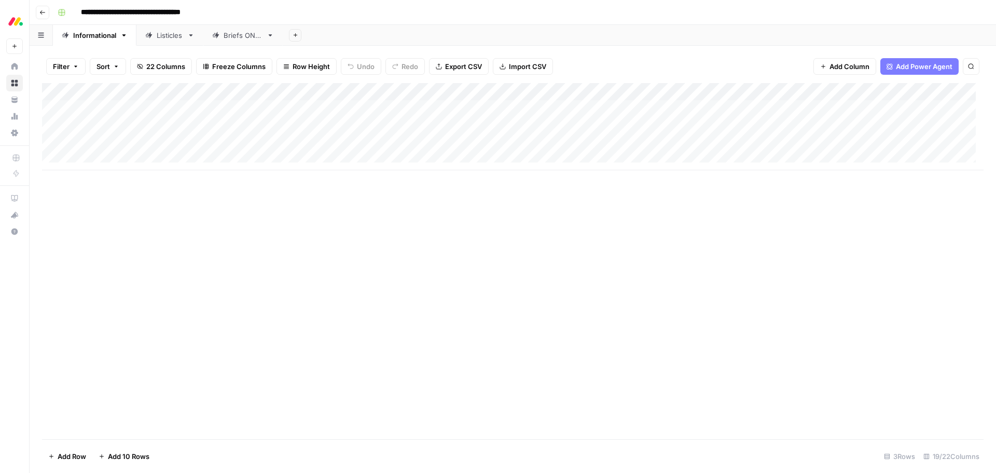
drag, startPoint x: 852, startPoint y: 89, endPoint x: 382, endPoint y: 88, distance: 470.5
click at [381, 87] on div "Add Column" at bounding box center [512, 126] width 941 height 87
click at [346, 92] on div "Add Column" at bounding box center [512, 126] width 941 height 87
click at [346, 92] on div at bounding box center [369, 93] width 150 height 21
click at [336, 120] on input "New Column" at bounding box center [355, 117] width 105 height 10
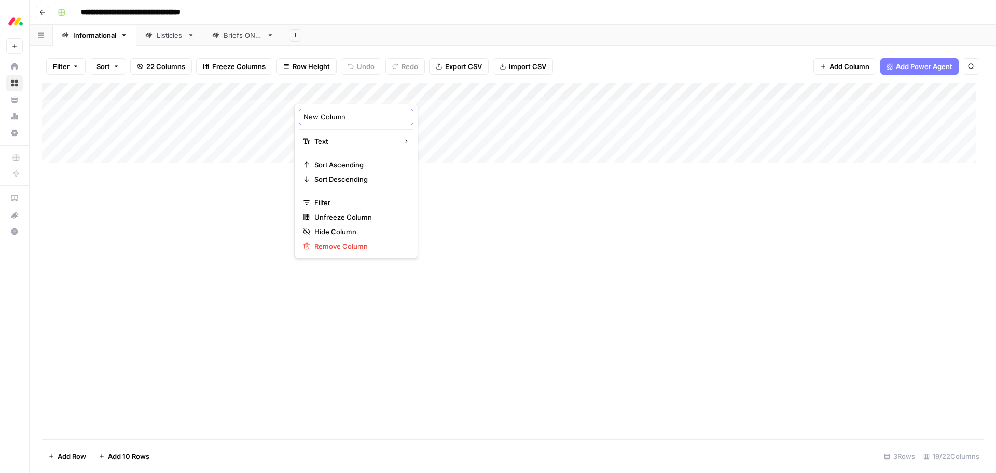
click at [336, 120] on input "New Column" at bounding box center [355, 117] width 105 height 10
type input "Persona"
click at [393, 113] on div "Add Column" at bounding box center [512, 126] width 941 height 87
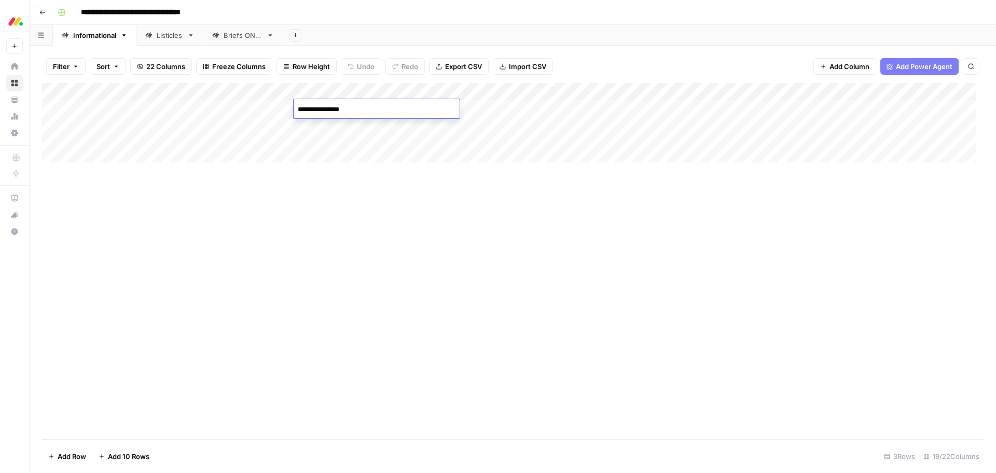
type textarea "**********"
click at [530, 91] on div "Add Column" at bounding box center [512, 126] width 941 height 87
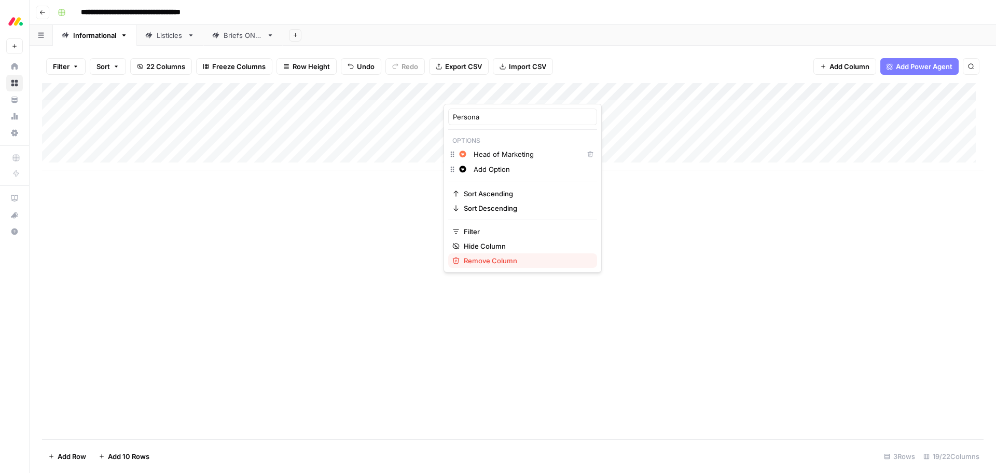
click at [504, 257] on span "Remove Column" at bounding box center [526, 260] width 125 height 10
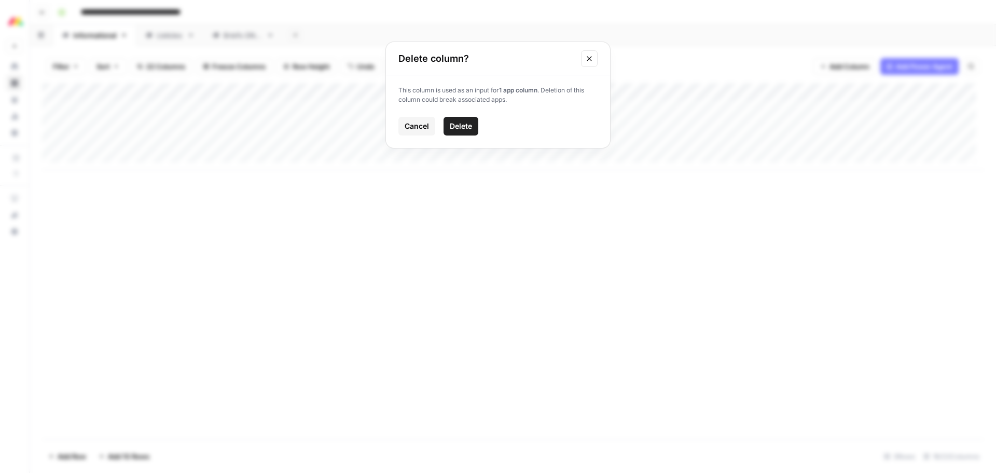
click at [463, 131] on button "Delete" at bounding box center [460, 126] width 35 height 19
click at [337, 90] on div "Add Column" at bounding box center [512, 126] width 941 height 87
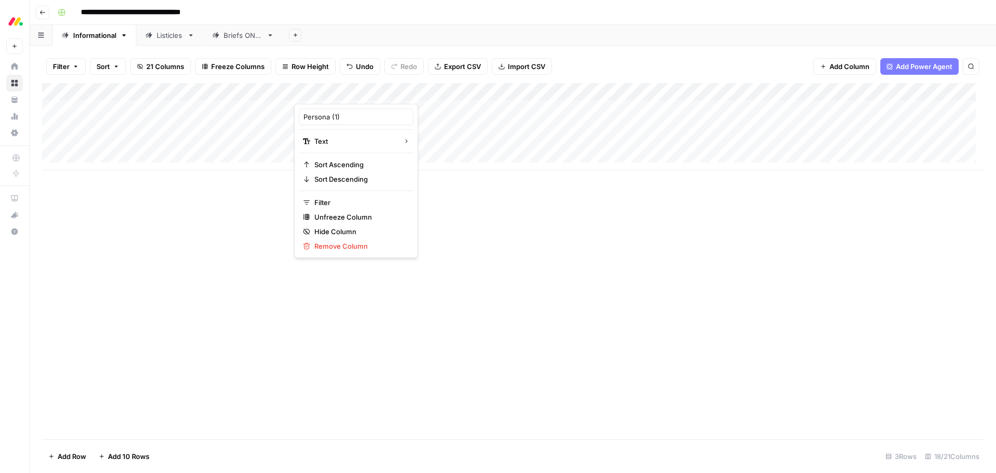
click at [337, 90] on div at bounding box center [369, 93] width 150 height 21
click at [342, 118] on input "Persona (1)" at bounding box center [355, 117] width 105 height 10
type input "Persona"
click at [435, 92] on div "Add Column" at bounding box center [512, 126] width 941 height 87
click at [606, 222] on div "Add Column" at bounding box center [512, 261] width 941 height 356
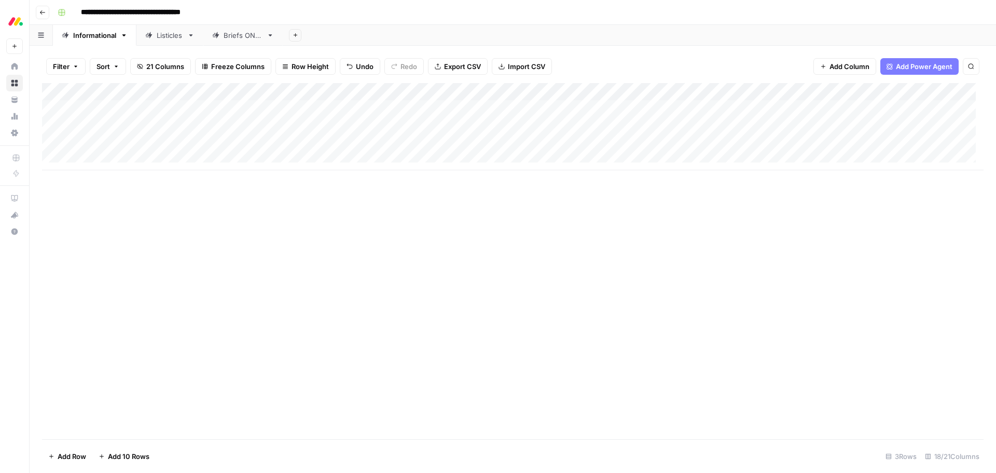
click at [847, 68] on span "Add Column" at bounding box center [849, 66] width 40 height 10
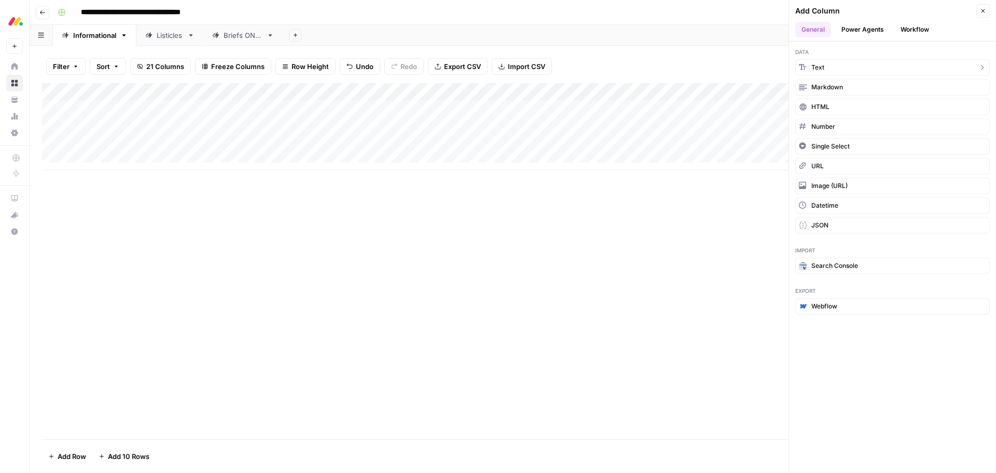
click at [850, 68] on button "Text" at bounding box center [892, 67] width 195 height 17
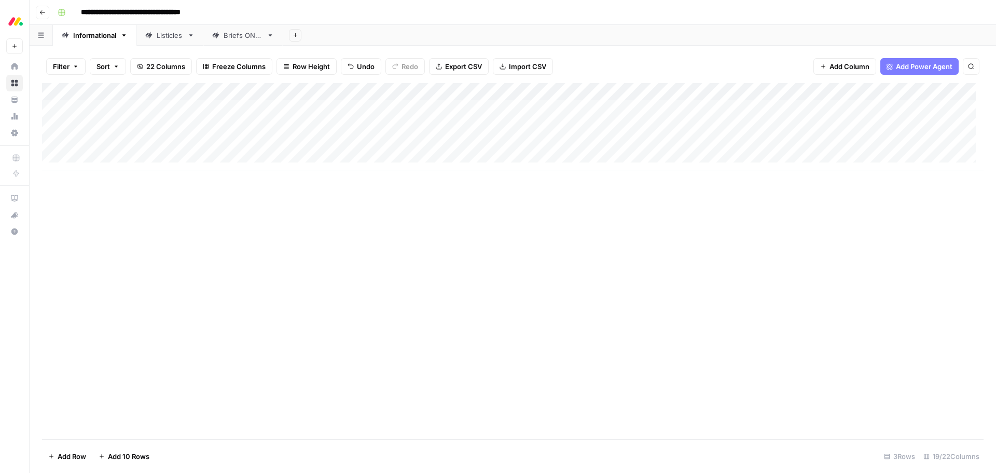
drag, startPoint x: 849, startPoint y: 93, endPoint x: 484, endPoint y: 95, distance: 364.1
click at [484, 95] on div "Add Column" at bounding box center [512, 126] width 941 height 87
click at [517, 108] on div "Add Column" at bounding box center [512, 126] width 941 height 87
type textarea "*"
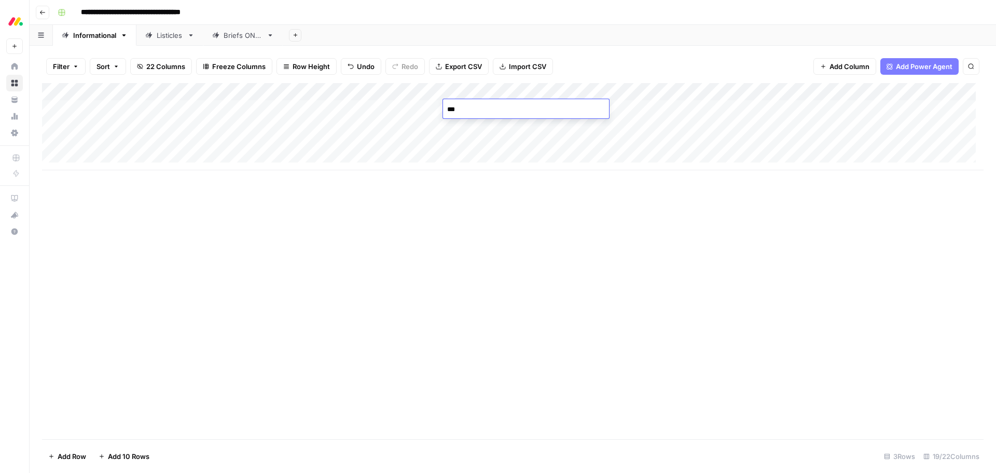
type textarea "****"
click at [647, 91] on div "Add Column" at bounding box center [512, 126] width 941 height 87
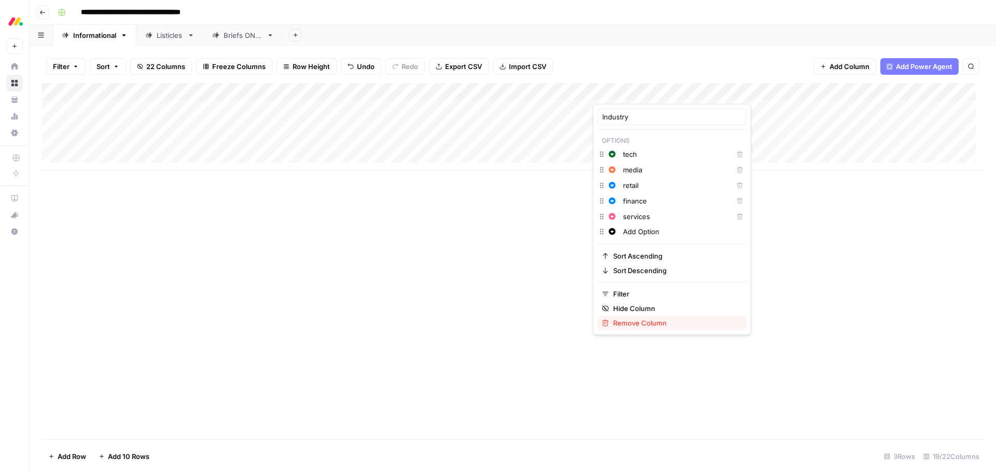
click at [671, 322] on span "Remove Column" at bounding box center [675, 322] width 125 height 10
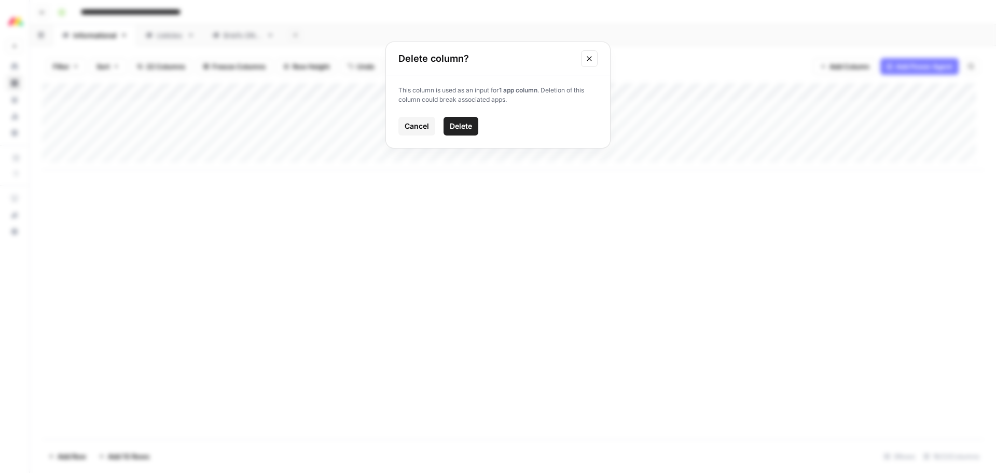
click at [463, 123] on span "Delete" at bounding box center [461, 126] width 22 height 10
click at [474, 91] on div "Add Column" at bounding box center [512, 126] width 941 height 87
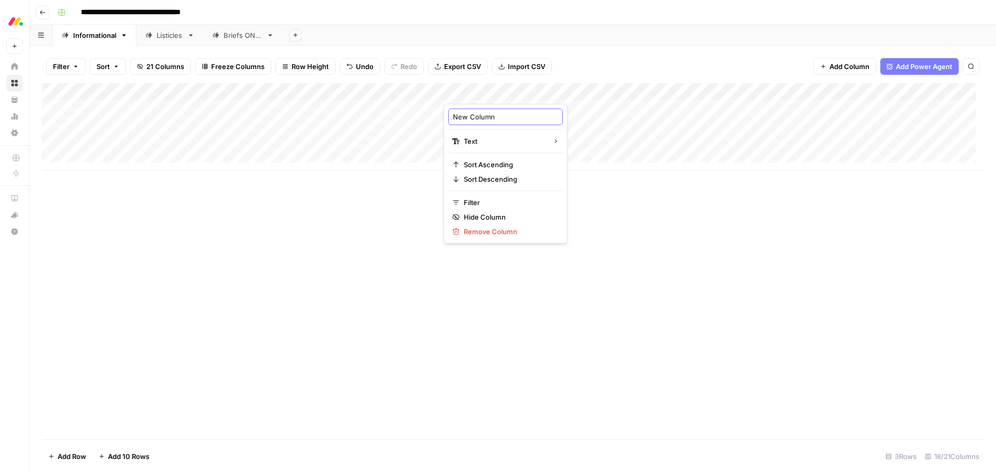
click at [469, 119] on input "New Column" at bounding box center [505, 117] width 105 height 10
type input "Industry"
click at [602, 181] on div "Add Column" at bounding box center [512, 261] width 941 height 356
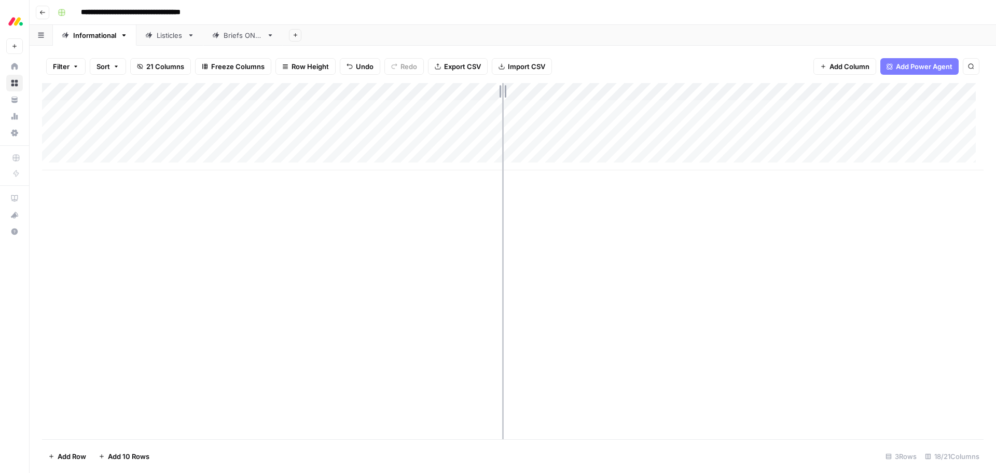
drag, startPoint x: 592, startPoint y: 89, endPoint x: 502, endPoint y: 98, distance: 90.6
click at [502, 98] on div "Add Column" at bounding box center [512, 126] width 941 height 87
drag, startPoint x: 443, startPoint y: 90, endPoint x: 369, endPoint y: 94, distance: 74.3
click at [369, 94] on div "Add Column" at bounding box center [512, 126] width 941 height 87
click at [831, 63] on span "Add Column" at bounding box center [849, 66] width 40 height 10
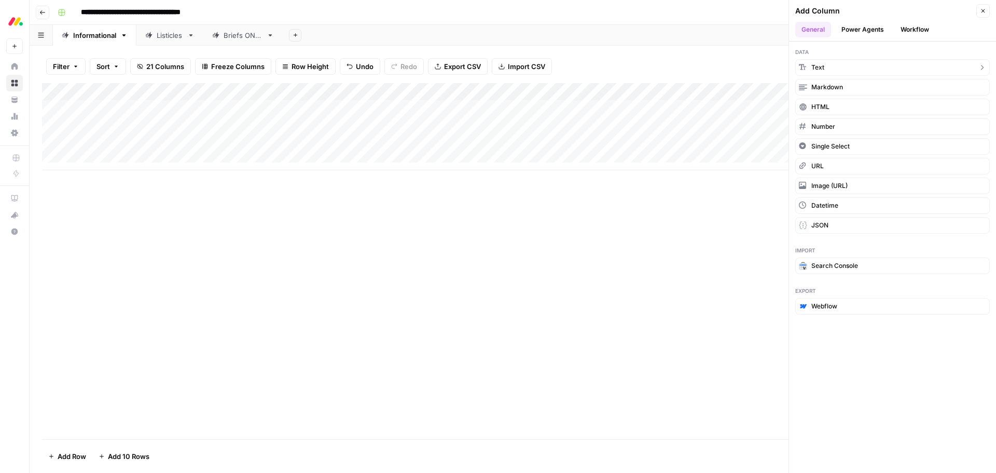
click at [844, 71] on button "Text" at bounding box center [892, 67] width 195 height 17
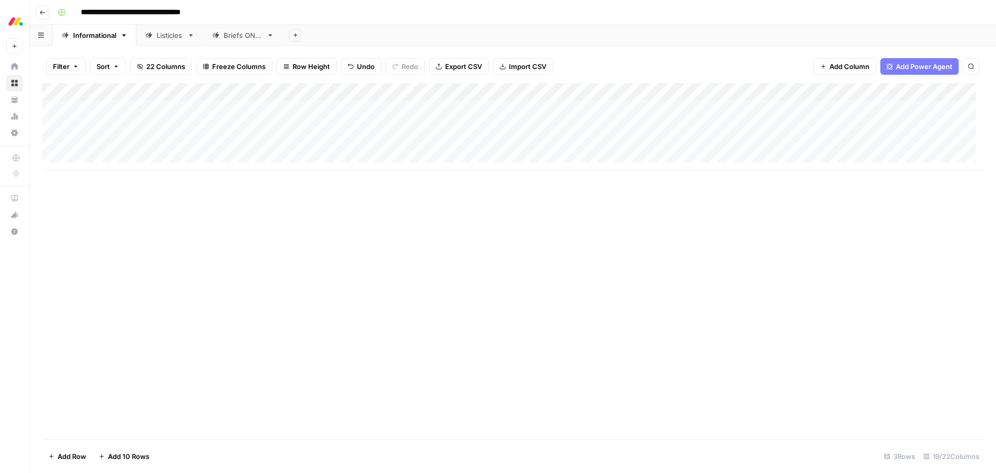
drag, startPoint x: 848, startPoint y: 94, endPoint x: 480, endPoint y: 106, distance: 368.5
click at [480, 106] on div "Add Column" at bounding box center [512, 126] width 941 height 87
click at [464, 89] on div "Add Column" at bounding box center [512, 126] width 941 height 87
click at [464, 89] on div at bounding box center [502, 93] width 150 height 21
click at [459, 118] on input "New Column" at bounding box center [489, 117] width 105 height 10
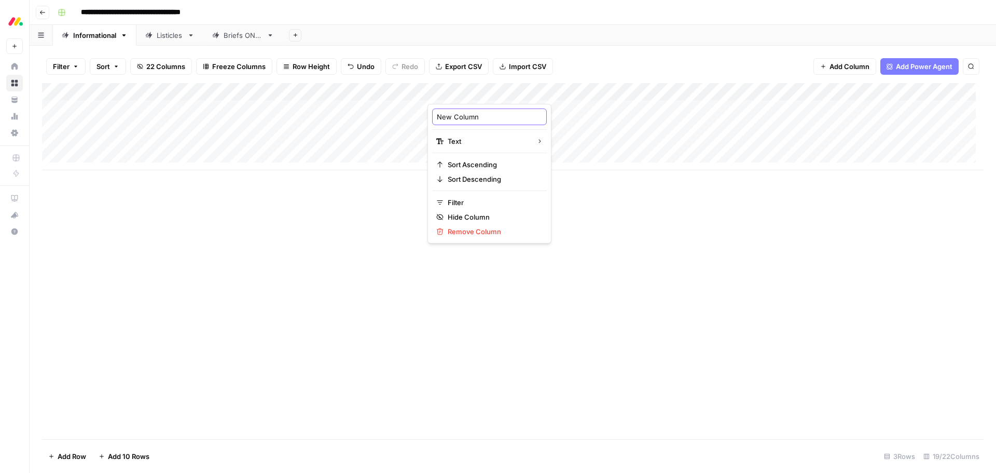
click at [459, 118] on input "New Column" at bounding box center [489, 117] width 105 height 10
type input "Use case"
click at [652, 234] on div "Add Column" at bounding box center [512, 261] width 941 height 356
click at [540, 112] on div "Add Column" at bounding box center [512, 126] width 941 height 87
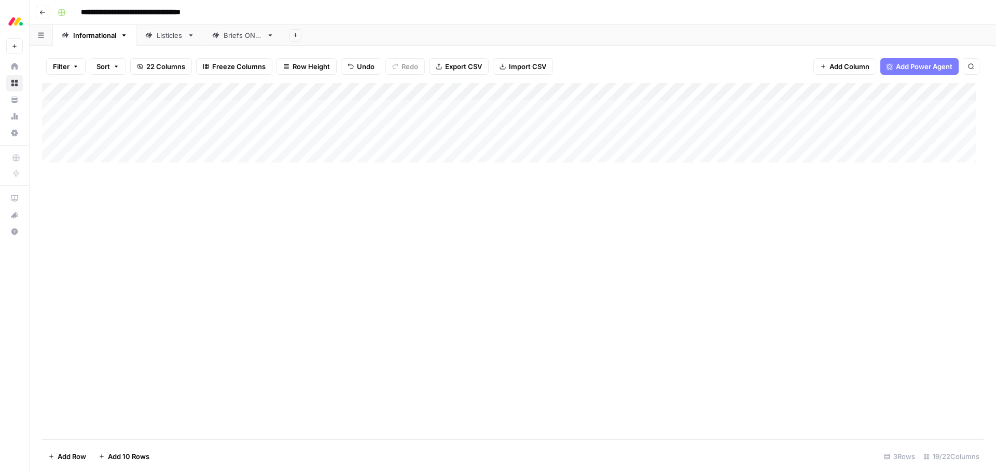
click at [540, 112] on div "Add Column" at bounding box center [512, 126] width 941 height 87
type textarea "*********"
click at [588, 276] on div "Add Column" at bounding box center [512, 261] width 941 height 356
click at [627, 92] on div "Add Column" at bounding box center [512, 126] width 941 height 87
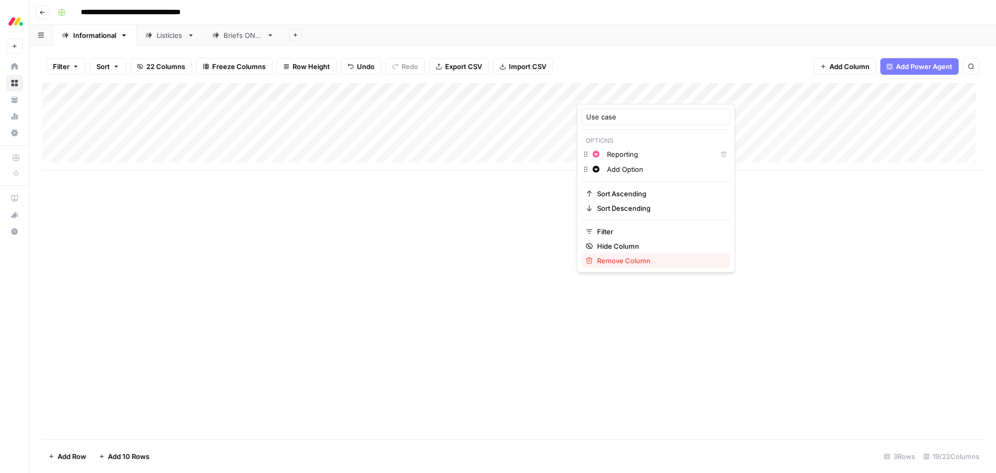
click at [632, 265] on span "Remove Column" at bounding box center [659, 260] width 125 height 10
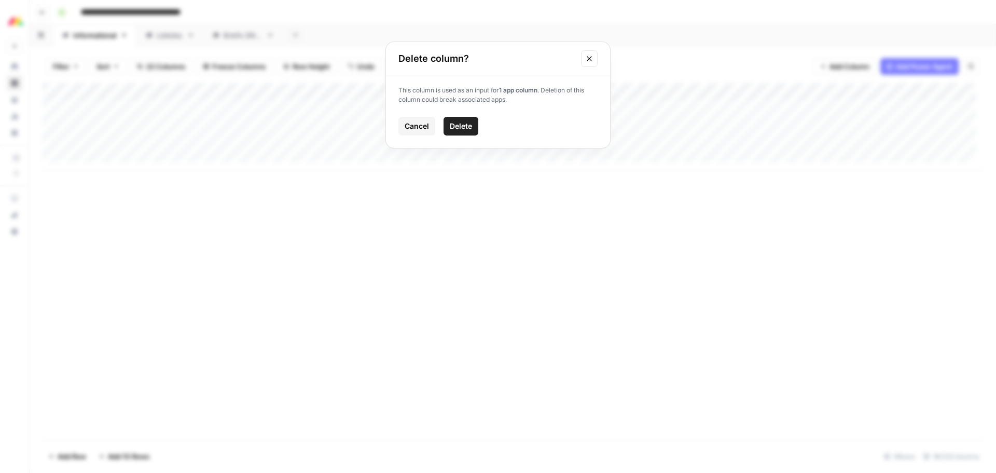
click at [450, 125] on span "Delete" at bounding box center [461, 126] width 22 height 10
click at [482, 89] on div "Add Column" at bounding box center [512, 126] width 941 height 87
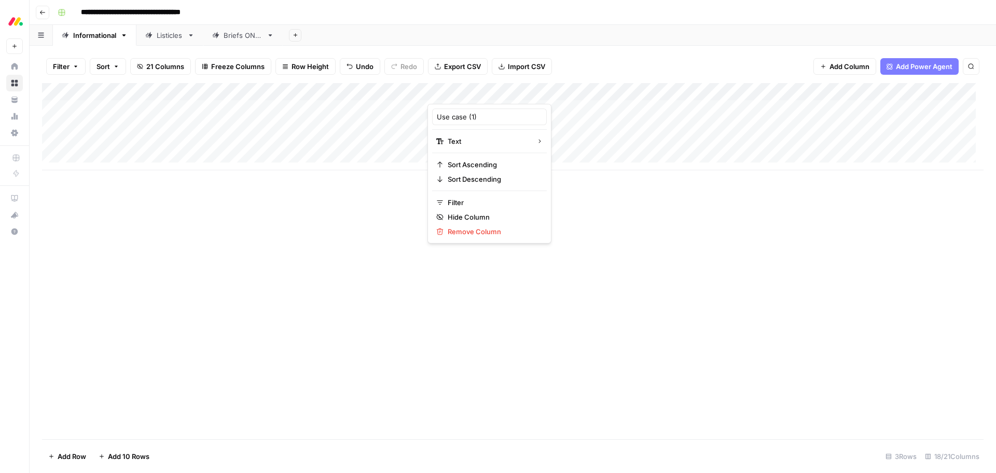
click at [475, 124] on div "Use case (1)" at bounding box center [489, 116] width 115 height 17
type input "Use case"
click at [768, 91] on div "Add Column" at bounding box center [512, 126] width 941 height 87
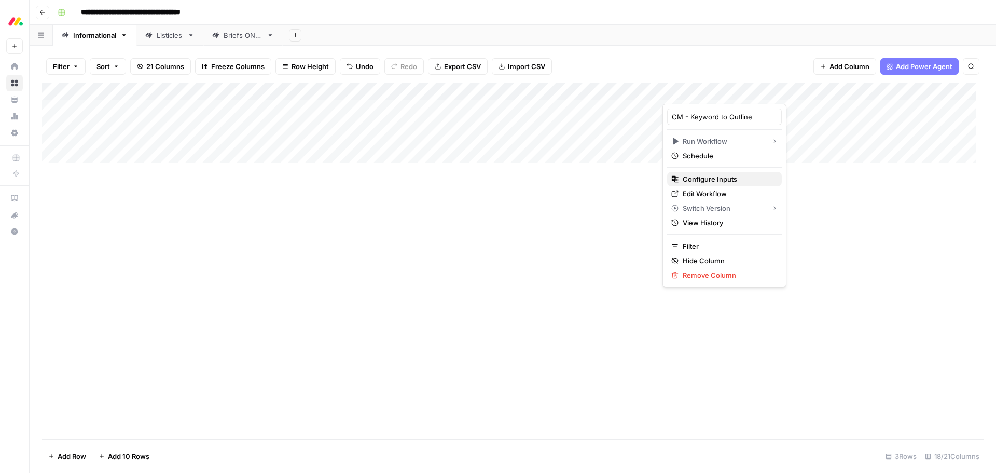
click at [730, 177] on span "Configure Inputs" at bounding box center [728, 179] width 91 height 10
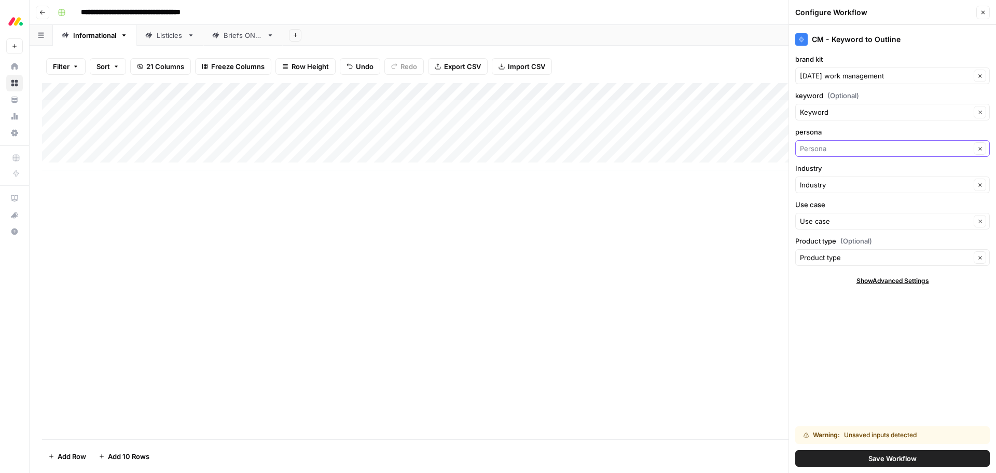
click at [856, 151] on input "persona" at bounding box center [885, 148] width 171 height 10
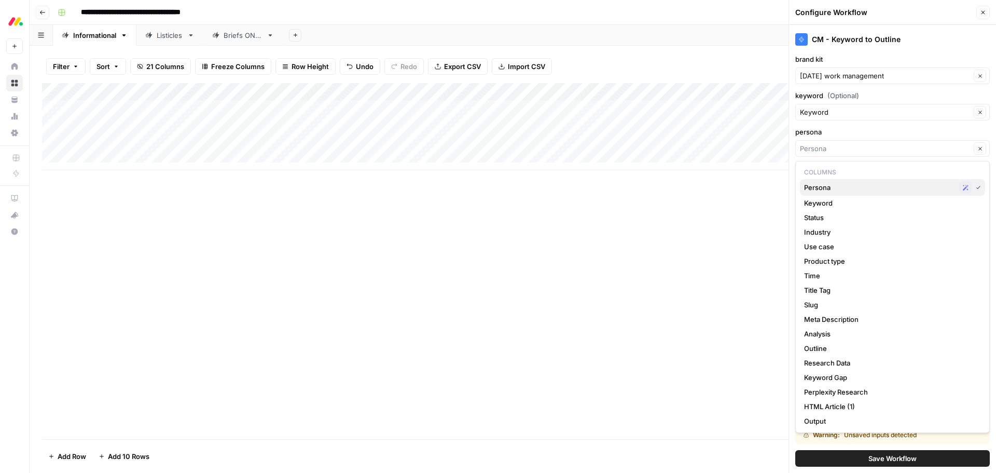
click at [853, 186] on span "Persona" at bounding box center [879, 187] width 151 height 10
type input "Persona"
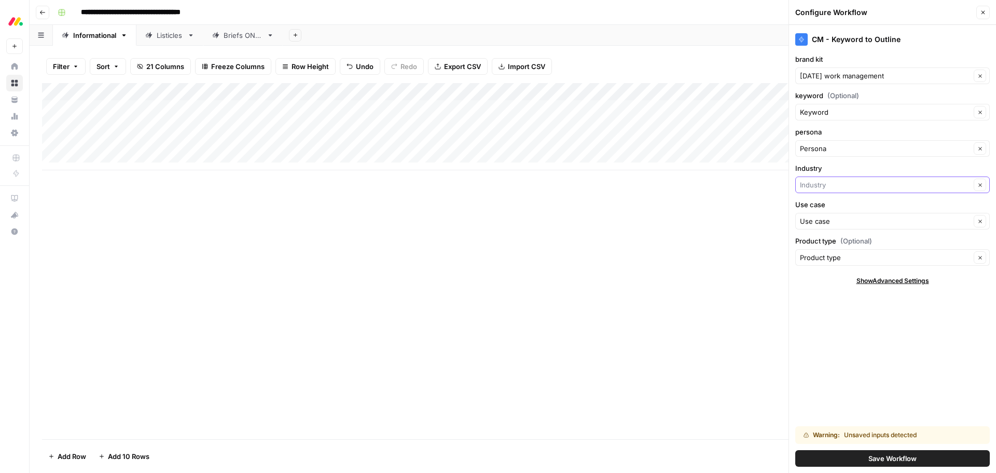
click at [838, 184] on input "Industry" at bounding box center [885, 184] width 171 height 10
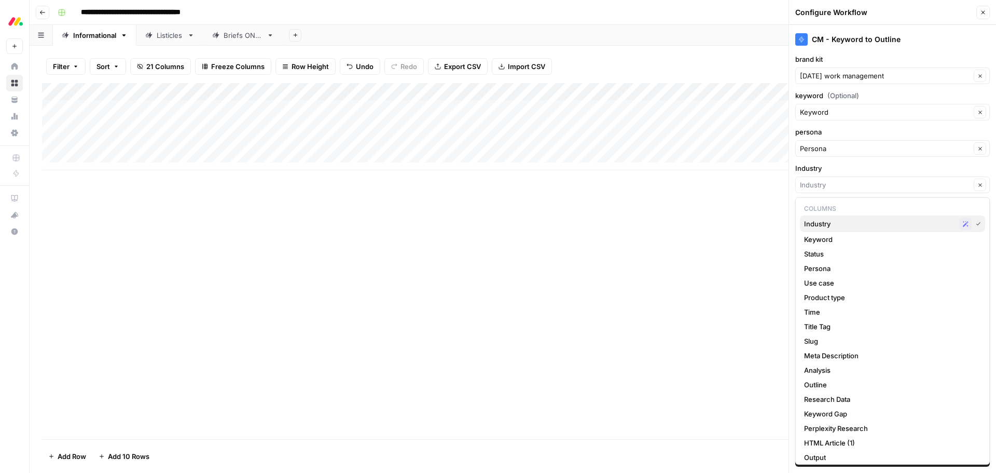
click at [838, 224] on span "Industry" at bounding box center [879, 223] width 151 height 10
type input "Industry"
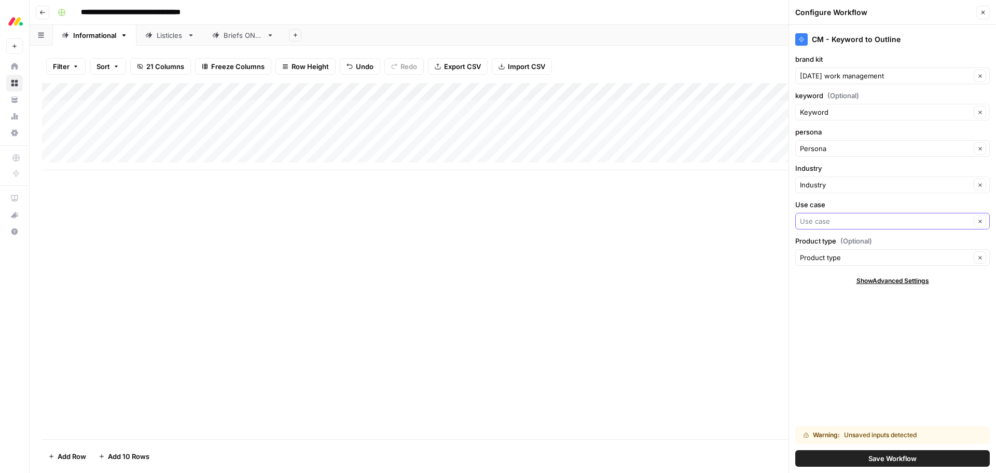
click at [837, 220] on input "Use case" at bounding box center [885, 221] width 171 height 10
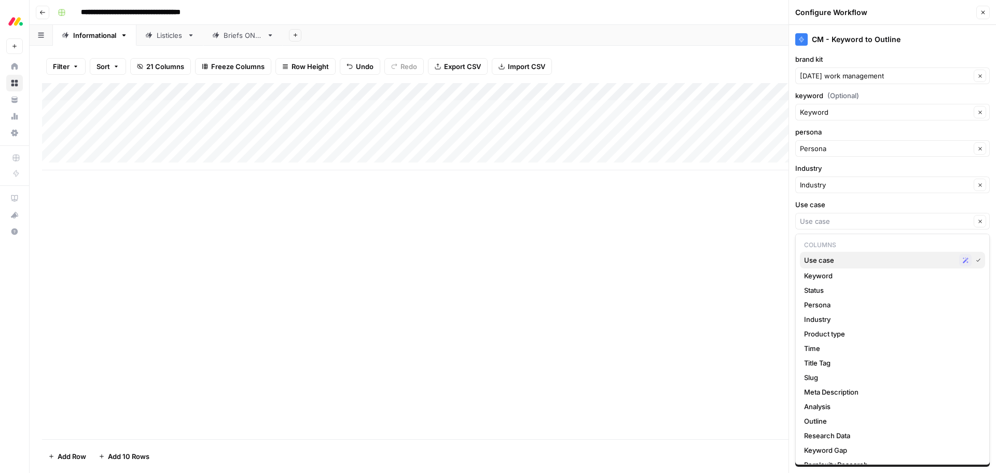
click at [854, 257] on span "Use case" at bounding box center [879, 260] width 151 height 10
type input "Use case"
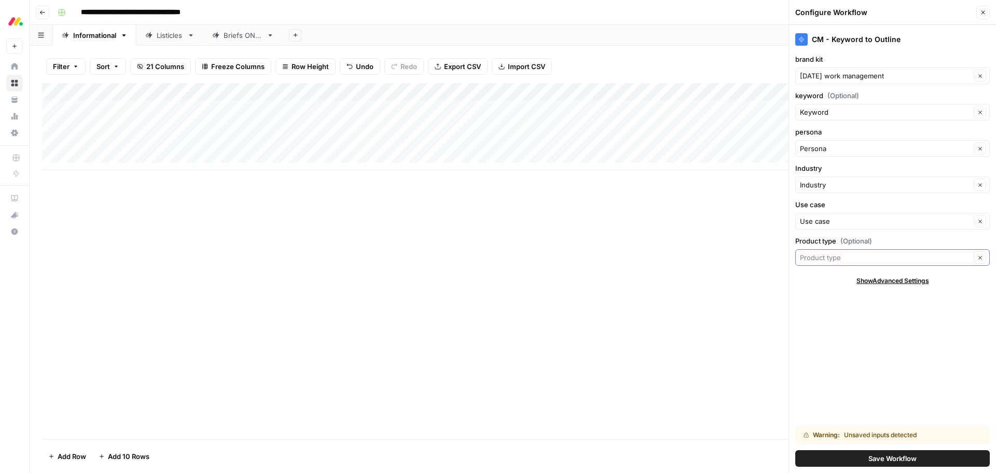
click at [849, 259] on input "Product type (Optional)" at bounding box center [885, 257] width 171 height 10
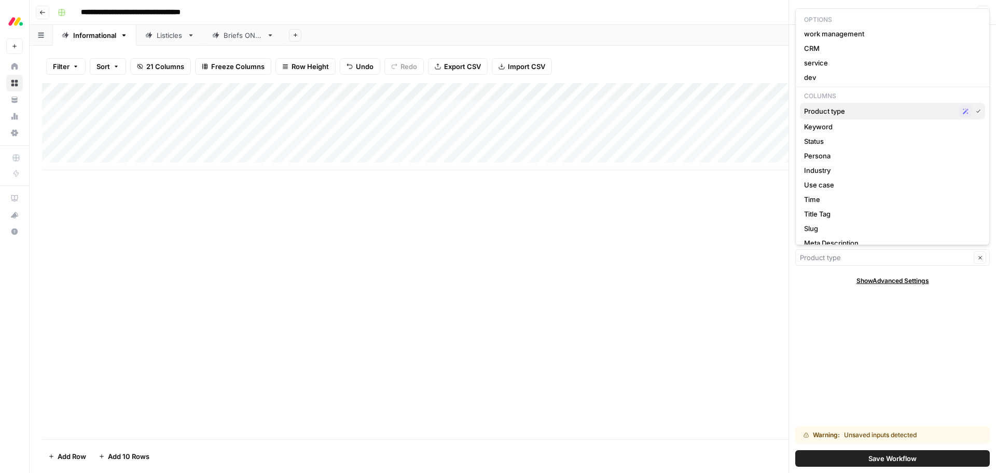
click at [839, 109] on span "Product type" at bounding box center [879, 111] width 151 height 10
type input "Product type"
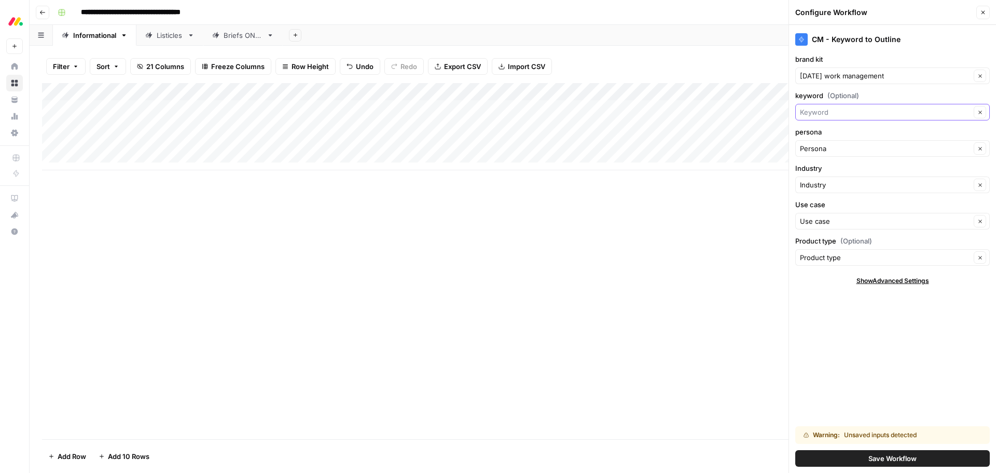
click at [839, 109] on input "keyword (Optional)" at bounding box center [885, 112] width 171 height 10
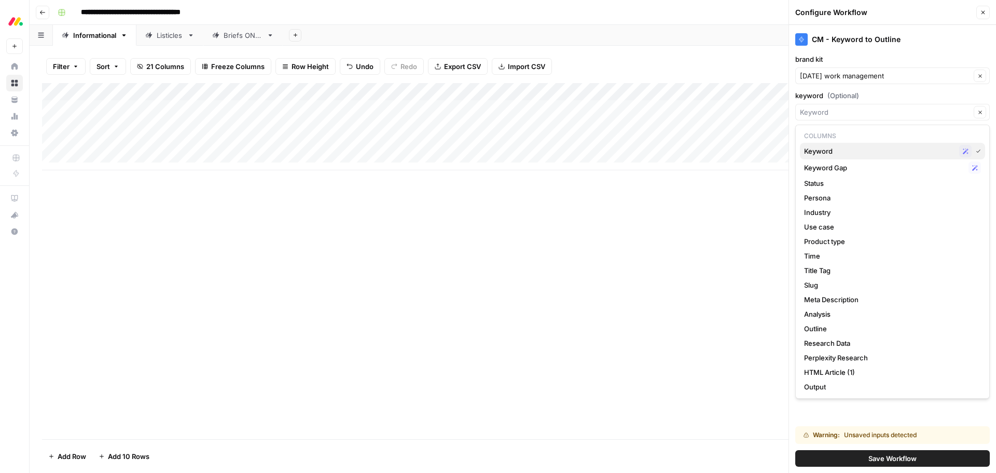
click at [849, 149] on span "Keyword" at bounding box center [879, 151] width 151 height 10
type input "Keyword"
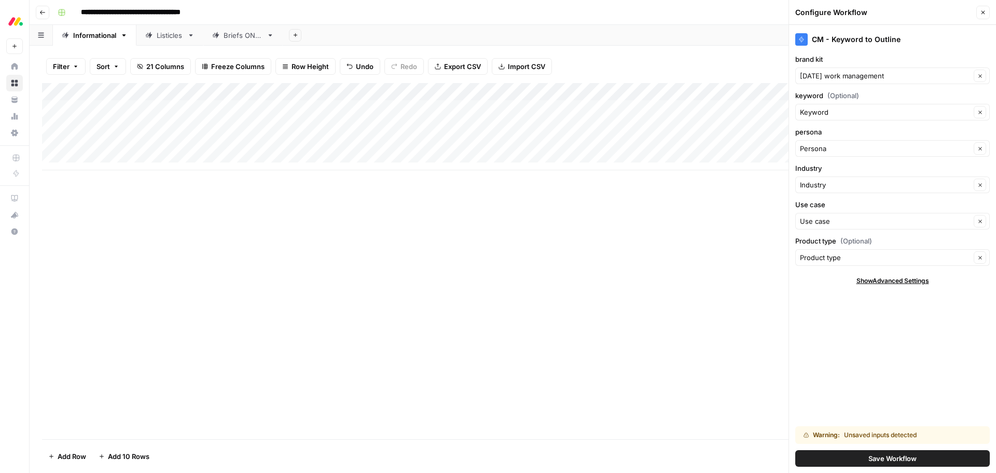
click at [852, 456] on button "Save Workflow" at bounding box center [892, 458] width 195 height 17
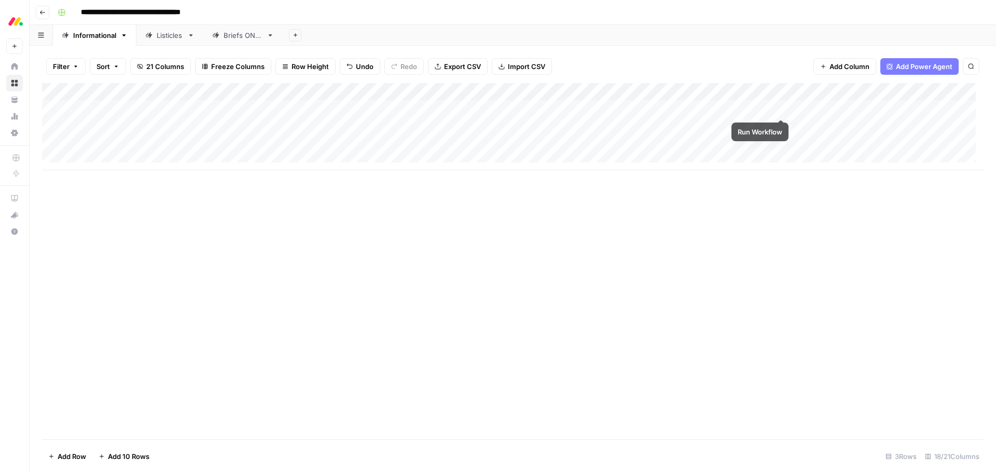
click at [779, 108] on div "Add Column" at bounding box center [512, 126] width 941 height 87
click at [700, 105] on div "Add Column" at bounding box center [512, 126] width 941 height 87
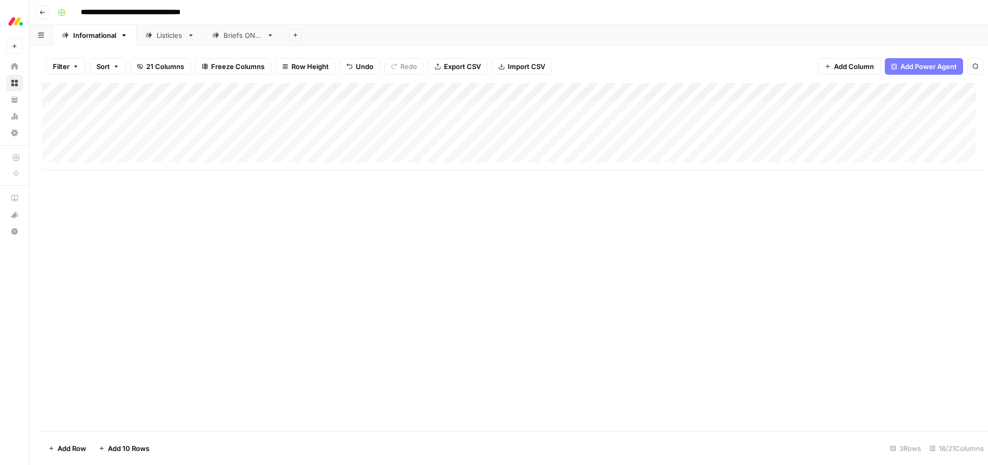
click at [700, 105] on div at bounding box center [727, 108] width 130 height 19
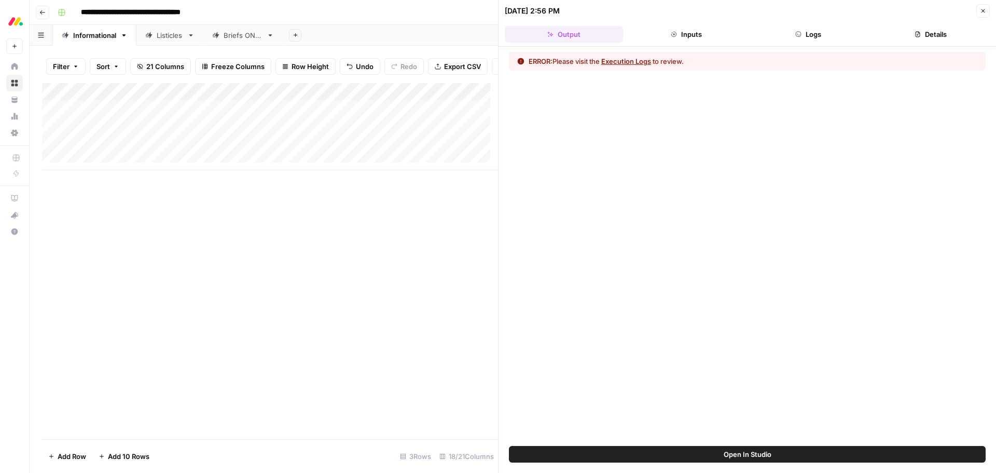
click at [632, 64] on button "Execution Logs" at bounding box center [626, 61] width 50 height 10
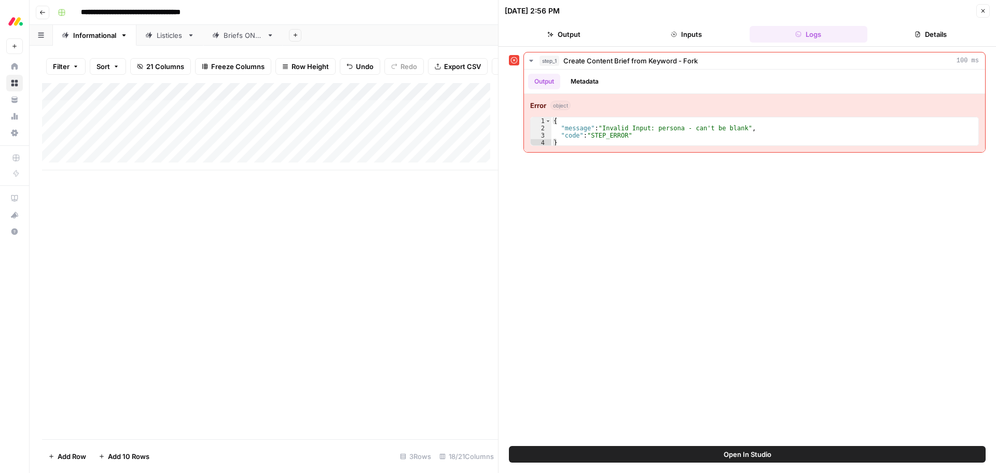
click at [322, 99] on div "Add Column" at bounding box center [270, 126] width 456 height 87
click at [322, 99] on div at bounding box center [331, 101] width 75 height 21
click at [307, 131] on div "Persona" at bounding box center [356, 124] width 115 height 17
click at [307, 126] on input "Persona" at bounding box center [355, 124] width 105 height 10
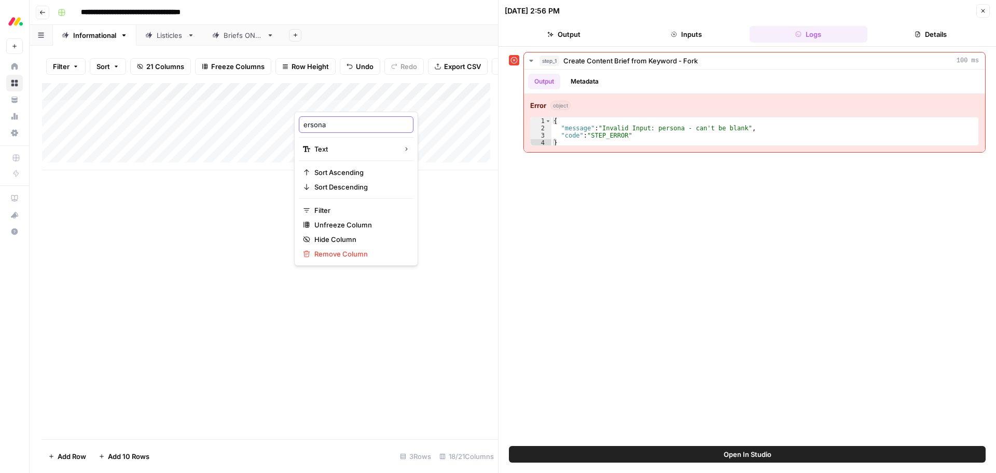
type input "persona"
click at [432, 253] on div "Add Column" at bounding box center [270, 261] width 456 height 356
click at [981, 12] on icon "button" at bounding box center [983, 11] width 6 height 6
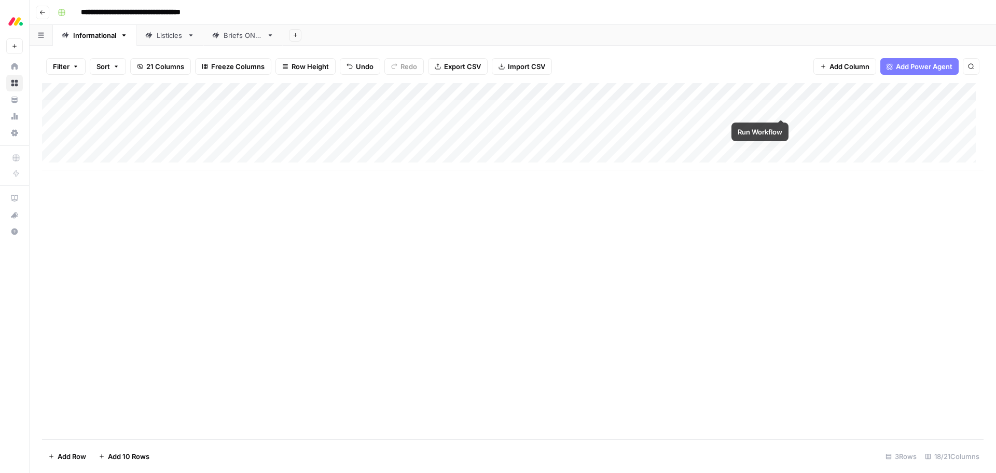
click at [780, 109] on div "Add Column" at bounding box center [512, 126] width 941 height 87
click at [722, 106] on div "Add Column" at bounding box center [512, 126] width 941 height 87
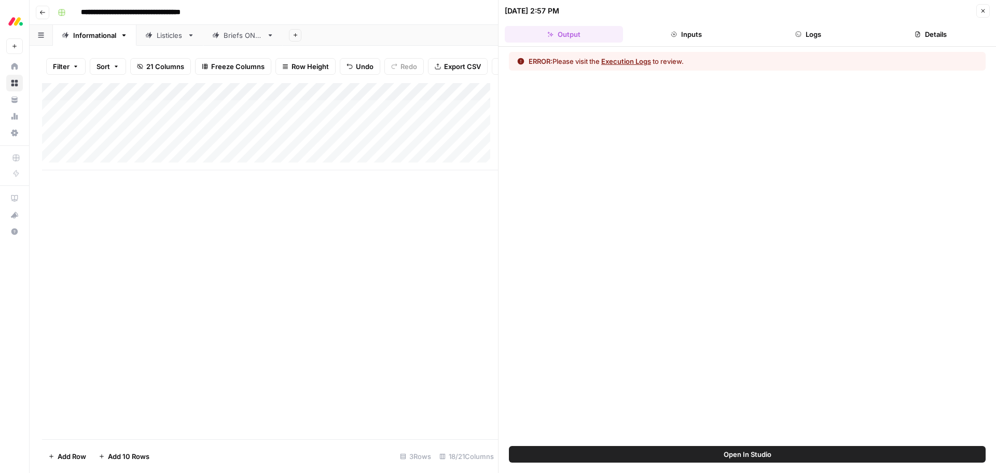
click at [618, 60] on button "Execution Logs" at bounding box center [626, 61] width 50 height 10
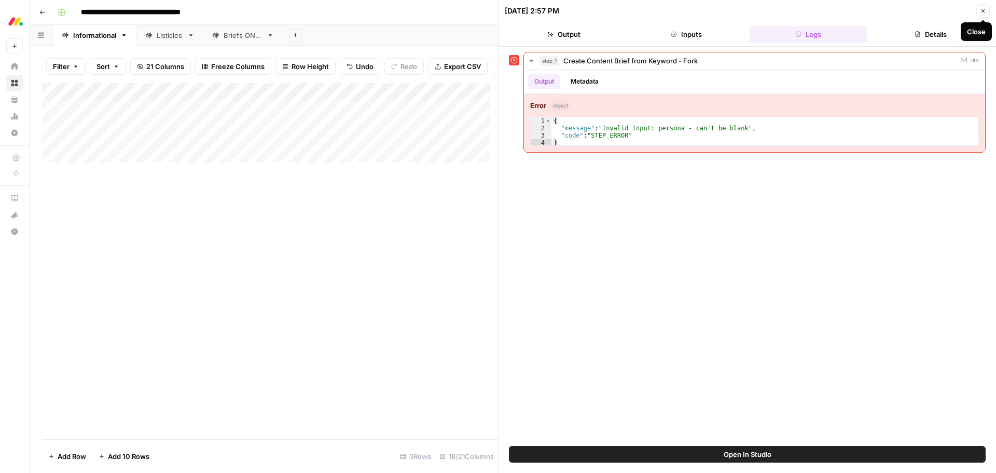
click at [979, 11] on button "Close" at bounding box center [982, 10] width 13 height 13
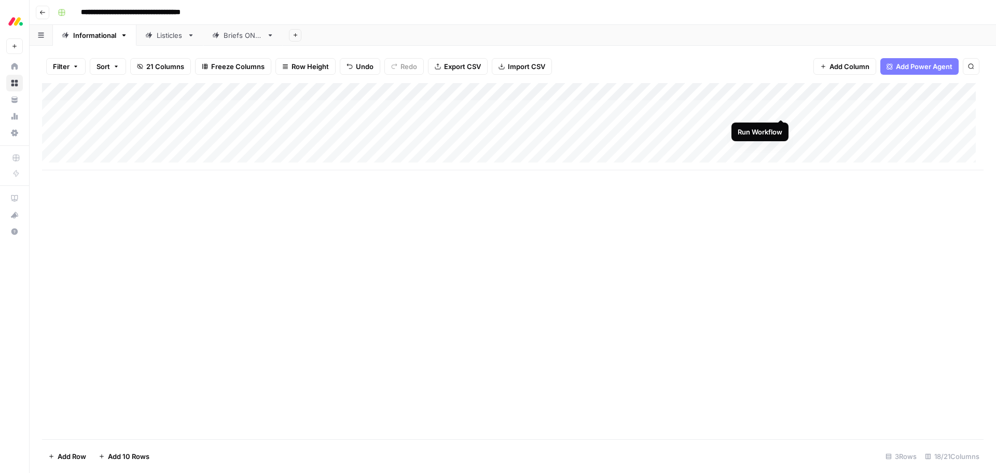
drag, startPoint x: 778, startPoint y: 108, endPoint x: 775, endPoint y: 122, distance: 14.2
click at [778, 108] on div "Add Column" at bounding box center [512, 126] width 941 height 87
click at [796, 276] on div "Add Column" at bounding box center [512, 261] width 941 height 356
click at [737, 106] on div "Add Column" at bounding box center [512, 126] width 941 height 87
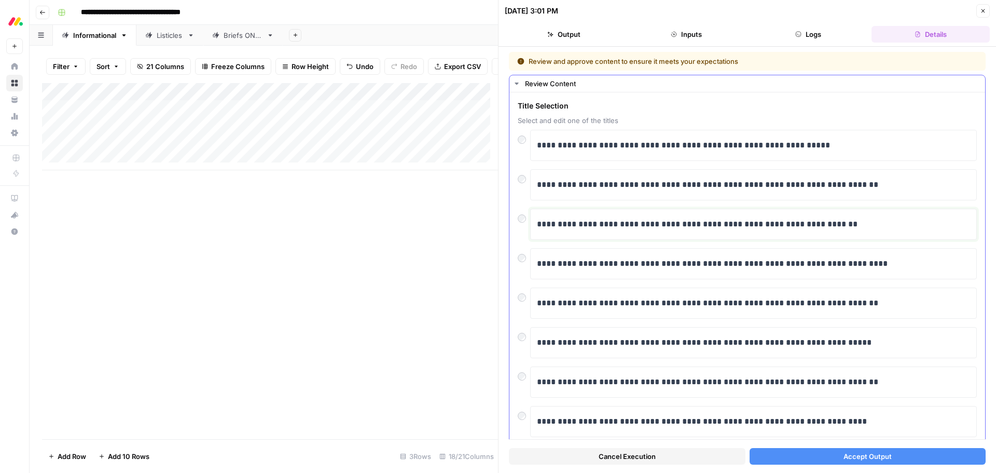
click at [816, 226] on p "**********" at bounding box center [749, 223] width 425 height 13
click at [825, 457] on button "Accept Output" at bounding box center [868, 456] width 237 height 17
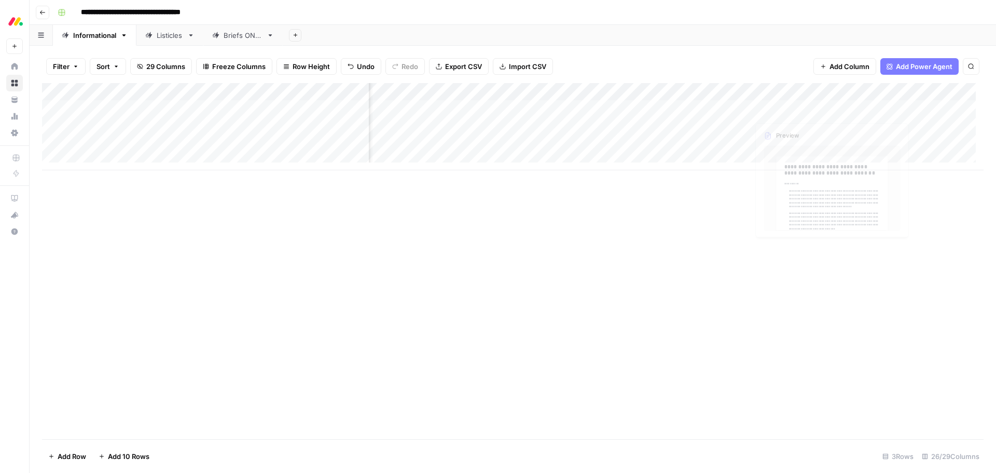
scroll to position [0, 340]
click at [785, 107] on div "Add Column" at bounding box center [512, 126] width 941 height 87
click at [785, 107] on textarea "**********" at bounding box center [833, 114] width 207 height 25
click at [850, 185] on div "Add Column" at bounding box center [512, 261] width 941 height 356
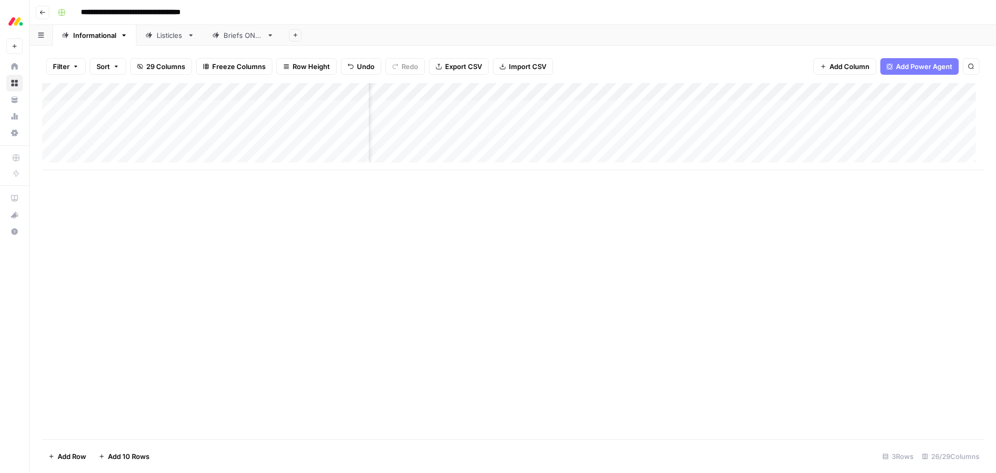
scroll to position [0, 589]
click at [937, 109] on div "Add Column" at bounding box center [512, 126] width 941 height 87
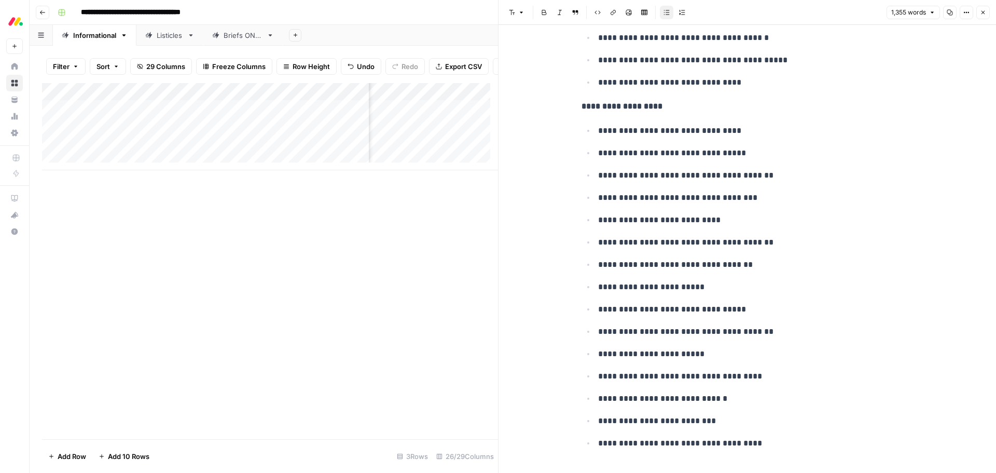
scroll to position [4895, 0]
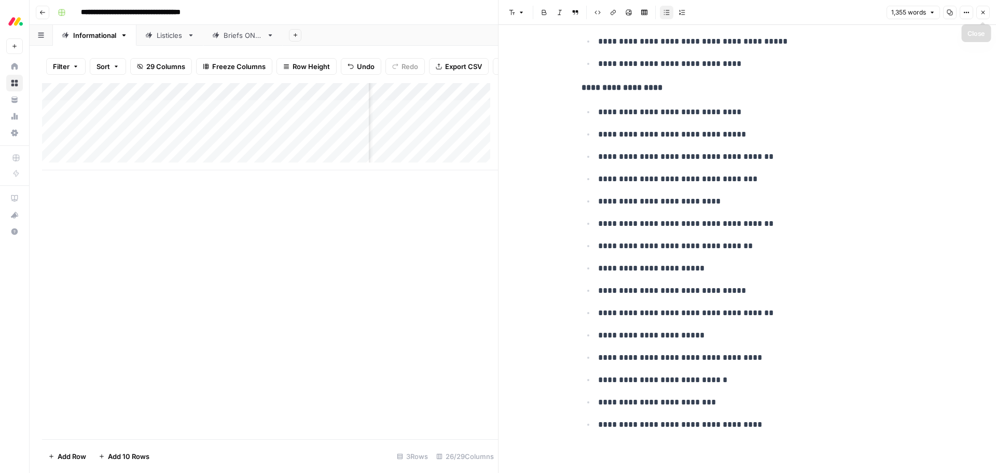
click at [977, 13] on button "Close" at bounding box center [982, 12] width 13 height 13
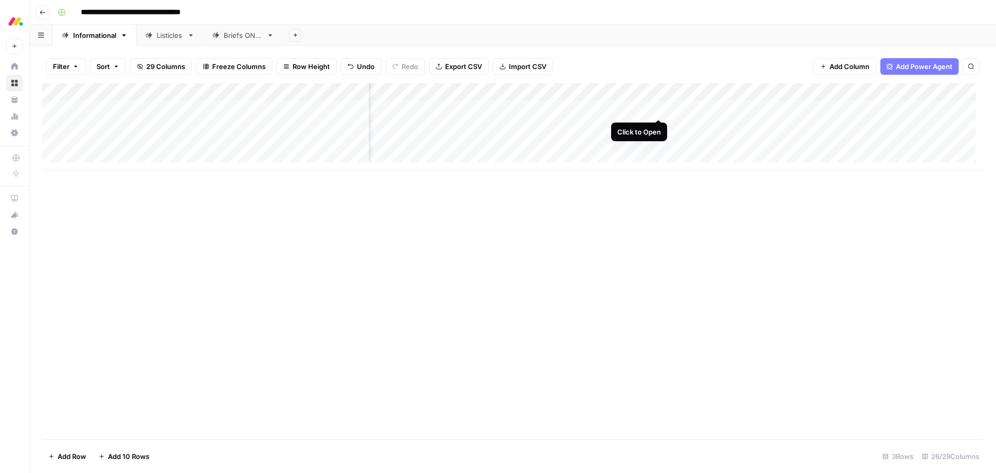
click at [658, 107] on div "Add Column" at bounding box center [512, 126] width 941 height 87
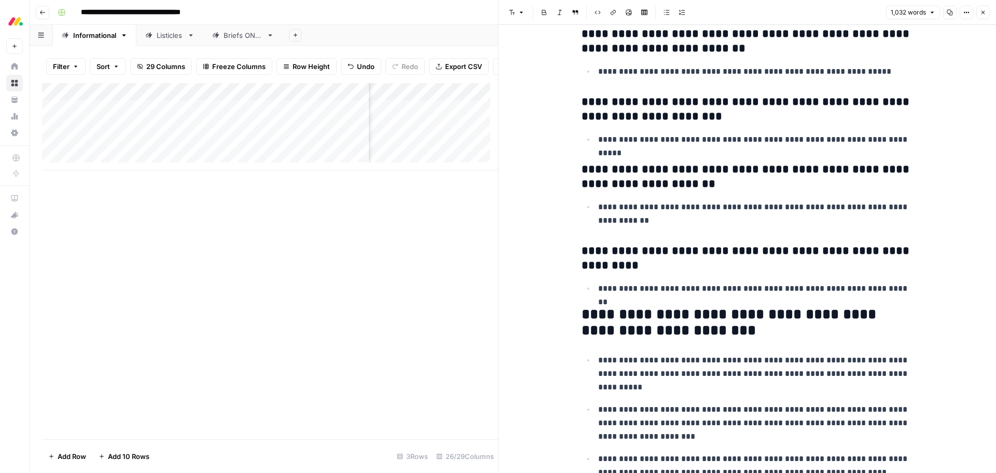
scroll to position [3282, 0]
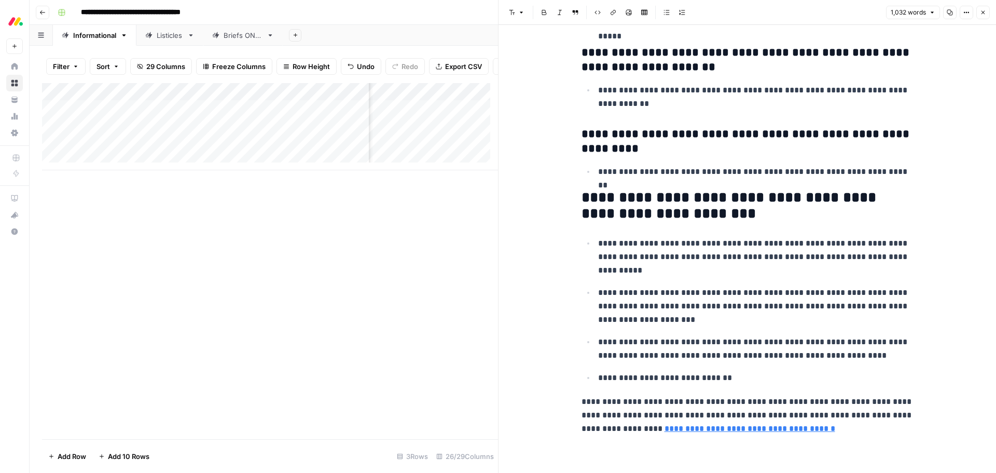
click at [984, 10] on icon "button" at bounding box center [983, 12] width 6 height 6
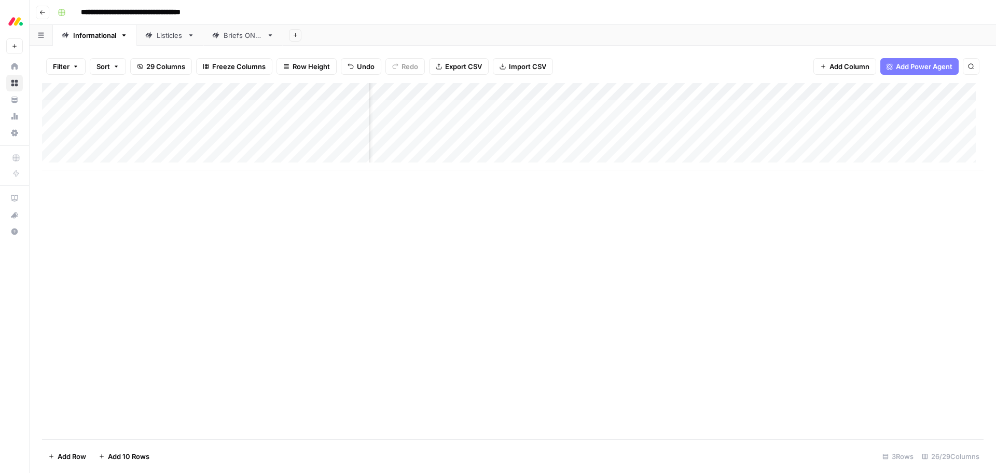
scroll to position [0, 894]
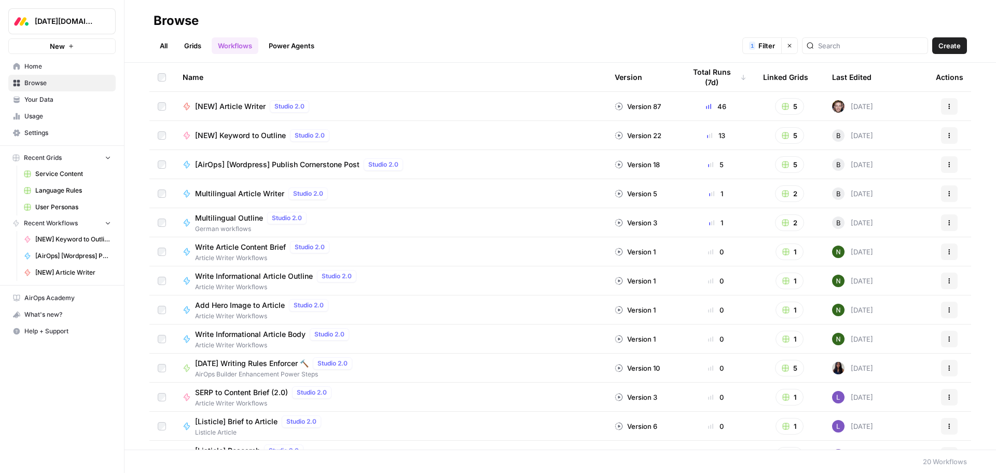
click at [232, 50] on link "Workflows" at bounding box center [235, 45] width 47 height 17
click at [798, 49] on button "Clear filters" at bounding box center [789, 45] width 17 height 17
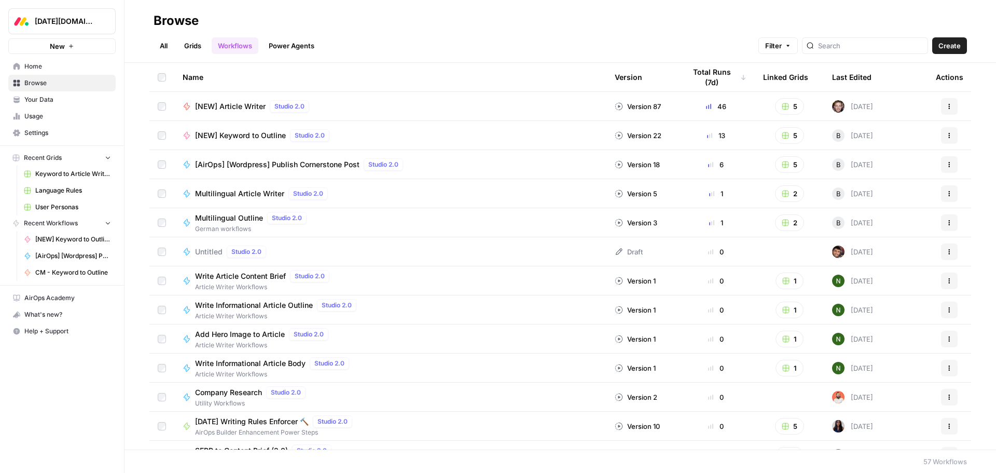
click at [308, 55] on header "Browse All Grids Workflows Power Agents Filter Create" at bounding box center [559, 31] width 871 height 63
click at [306, 47] on link "Power Agents" at bounding box center [291, 45] width 58 height 17
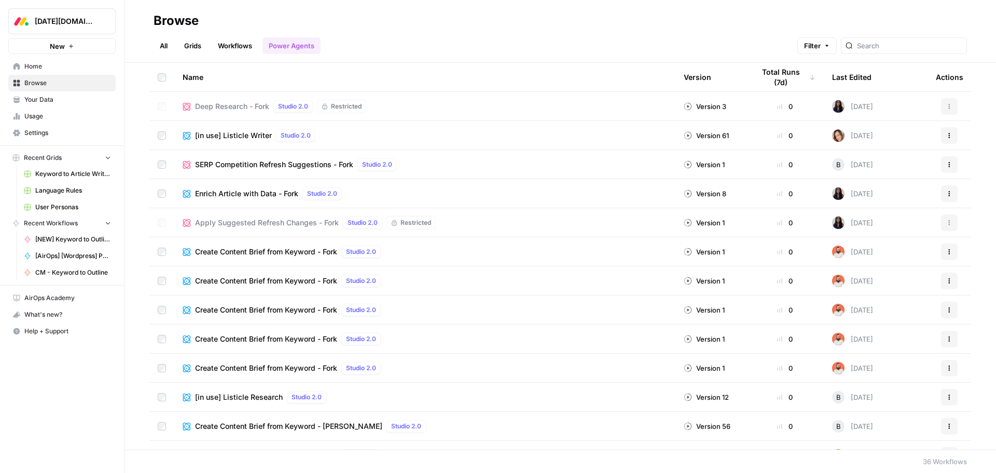
click at [839, 81] on div "Last Edited" at bounding box center [851, 77] width 39 height 29
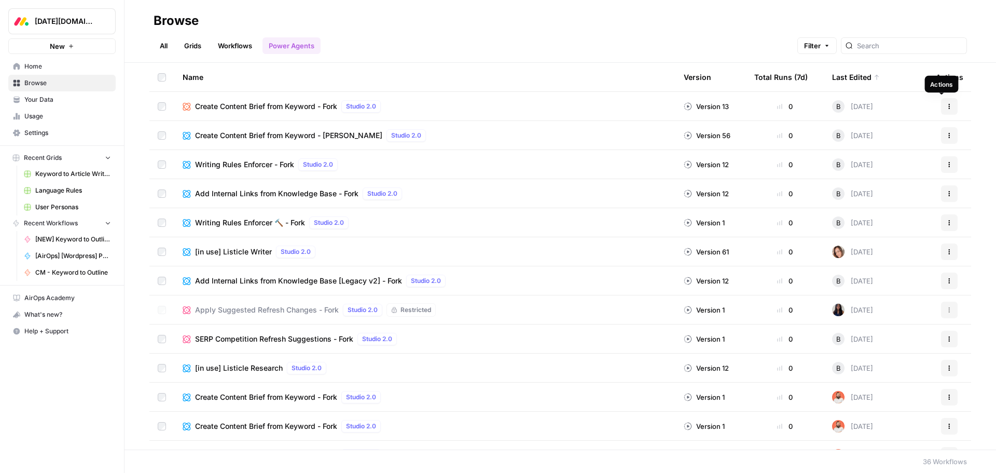
click at [946, 107] on icon "button" at bounding box center [949, 106] width 6 height 6
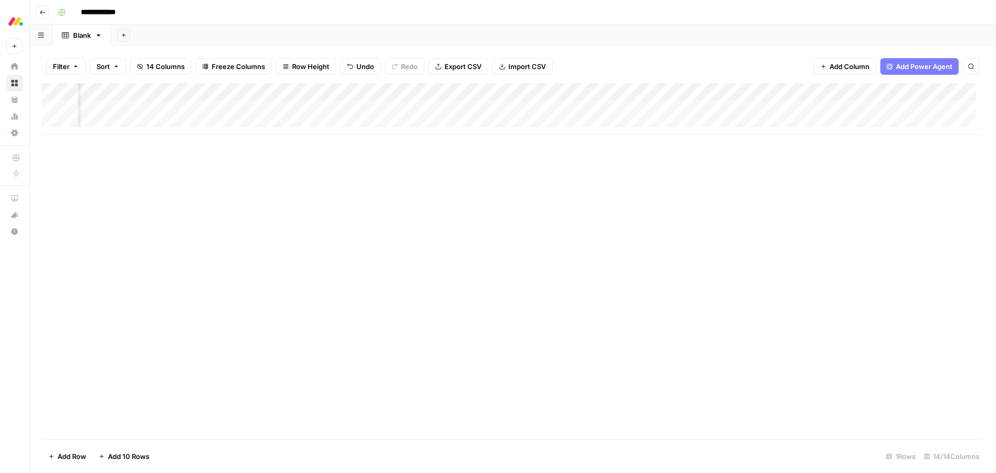
scroll to position [0, 961]
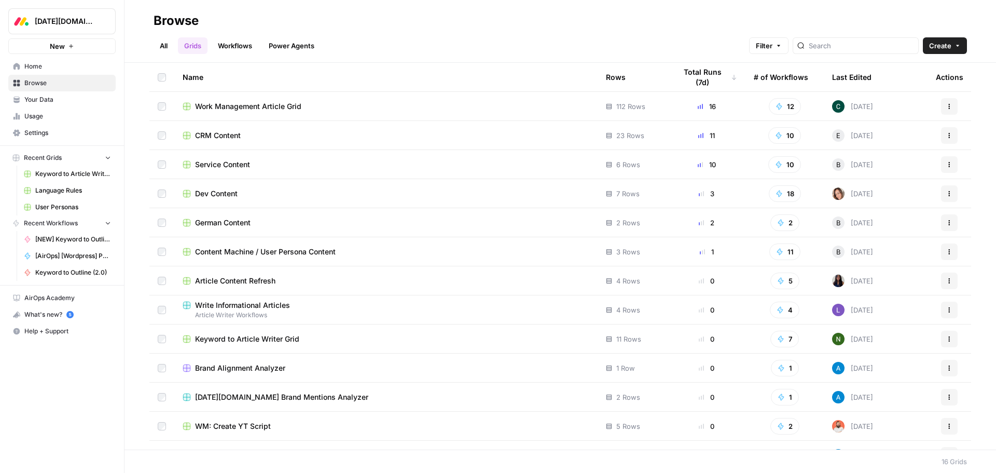
click at [261, 106] on span "Work Management Article Grid" at bounding box center [248, 106] width 106 height 10
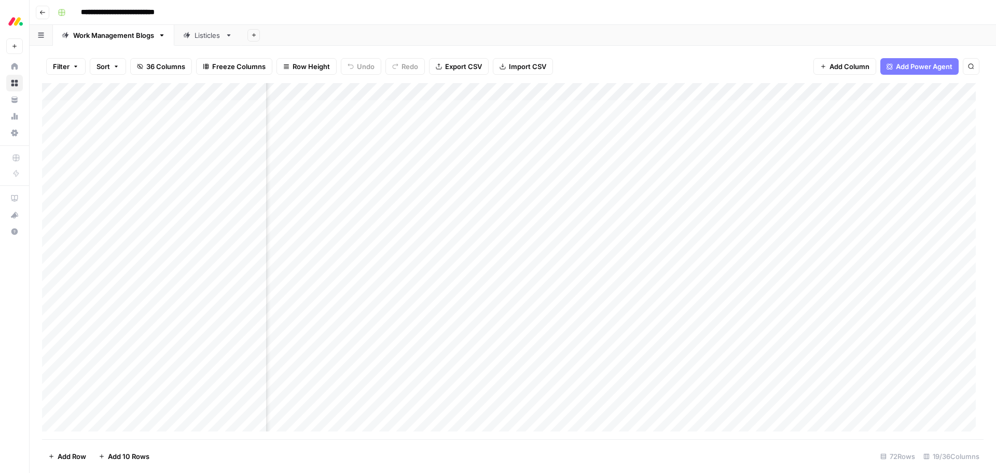
scroll to position [0, 565]
click at [493, 110] on div "Add Column" at bounding box center [512, 261] width 941 height 356
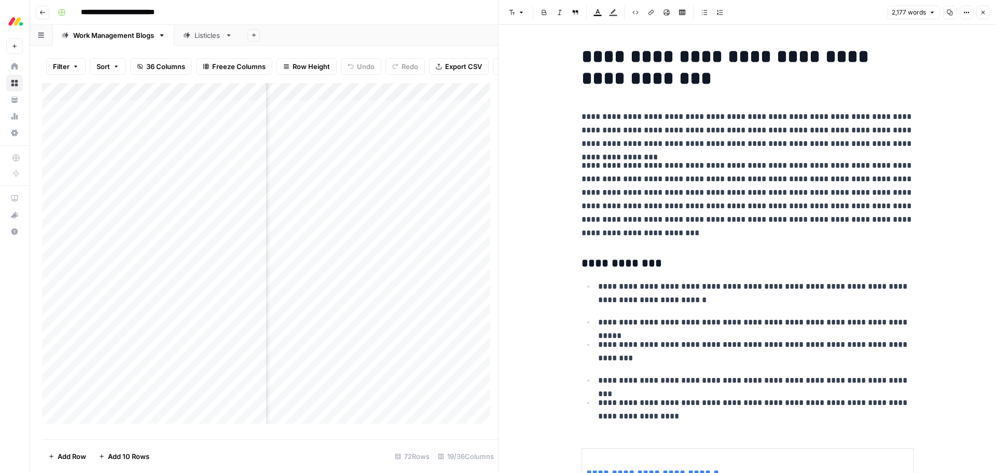
click at [493, 11] on icon "button" at bounding box center [983, 12] width 6 height 6
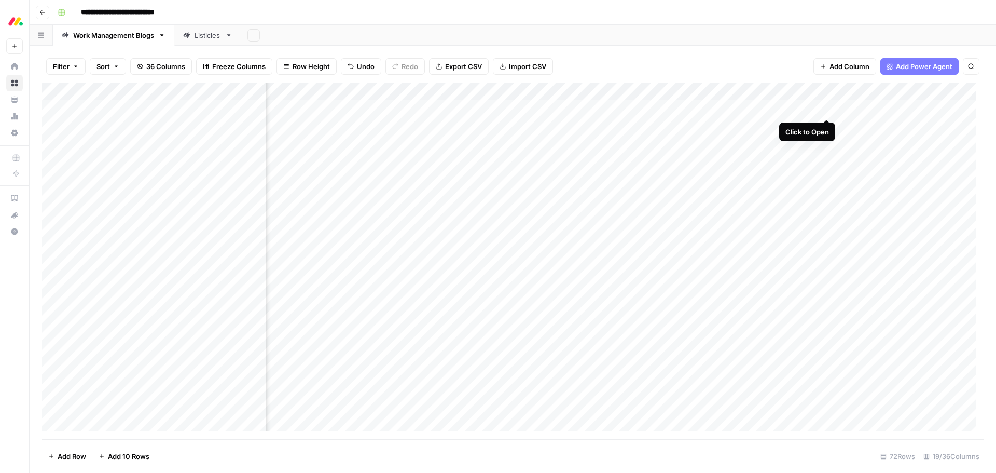
click at [493, 109] on div "Add Column" at bounding box center [512, 261] width 941 height 356
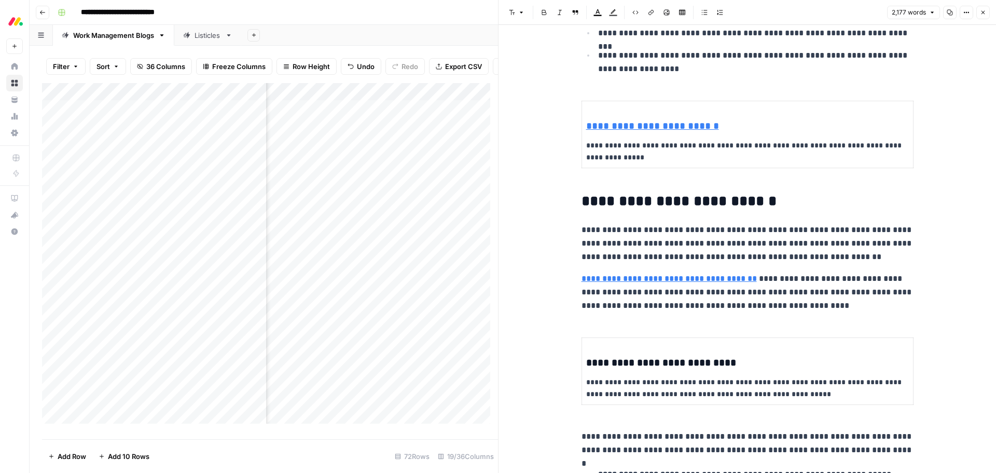
scroll to position [363, 0]
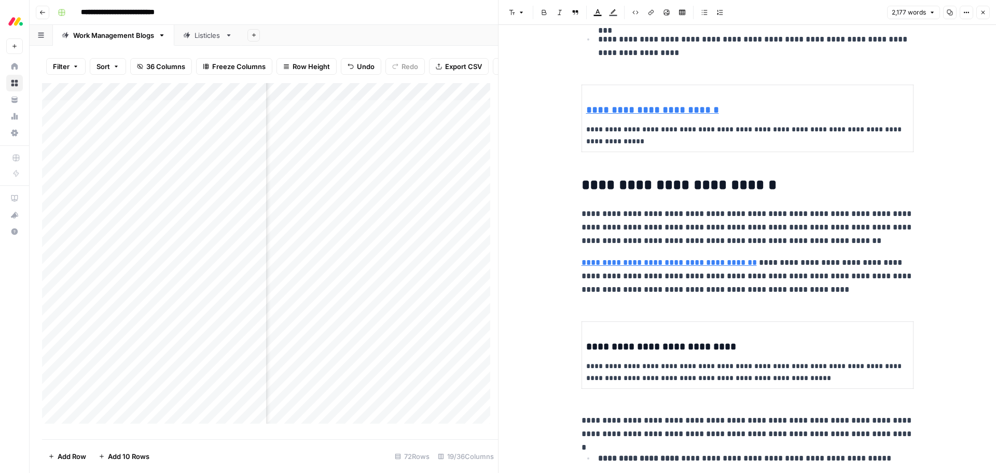
click at [493, 9] on icon "button" at bounding box center [983, 12] width 6 height 6
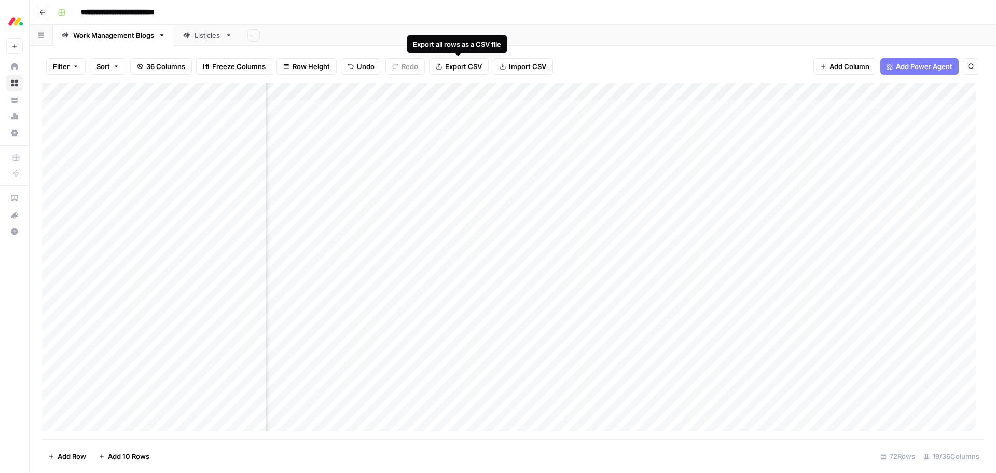
click at [458, 70] on span "Export CSV" at bounding box center [463, 66] width 37 height 10
click at [493, 109] on div "Add Column" at bounding box center [512, 261] width 941 height 356
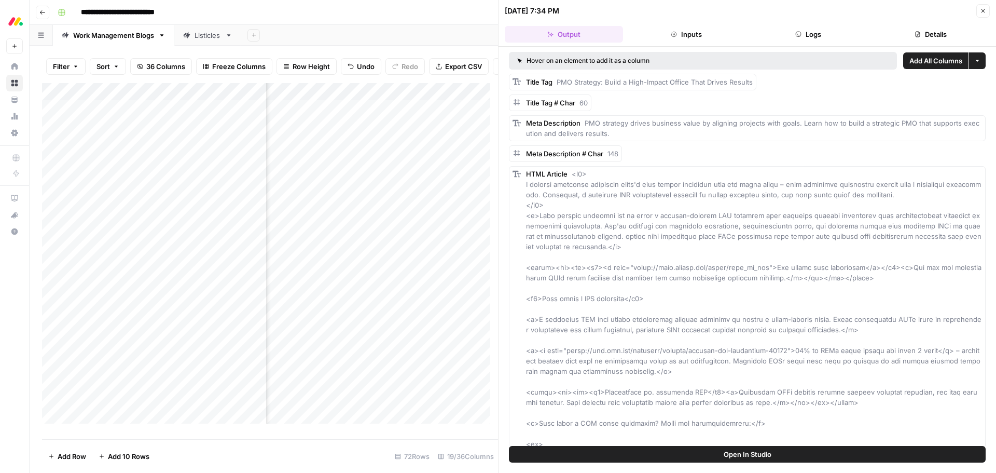
click at [493, 12] on icon "button" at bounding box center [983, 11] width 6 height 6
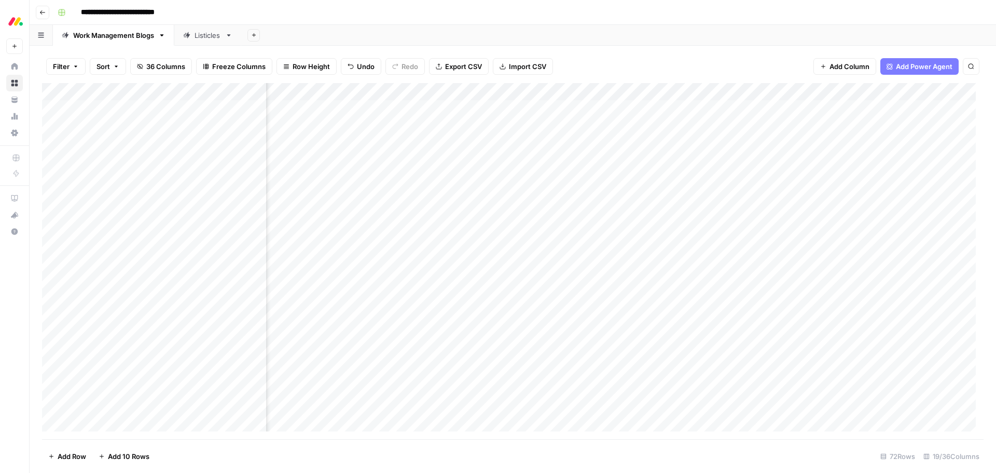
click at [493, 109] on div "Add Column" at bounding box center [512, 261] width 941 height 356
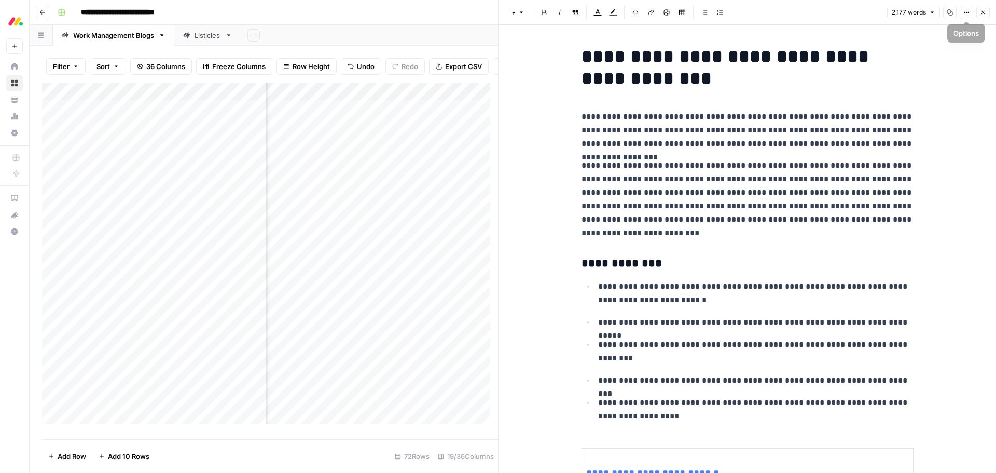
click at [493, 12] on icon "button" at bounding box center [983, 13] width 4 height 4
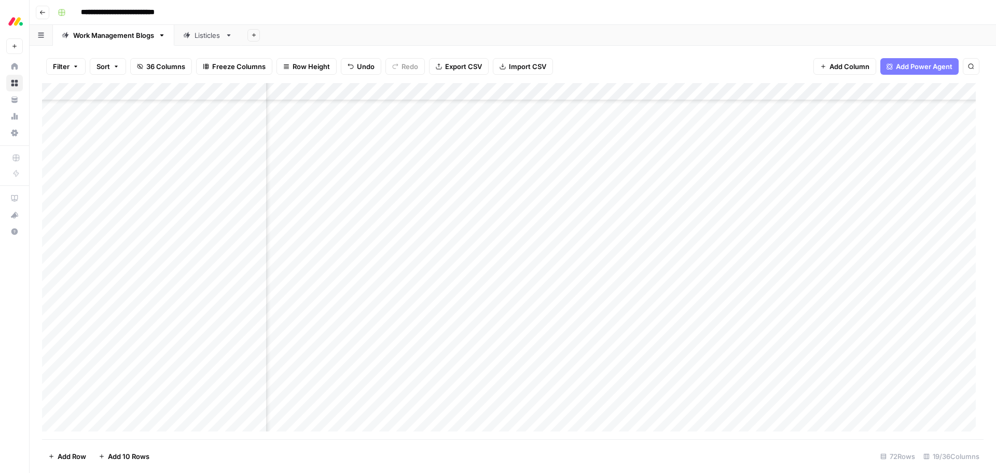
scroll to position [311, 565]
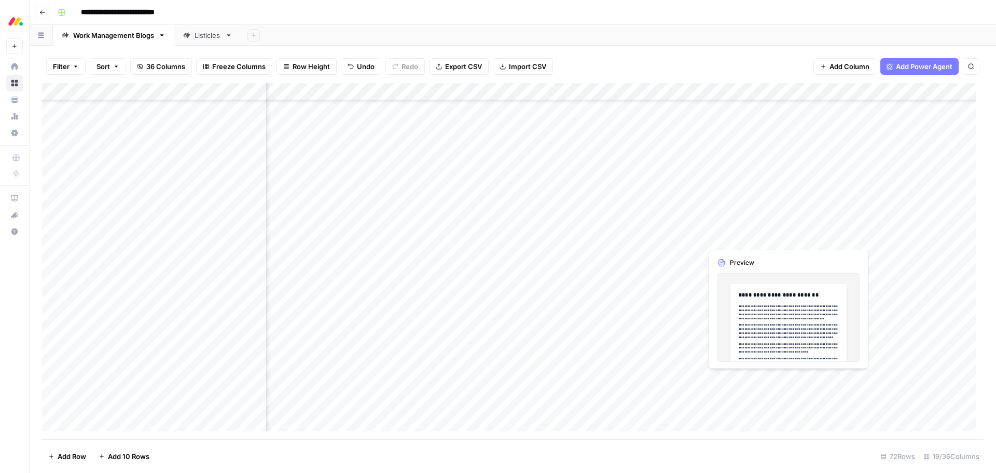
click at [493, 204] on div "Add Column" at bounding box center [512, 261] width 941 height 356
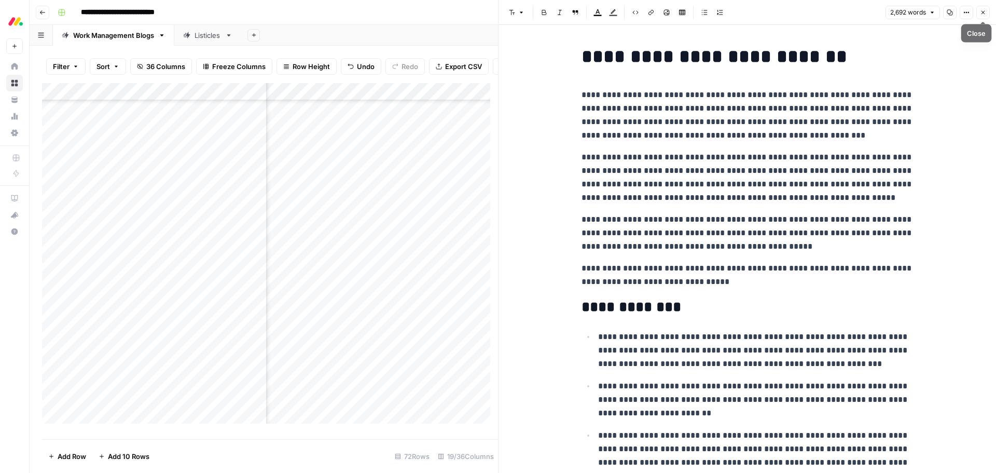
click at [493, 17] on button "Close" at bounding box center [982, 12] width 13 height 13
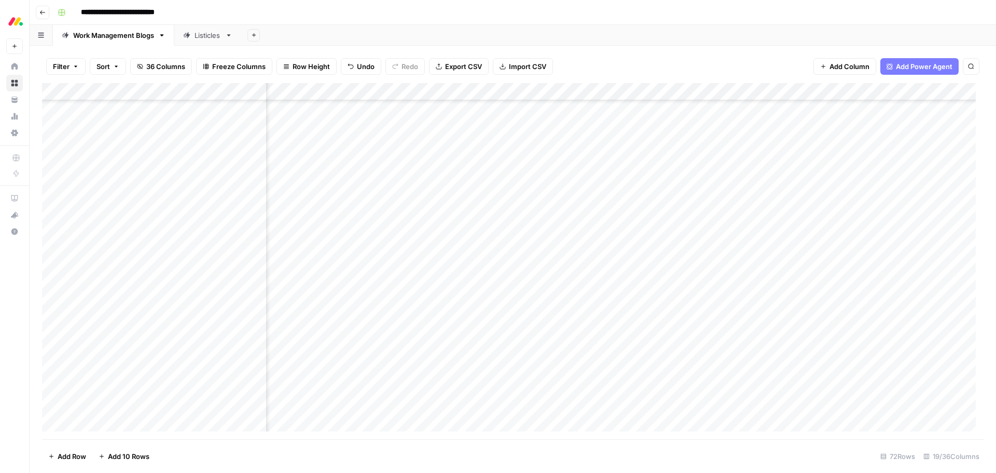
click at [493, 204] on div "Add Column" at bounding box center [512, 261] width 941 height 356
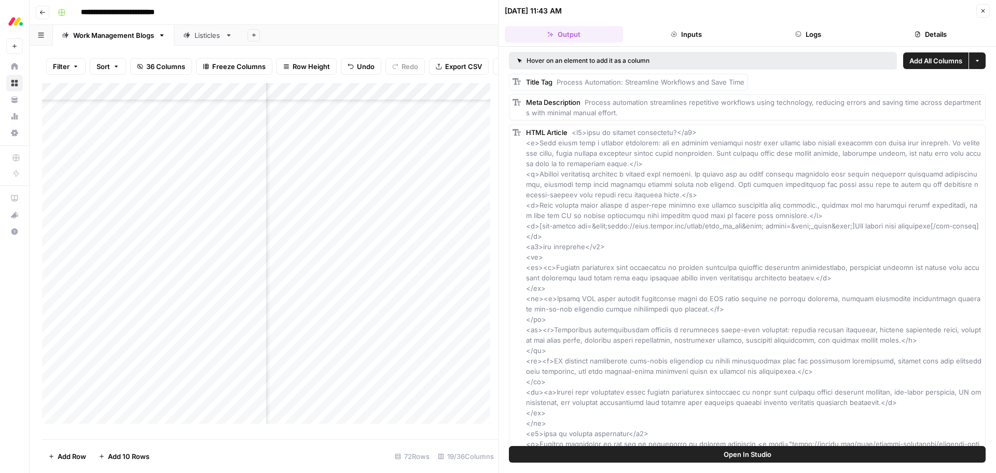
drag, startPoint x: 979, startPoint y: 11, endPoint x: 972, endPoint y: 16, distance: 7.9
click at [493, 11] on button "Close" at bounding box center [982, 10] width 13 height 13
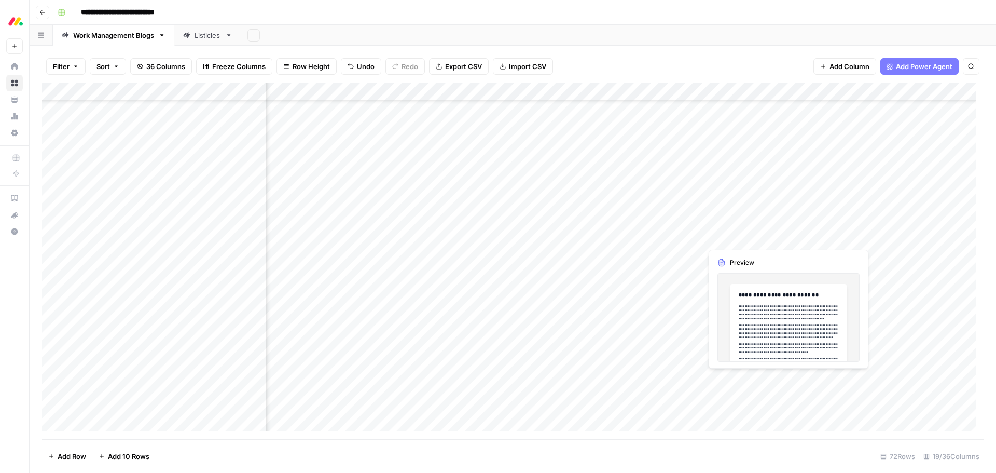
click at [493, 204] on div "Add Column" at bounding box center [512, 261] width 941 height 356
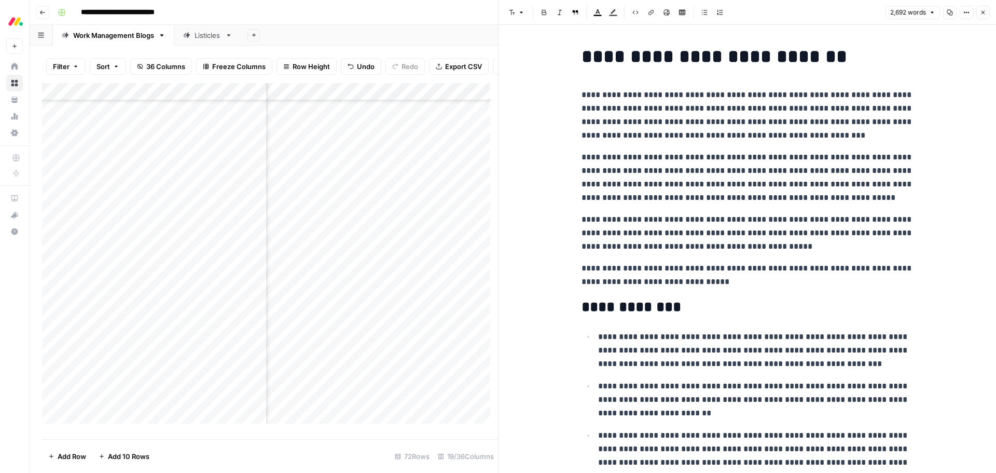
click at [493, 15] on icon "button" at bounding box center [983, 12] width 6 height 6
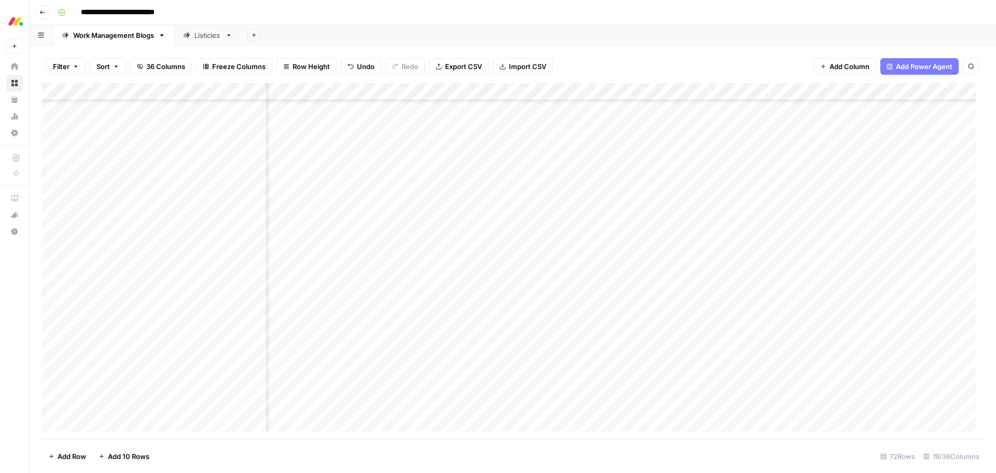
click at [493, 204] on div "Add Column" at bounding box center [512, 261] width 941 height 356
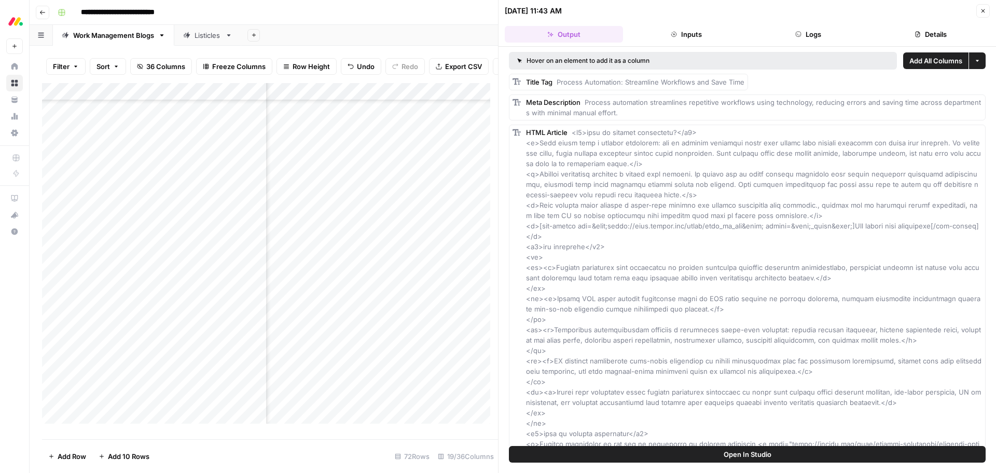
click at [493, 36] on button "Logs" at bounding box center [809, 34] width 118 height 17
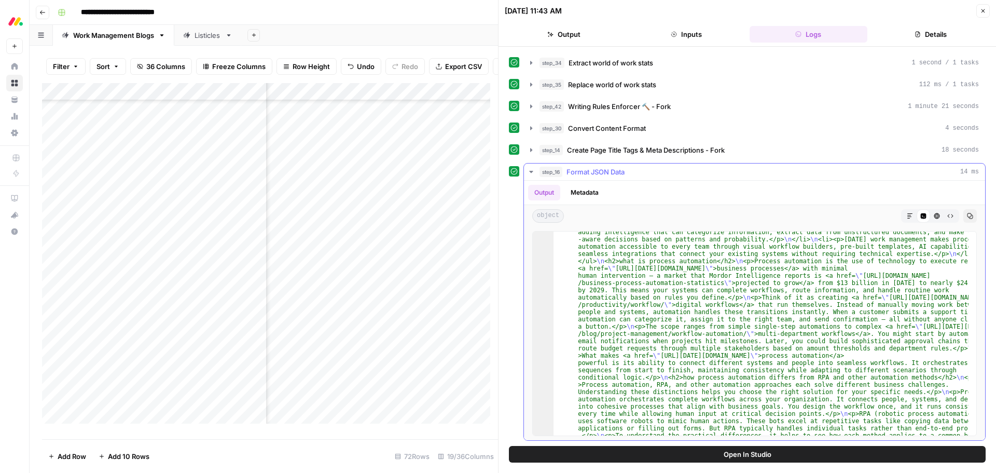
scroll to position [187, 0]
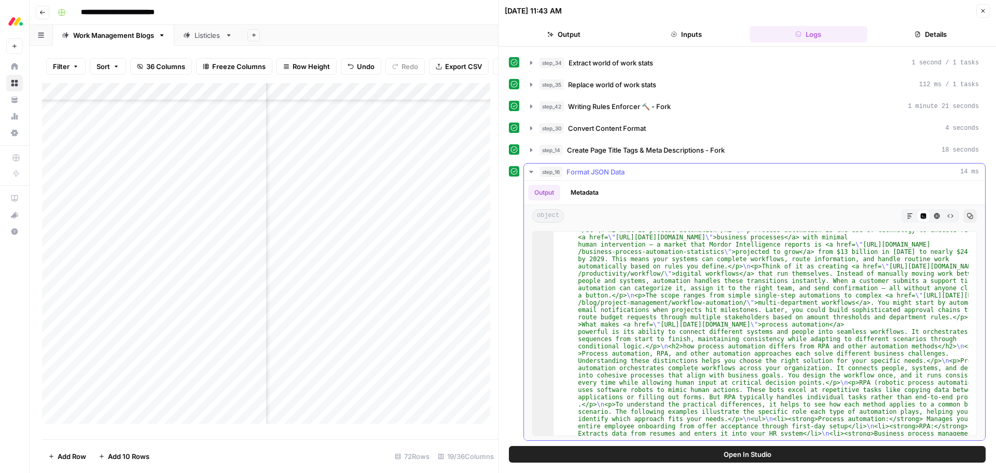
click at [493, 204] on button "HTML Viewer" at bounding box center [936, 215] width 13 height 13
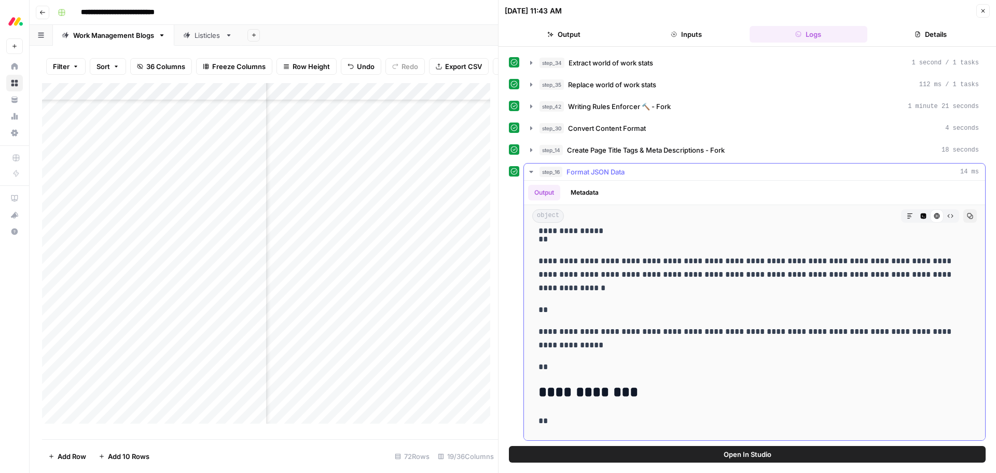
scroll to position [259, 0]
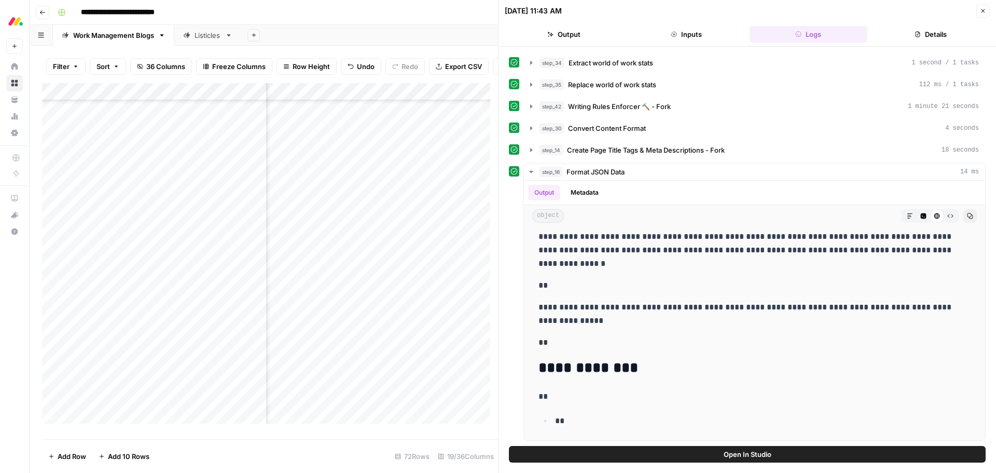
click at [493, 14] on button "Close" at bounding box center [982, 10] width 13 height 13
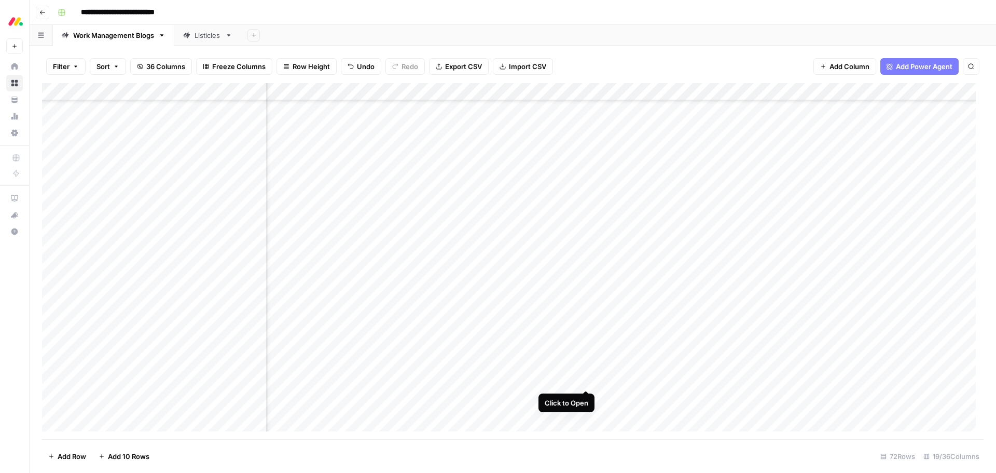
click at [493, 204] on div "Add Column" at bounding box center [512, 261] width 941 height 356
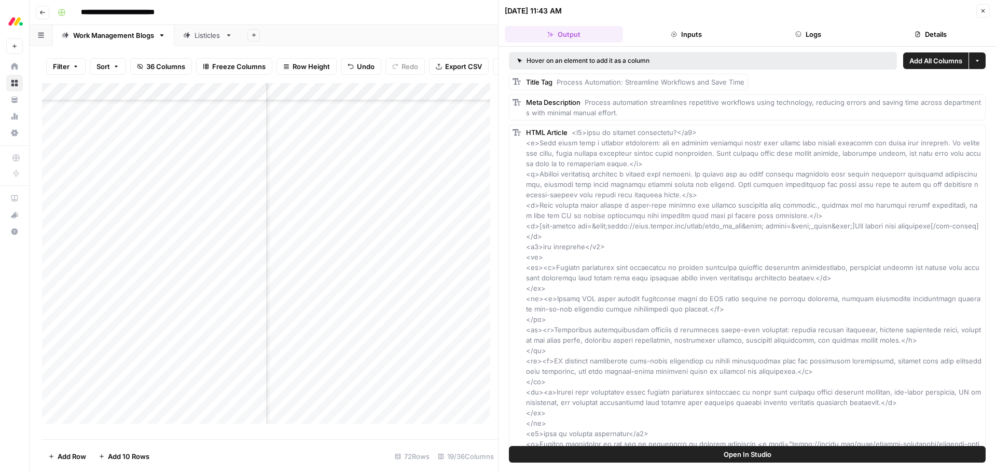
click at [493, 40] on button "Details" at bounding box center [930, 34] width 118 height 17
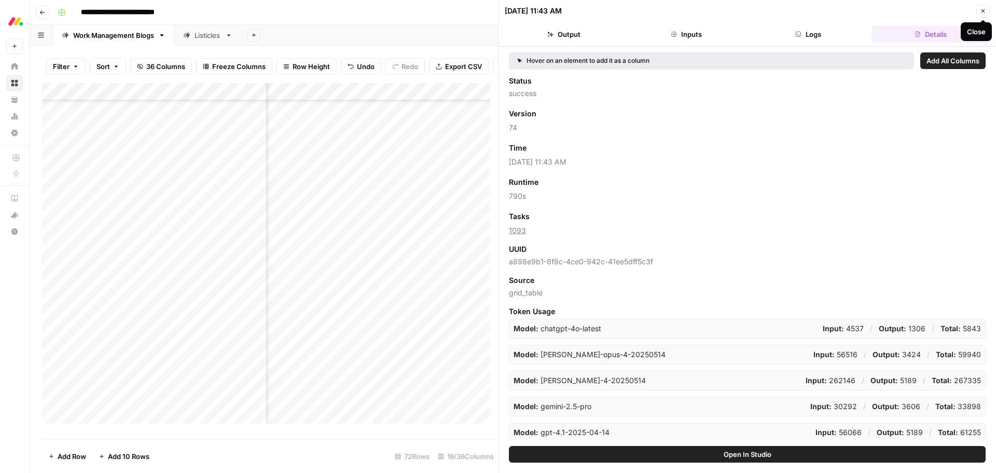
click at [493, 13] on icon "button" at bounding box center [983, 11] width 6 height 6
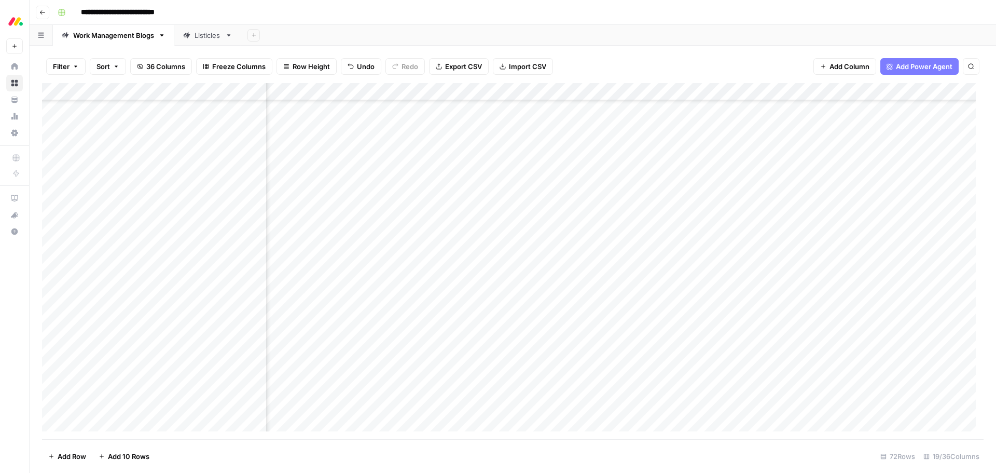
click at [493, 204] on div "Add Column" at bounding box center [512, 261] width 941 height 356
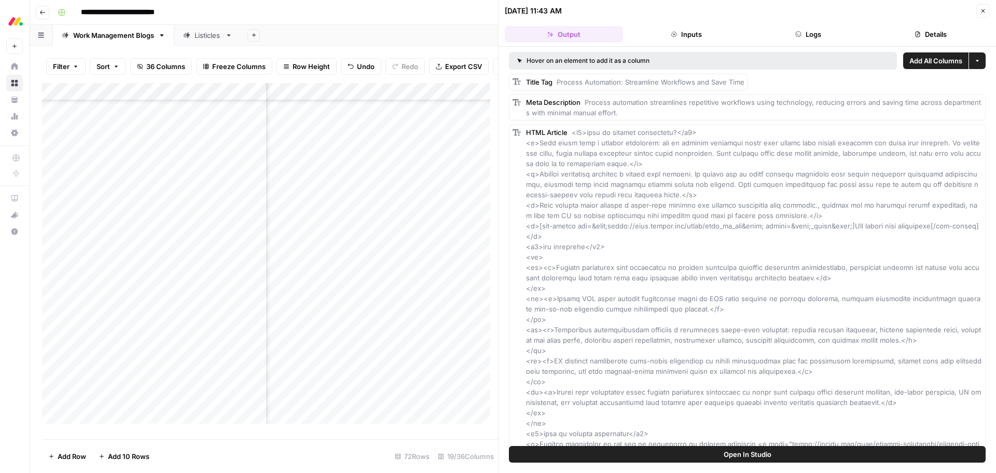
click at [493, 34] on icon "button" at bounding box center [798, 34] width 6 height 6
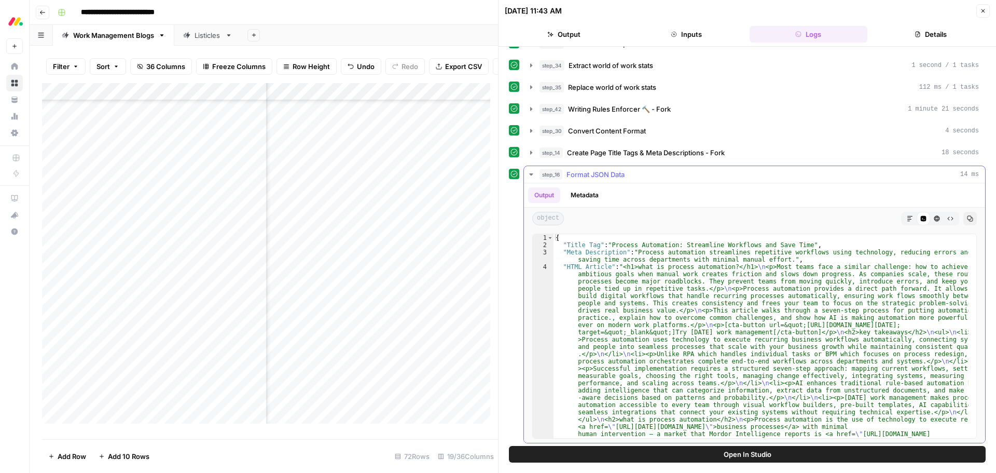
scroll to position [325, 0]
click at [493, 194] on button "Metadata" at bounding box center [584, 193] width 40 height 16
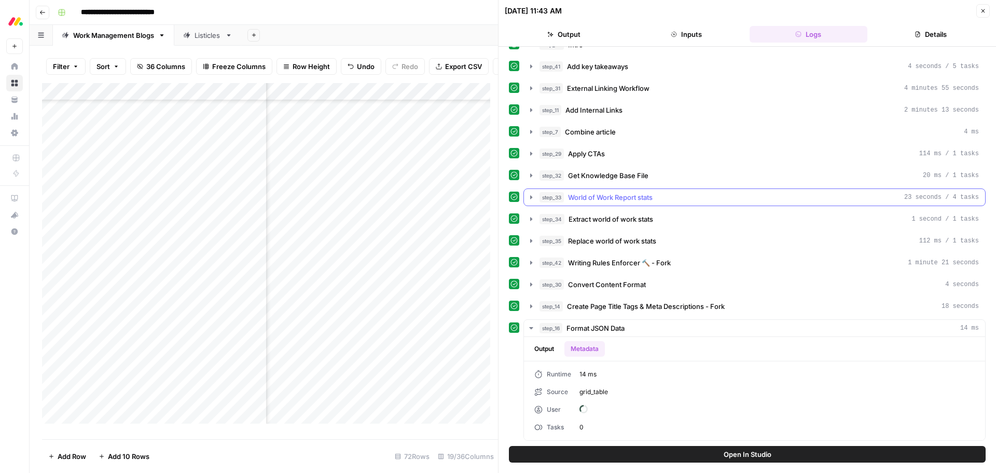
scroll to position [169, 0]
click at [493, 204] on button "Output" at bounding box center [544, 349] width 32 height 16
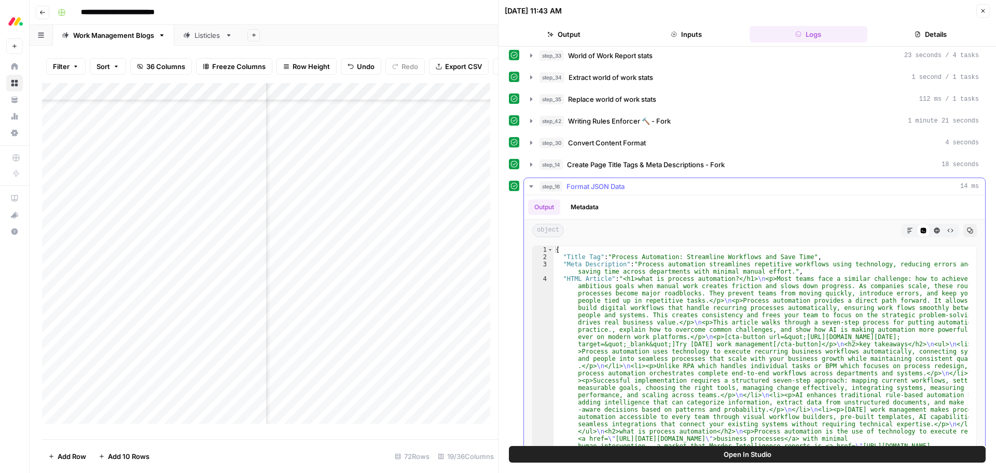
scroll to position [325, 0]
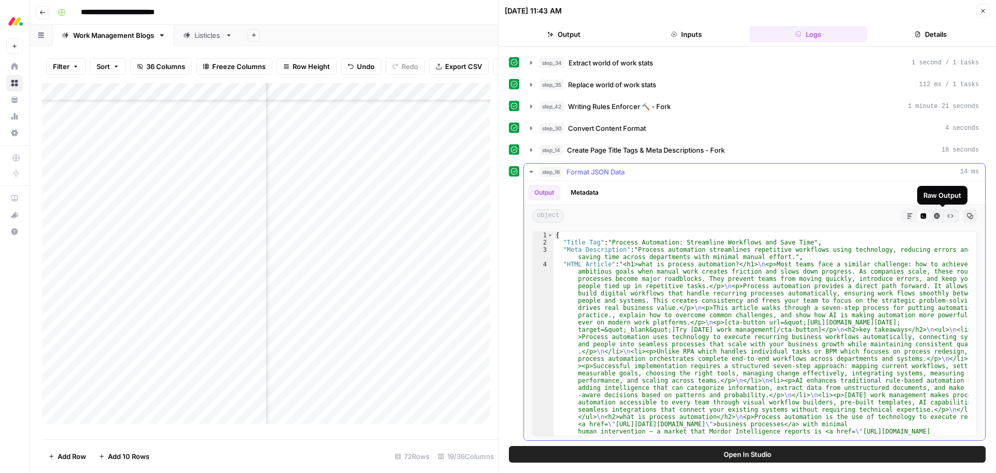
click at [493, 204] on icon "button" at bounding box center [951, 216] width 6 height 4
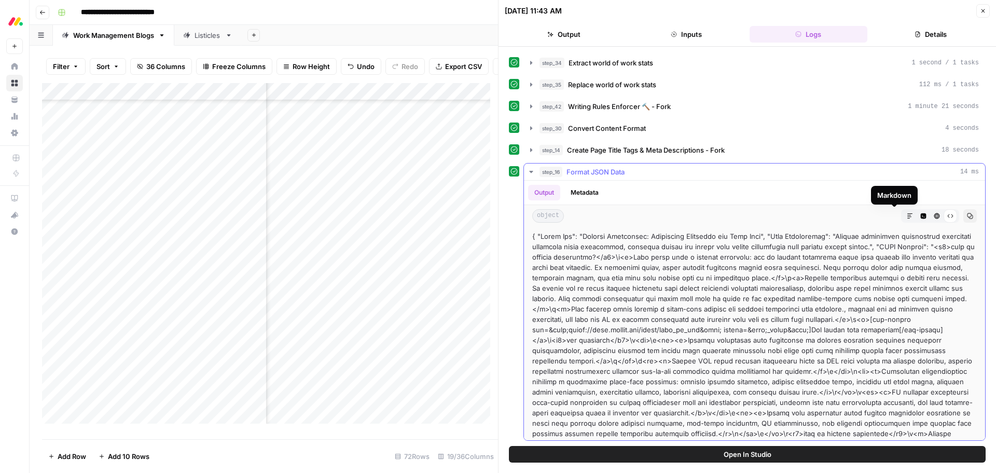
click at [493, 204] on icon "button" at bounding box center [910, 216] width 6 height 6
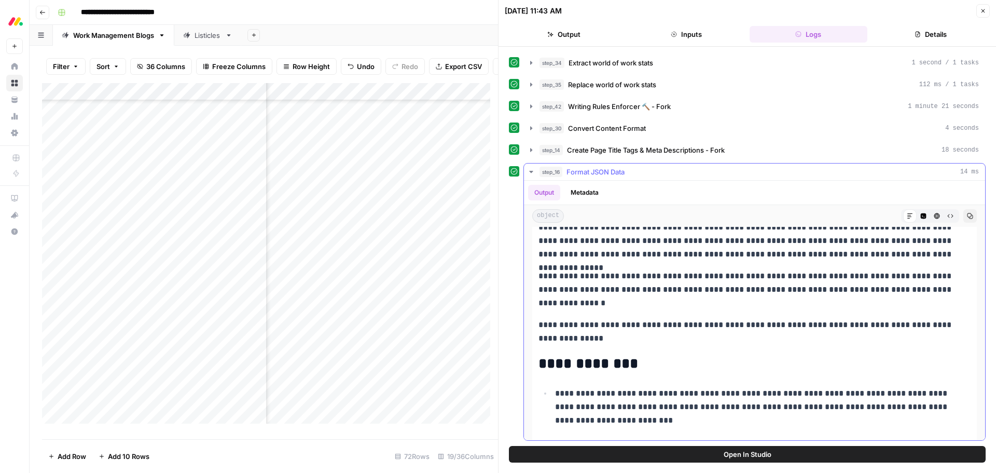
scroll to position [259, 0]
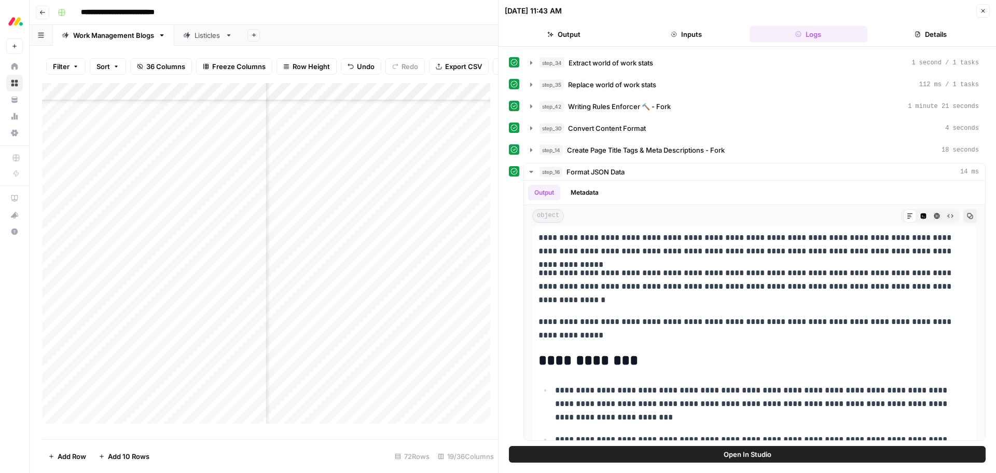
click at [493, 35] on button "Output" at bounding box center [564, 34] width 118 height 17
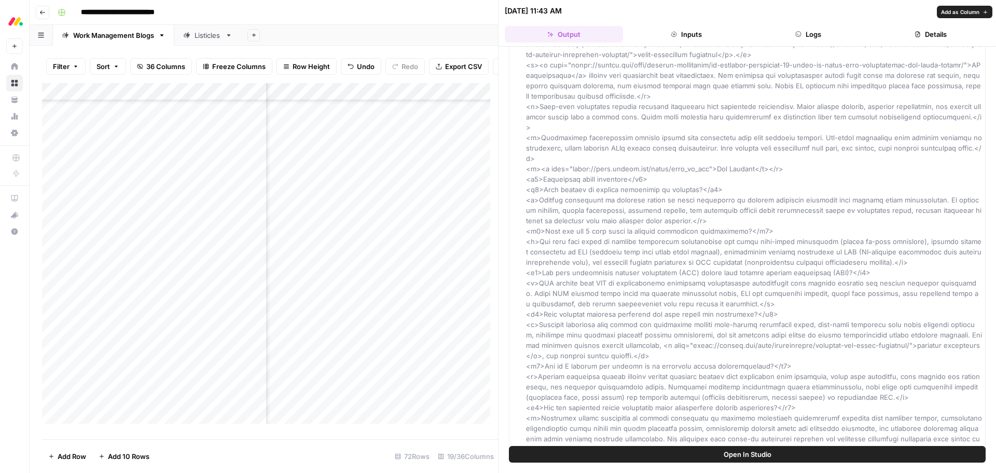
scroll to position [2532, 0]
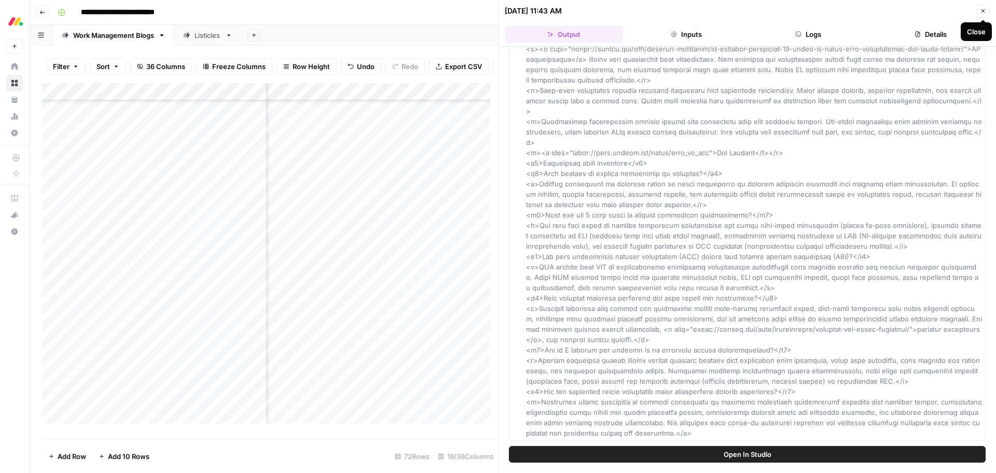
click at [493, 13] on icon "button" at bounding box center [983, 11] width 6 height 6
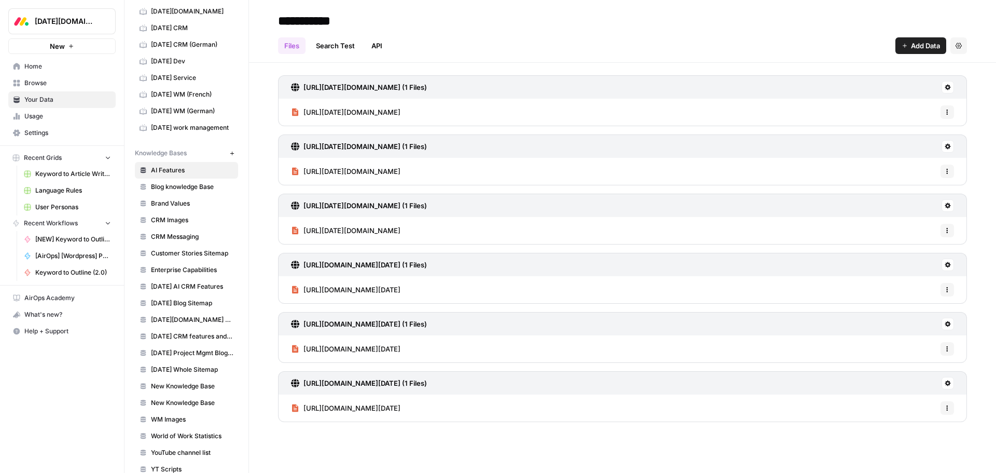
scroll to position [69, 0]
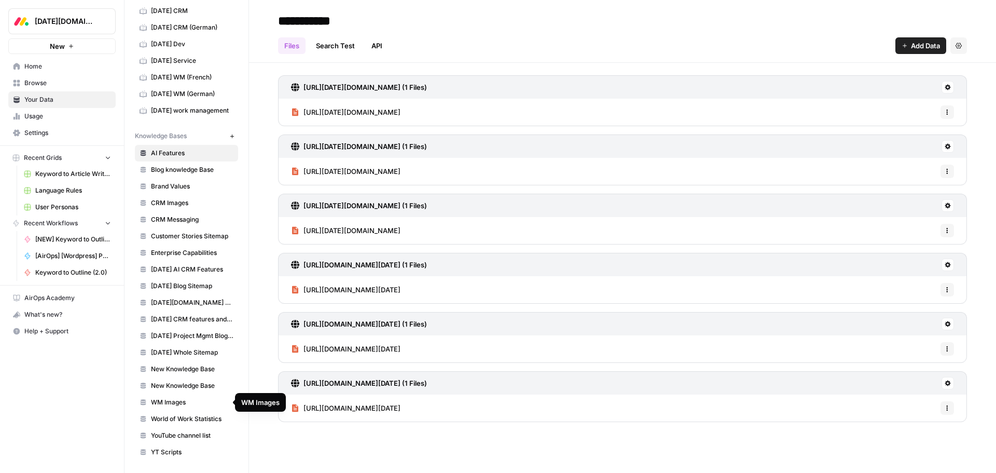
click at [188, 403] on span "WM Images" at bounding box center [192, 401] width 82 height 9
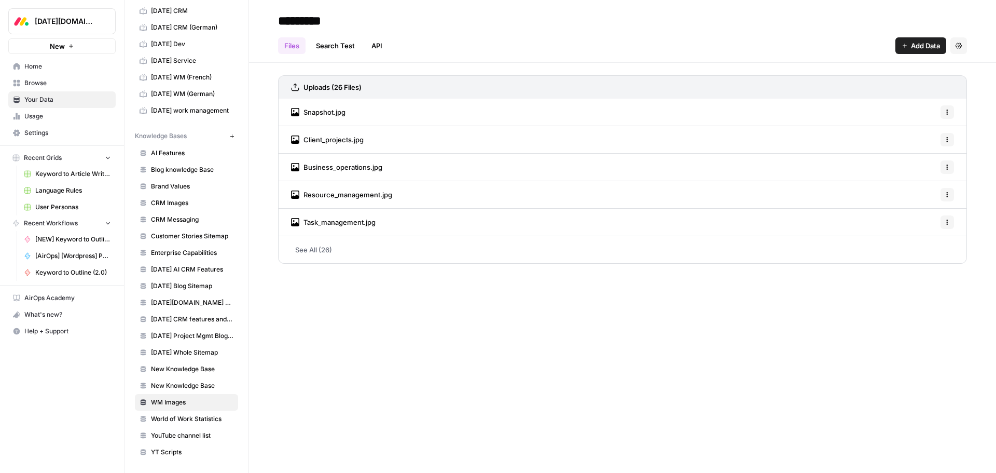
click at [348, 112] on div "Snapshot.jpg Options" at bounding box center [622, 112] width 689 height 27
click at [337, 115] on span "Snapshot.jpg" at bounding box center [324, 112] width 42 height 10
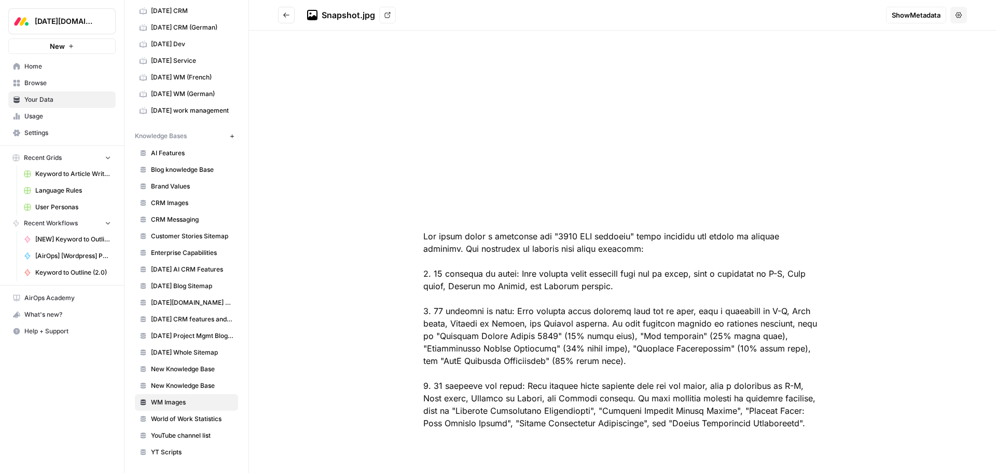
scroll to position [63, 0]
drag, startPoint x: 446, startPoint y: 239, endPoint x: 819, endPoint y: 425, distance: 416.8
click at [819, 425] on div at bounding box center [622, 221] width 465 height 461
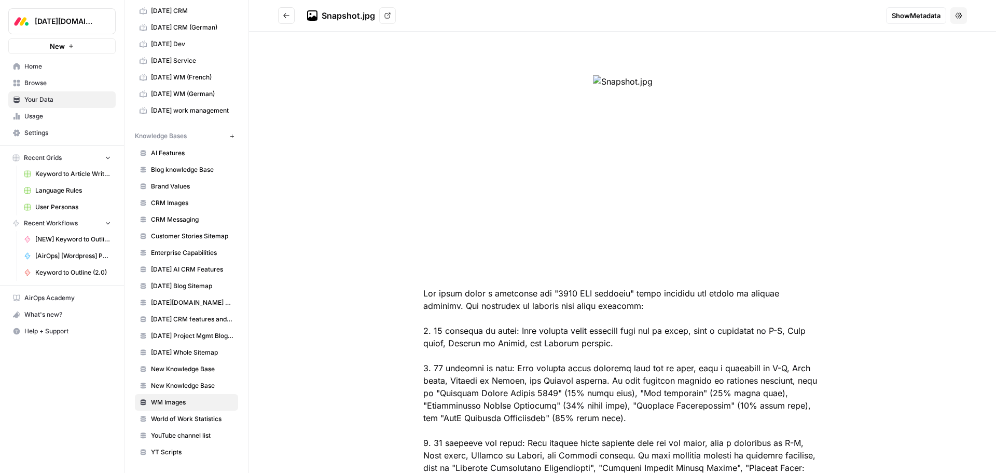
scroll to position [0, 0]
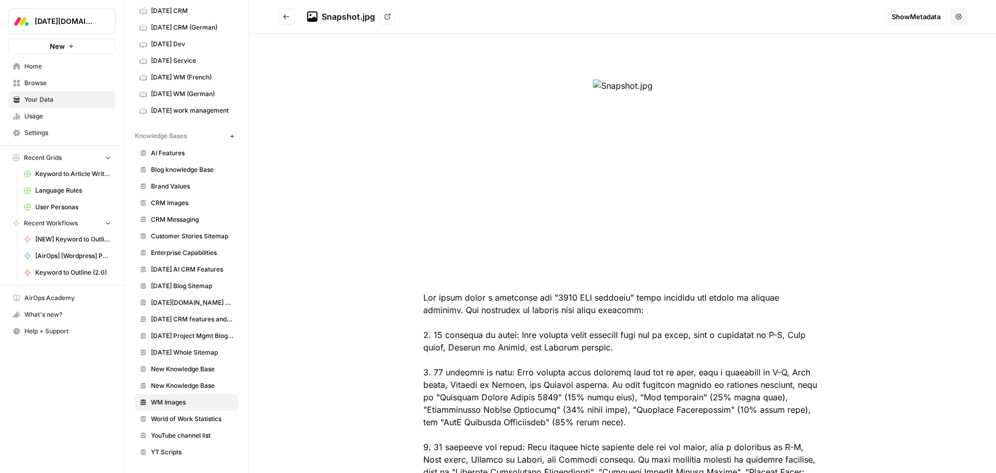
click at [290, 17] on button "Go back" at bounding box center [286, 16] width 17 height 17
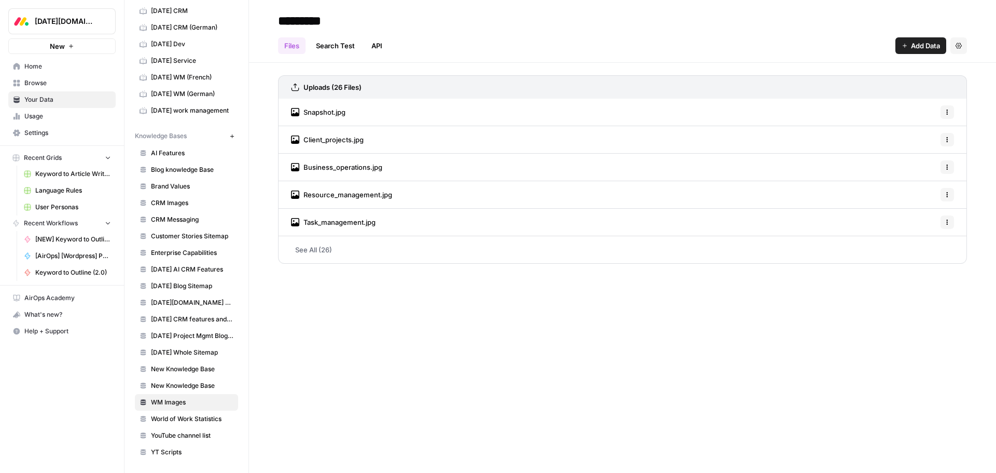
click at [380, 117] on div "Snapshot.jpg Options" at bounding box center [622, 112] width 689 height 27
click at [375, 136] on div "Client_projects.jpg Options" at bounding box center [622, 139] width 689 height 27
click at [359, 136] on span "Client_projects.jpg" at bounding box center [333, 139] width 60 height 10
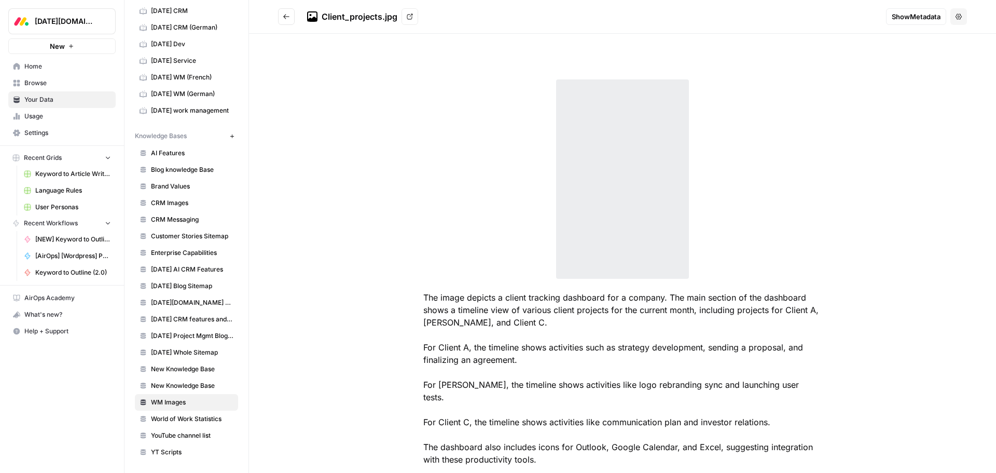
click at [423, 184] on div at bounding box center [622, 185] width 398 height 212
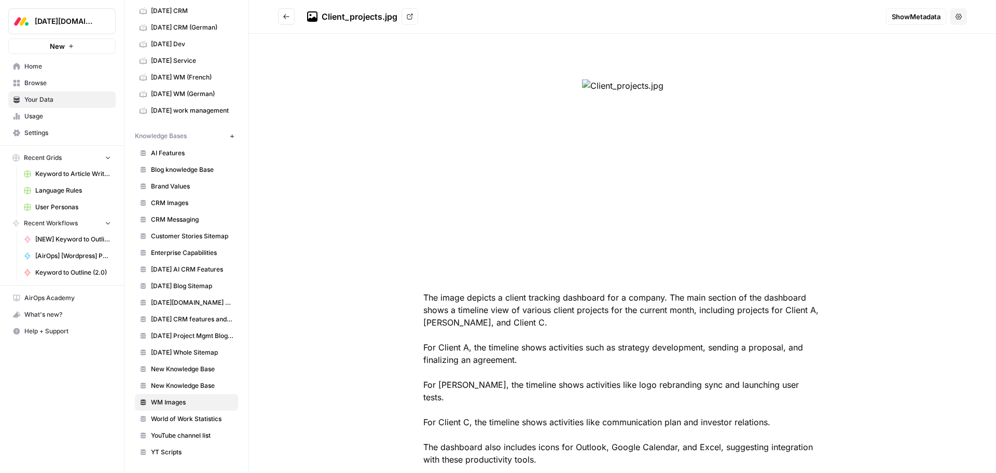
click at [955, 15] on icon "button" at bounding box center [958, 16] width 6 height 6
click at [434, 59] on div "The image depicts a client tracking dashboard for a company. The main section o…" at bounding box center [622, 272] width 465 height 436
click at [284, 20] on icon "Go back" at bounding box center [286, 16] width 7 height 7
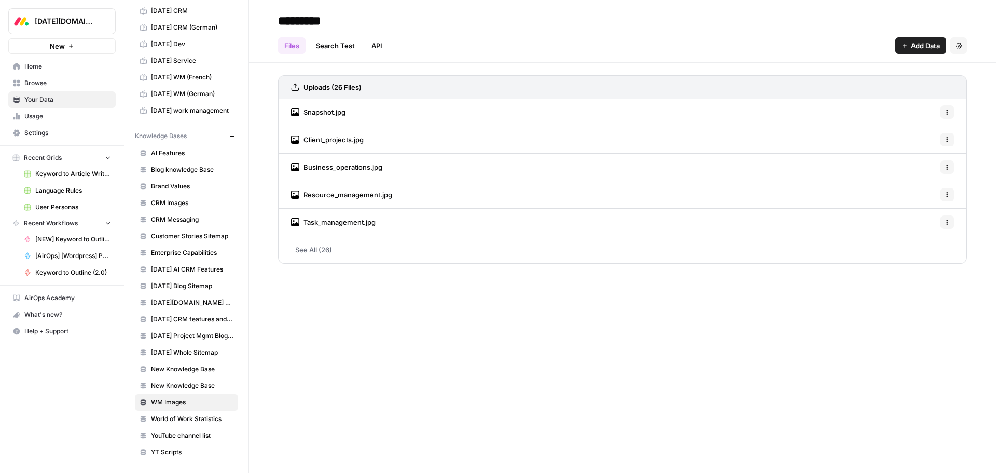
click at [263, 276] on div "********* Files Search Test API Add Data Settings Uploads (26 Files) Snapshot.j…" at bounding box center [622, 236] width 747 height 473
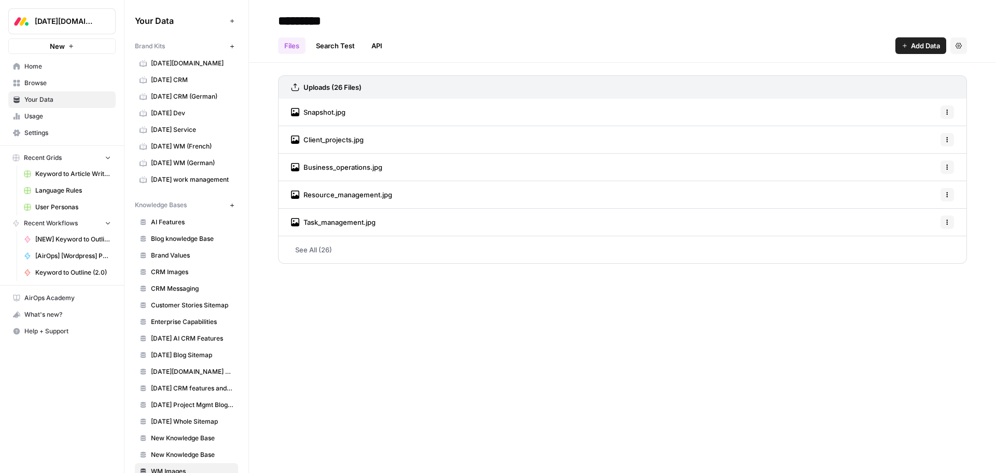
click at [506, 325] on div "********* Files Search Test API Add Data Settings Uploads (26 Files) Snapshot.j…" at bounding box center [622, 236] width 747 height 473
click at [373, 321] on div "********* Files Search Test API Add Data Settings Uploads (26 Files) Snapshot.j…" at bounding box center [622, 236] width 747 height 473
